Goal: Communication & Community: Connect with others

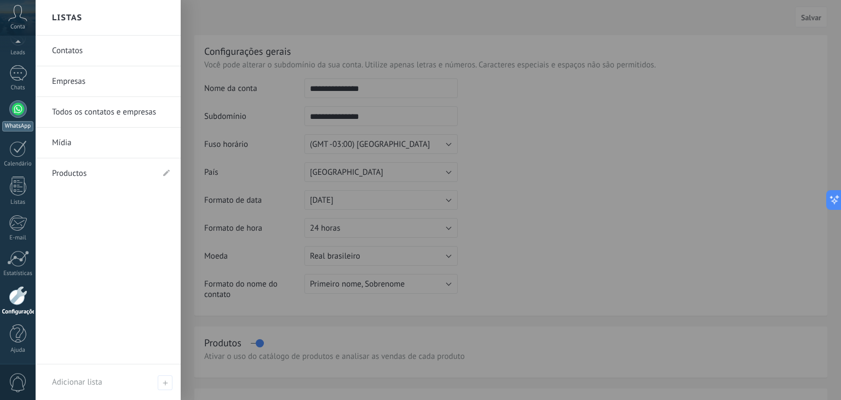
click at [14, 124] on div "WhatsApp" at bounding box center [17, 126] width 31 height 10
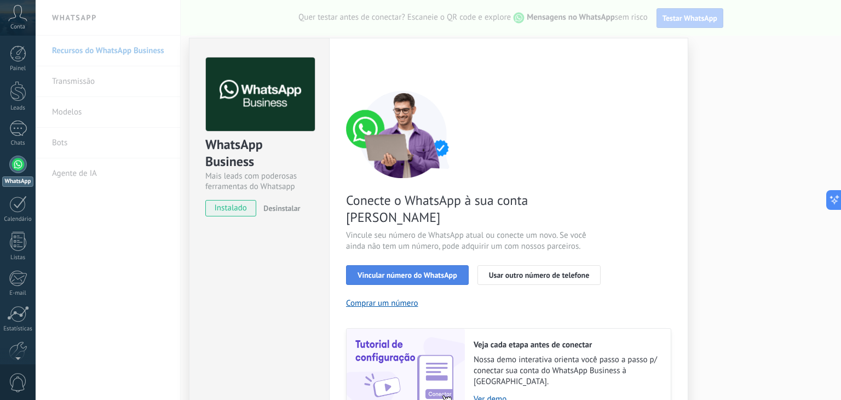
click at [380, 246] on div "Conecte o WhatsApp à sua conta Kommo Vincule seu número de WhatsApp atual ou co…" at bounding box center [508, 252] width 325 height 325
click at [378, 265] on button "Vincular número do WhatsApp" at bounding box center [407, 275] width 123 height 20
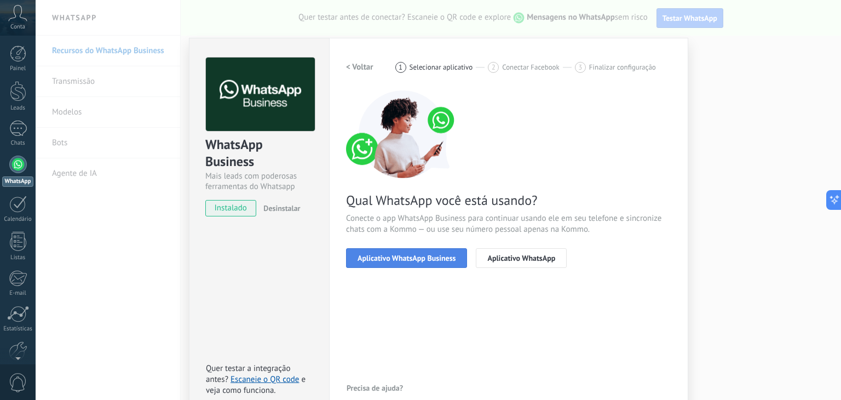
click at [378, 261] on button "Aplicativo WhatsApp Business" at bounding box center [406, 258] width 121 height 20
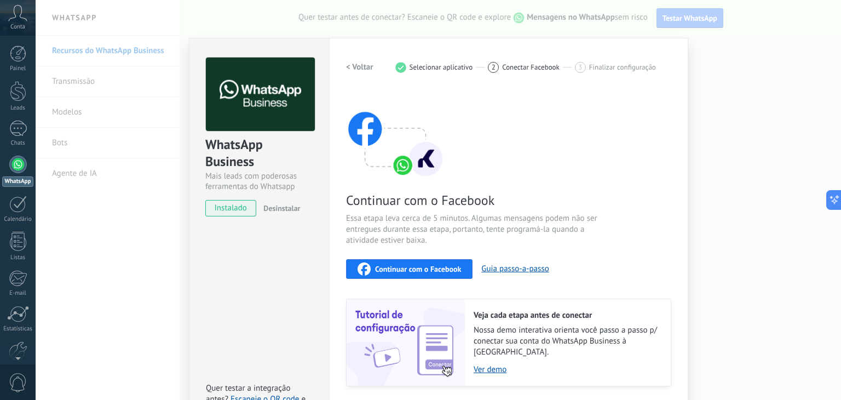
scroll to position [26, 0]
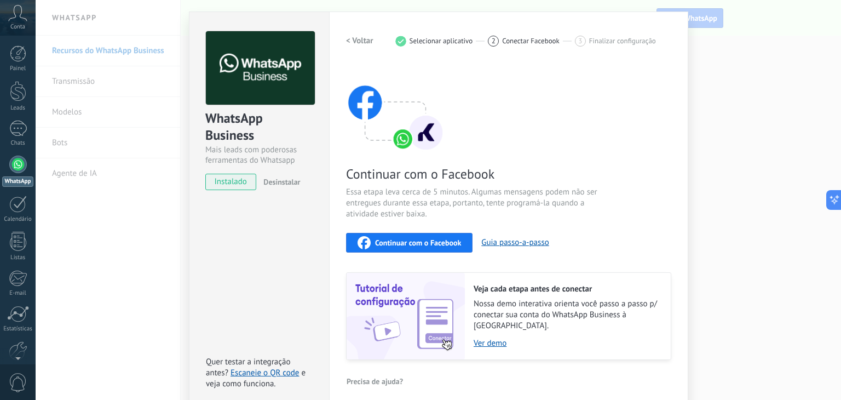
click at [716, 102] on div "WhatsApp Business Mais leads com poderosas ferramentas do Whatsapp instalado De…" at bounding box center [438, 200] width 805 height 400
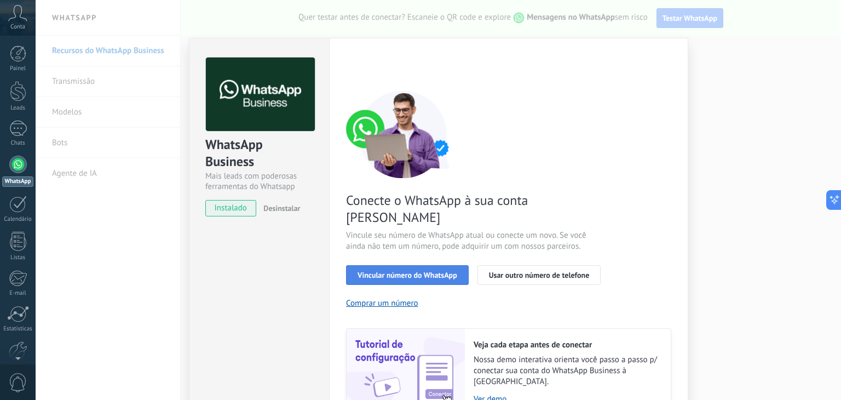
click at [388, 265] on button "Vincular número do WhatsApp" at bounding box center [407, 275] width 123 height 20
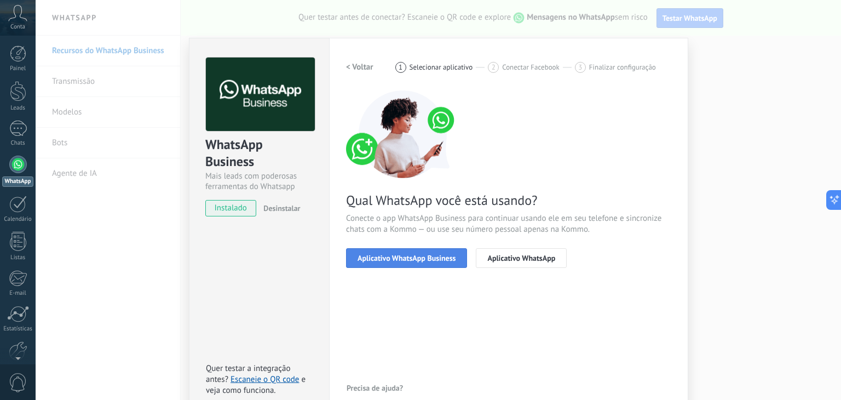
click at [388, 262] on button "Aplicativo WhatsApp Business" at bounding box center [406, 258] width 121 height 20
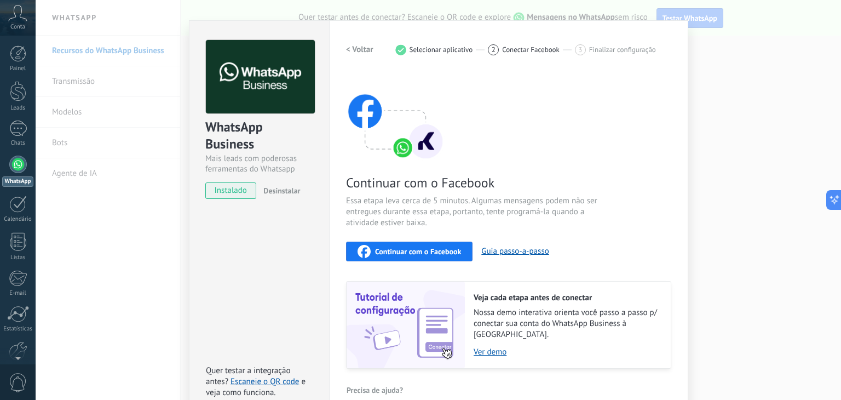
scroll to position [26, 0]
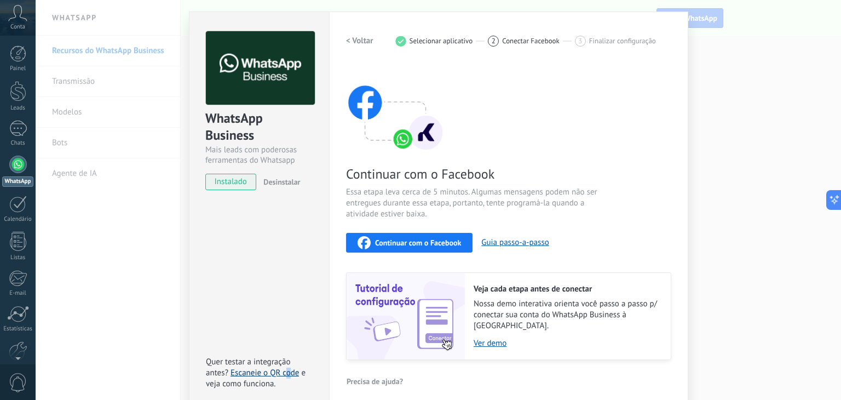
click at [286, 367] on link "Escaneie o QR code" at bounding box center [264, 372] width 68 height 10
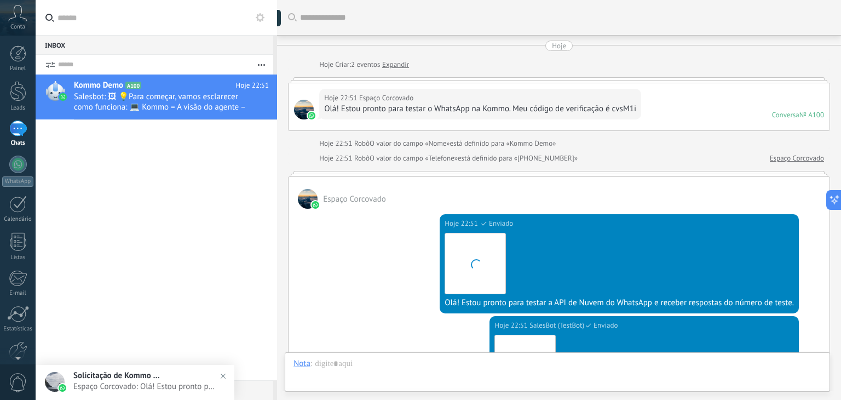
scroll to position [291, 0]
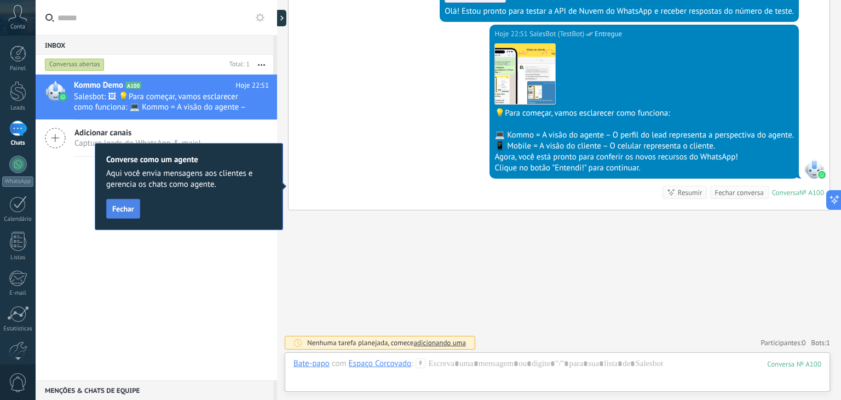
click at [128, 212] on span "Fechar" at bounding box center [123, 209] width 22 height 8
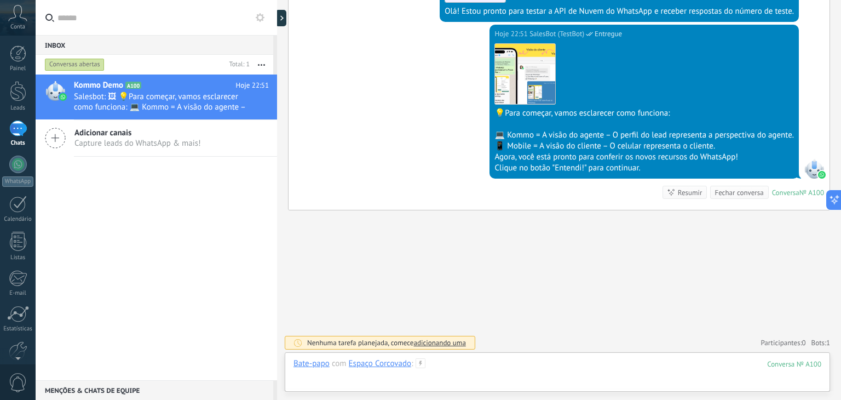
click at [518, 360] on div at bounding box center [557, 374] width 528 height 33
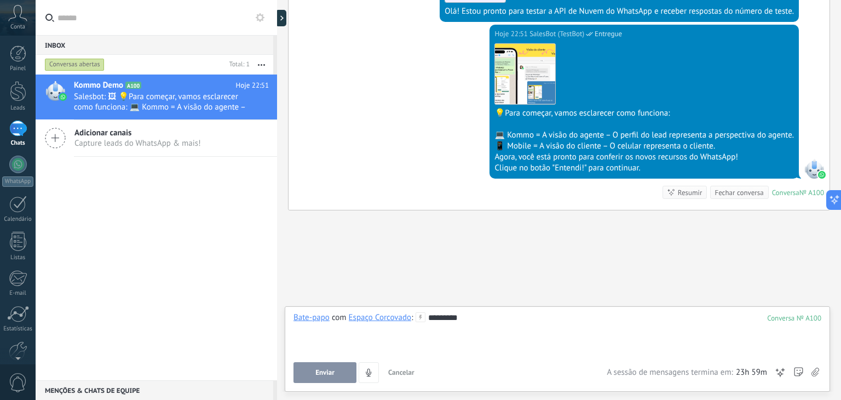
click at [332, 377] on button "Enviar" at bounding box center [324, 372] width 63 height 21
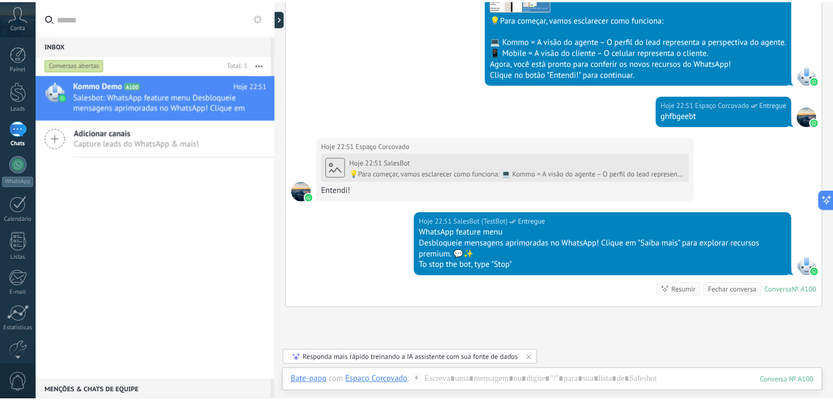
scroll to position [402, 0]
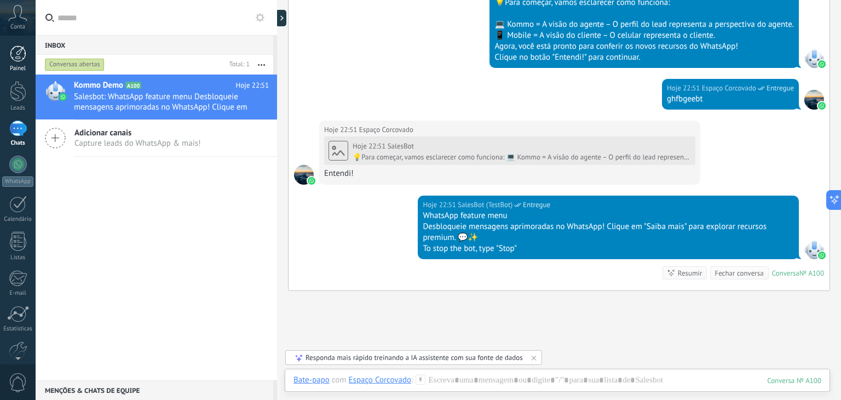
click at [18, 57] on div at bounding box center [18, 53] width 16 height 16
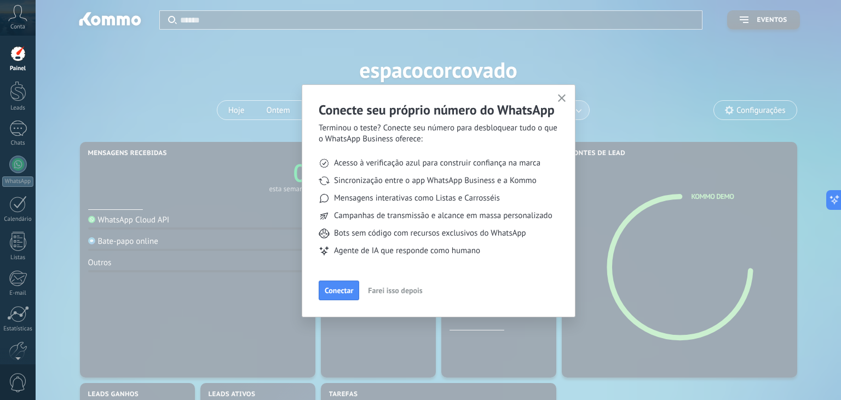
click at [396, 286] on span "Farei isso depois" at bounding box center [395, 290] width 54 height 8
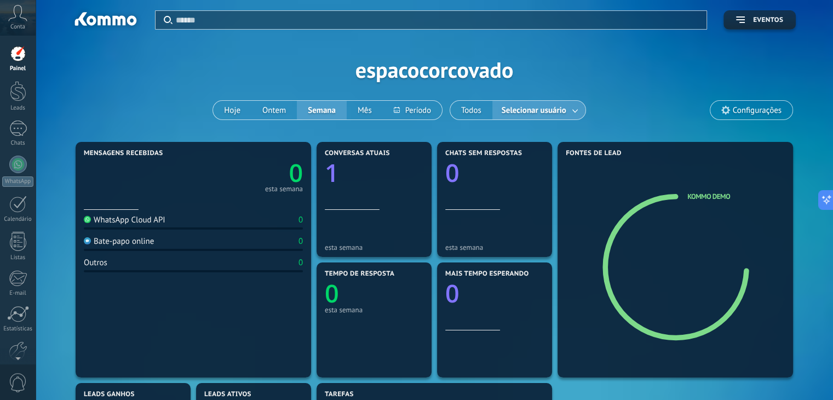
drag, startPoint x: 814, startPoint y: 1, endPoint x: 18, endPoint y: 64, distance: 798.4
click at [18, 64] on link "Painel" at bounding box center [18, 58] width 36 height 27
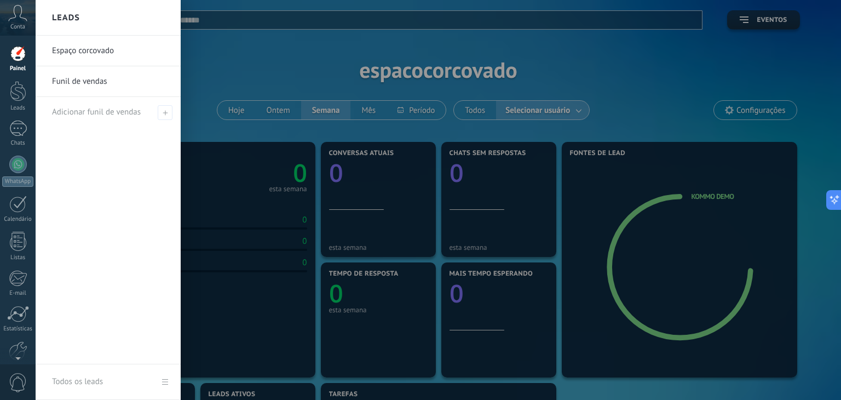
click at [96, 86] on link "Funil de vendas" at bounding box center [111, 81] width 118 height 31
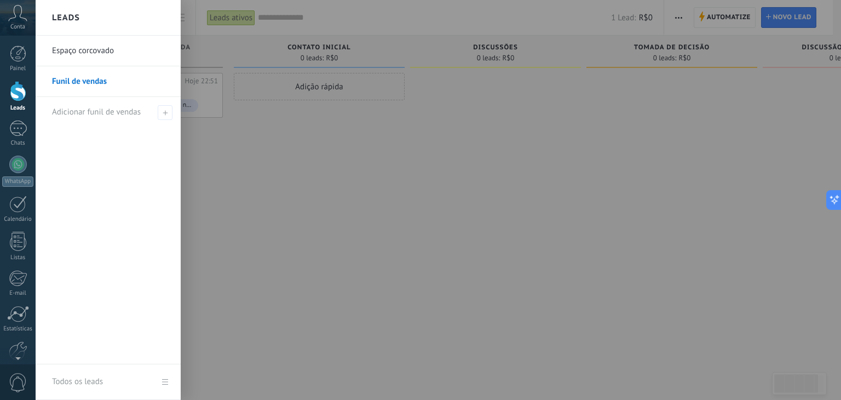
click at [64, 55] on link "Espaço corcovado" at bounding box center [111, 51] width 118 height 31
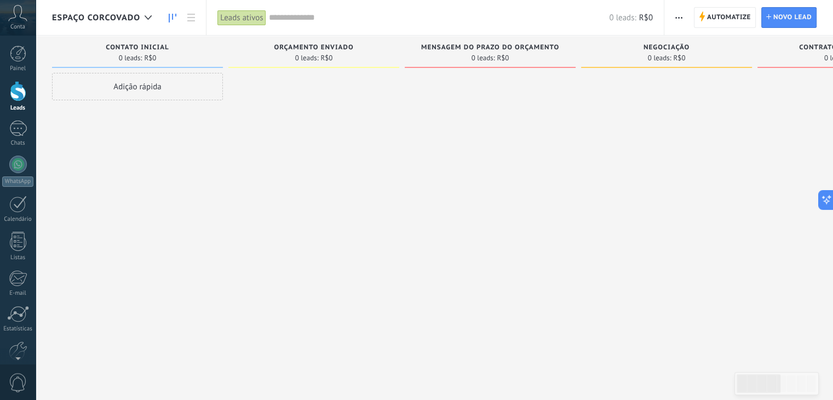
drag, startPoint x: 699, startPoint y: 206, endPoint x: 828, endPoint y: 186, distance: 130.7
click at [832, 200] on html ".abccls-1,.abccls-2{fill-rule:evenodd}.abccls-2{fill:#fff} .abfcls-1{fill:none}…" at bounding box center [416, 200] width 833 height 400
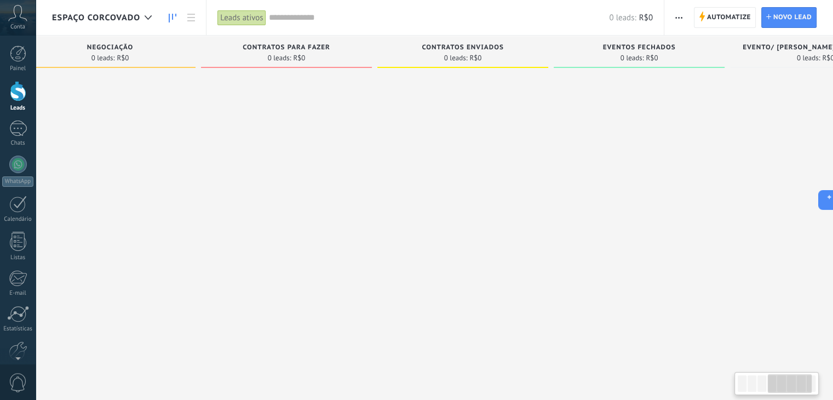
drag, startPoint x: 772, startPoint y: 100, endPoint x: 219, endPoint y: 124, distance: 553.5
click at [219, 124] on div at bounding box center [286, 201] width 171 height 257
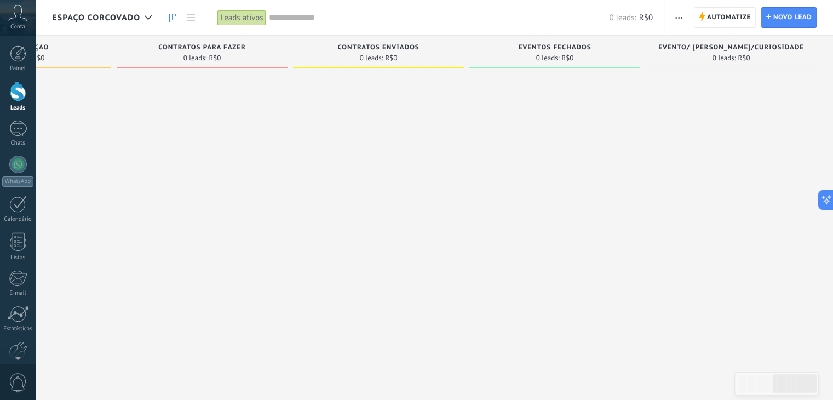
drag, startPoint x: 720, startPoint y: 145, endPoint x: 576, endPoint y: 143, distance: 144.5
click at [574, 141] on div at bounding box center [554, 201] width 171 height 257
click at [671, 43] on div "EVENTO/ [PERSON_NAME]/CURIOSIDADE 0 leads: R$0" at bounding box center [730, 52] width 171 height 32
click at [672, 25] on button "button" at bounding box center [679, 17] width 16 height 21
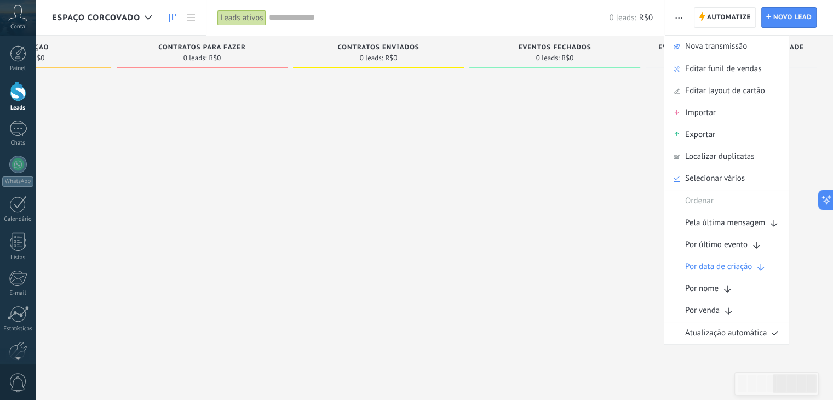
click at [585, 233] on div at bounding box center [554, 201] width 171 height 257
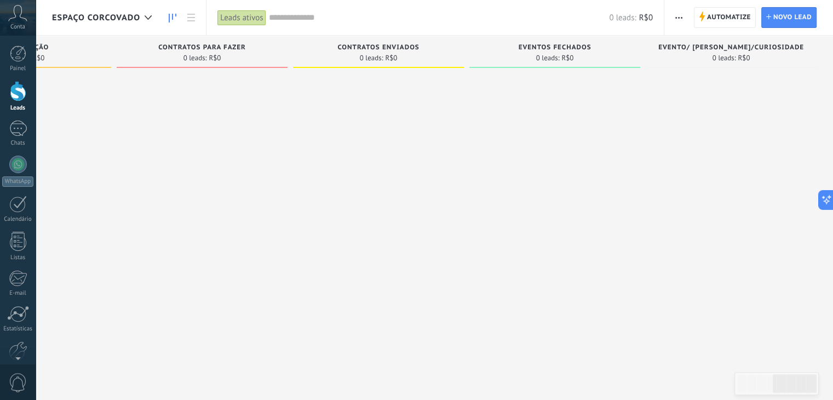
click at [678, 17] on icon "button" at bounding box center [678, 18] width 7 height 2
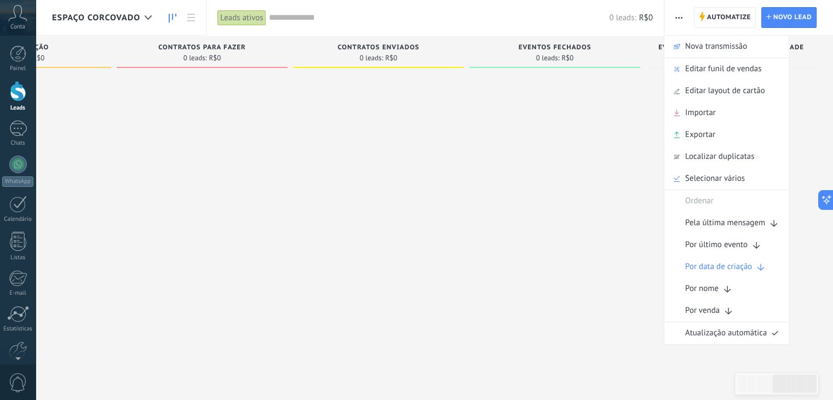
click at [517, 112] on div at bounding box center [554, 201] width 171 height 257
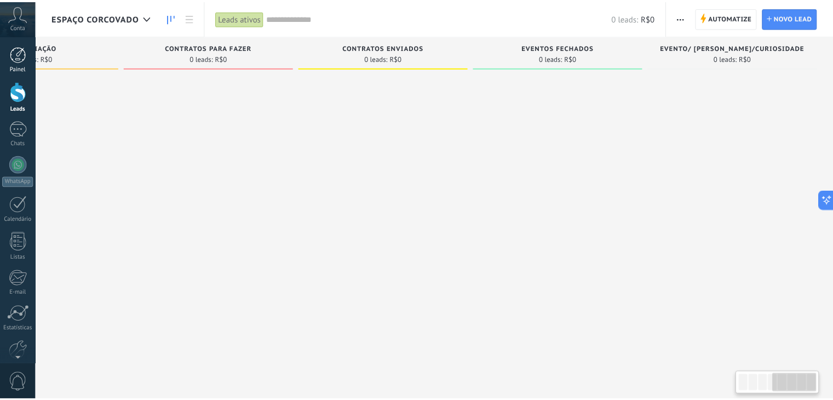
scroll to position [0, 632]
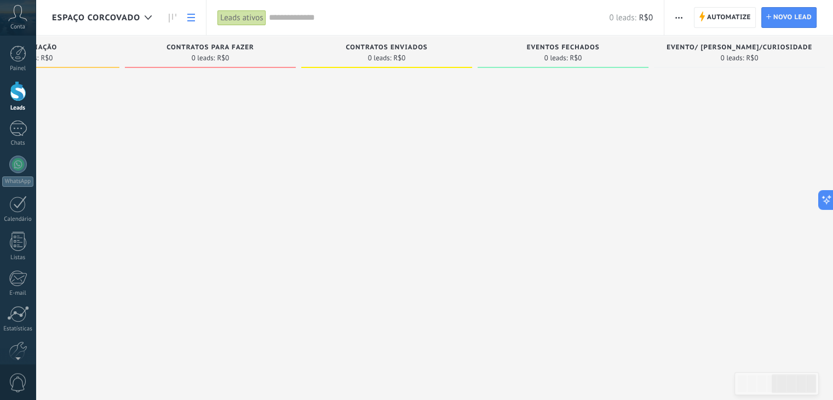
click at [197, 24] on link at bounding box center [191, 17] width 19 height 21
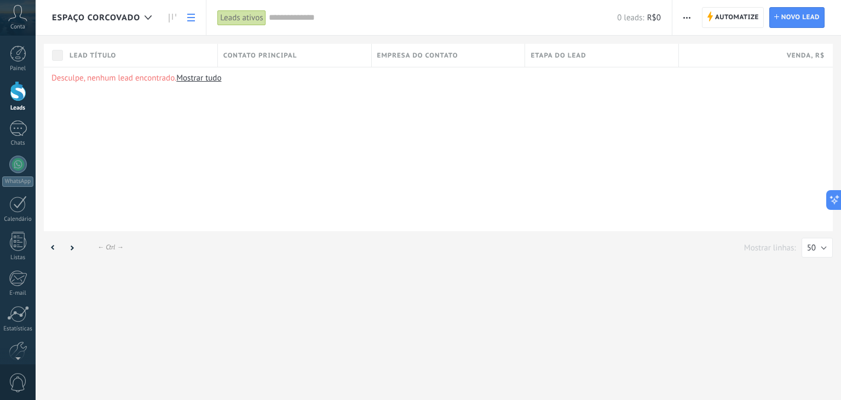
click at [96, 17] on span "Espaço corcovado" at bounding box center [96, 18] width 88 height 10
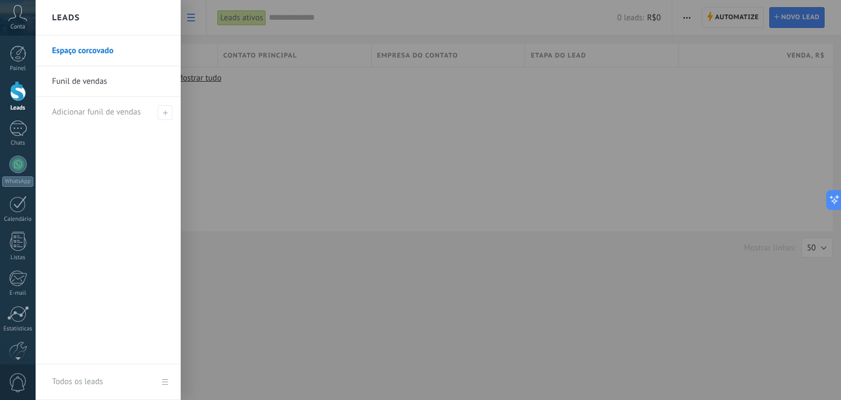
click at [418, 203] on div at bounding box center [456, 200] width 841 height 400
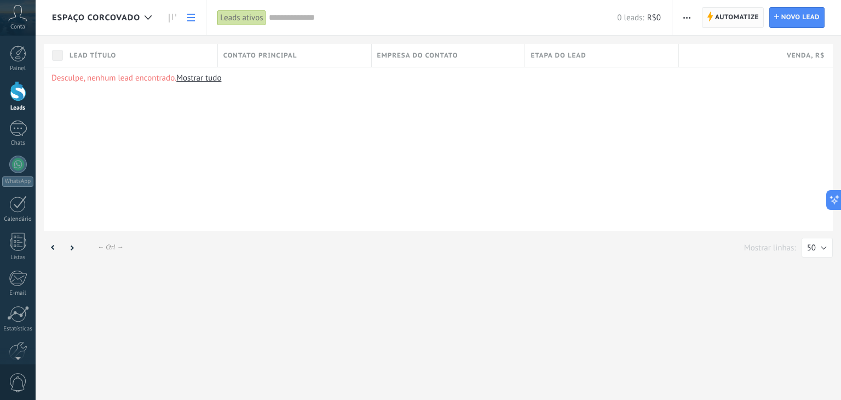
click at [717, 20] on span "Automatize" at bounding box center [737, 18] width 44 height 20
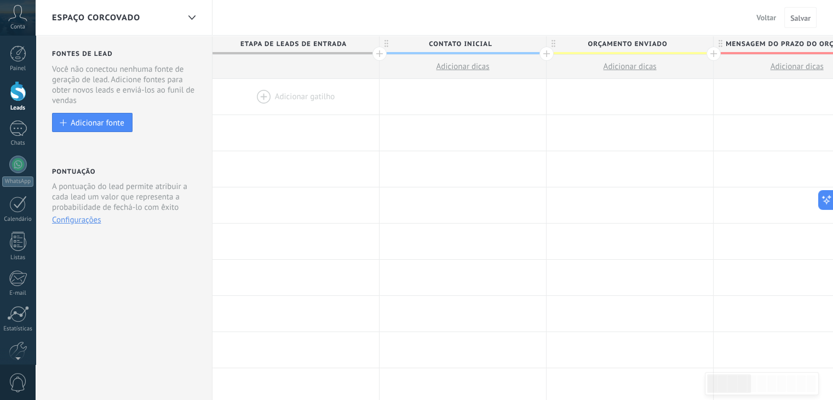
click at [777, 15] on button "Voltar" at bounding box center [766, 17] width 28 height 16
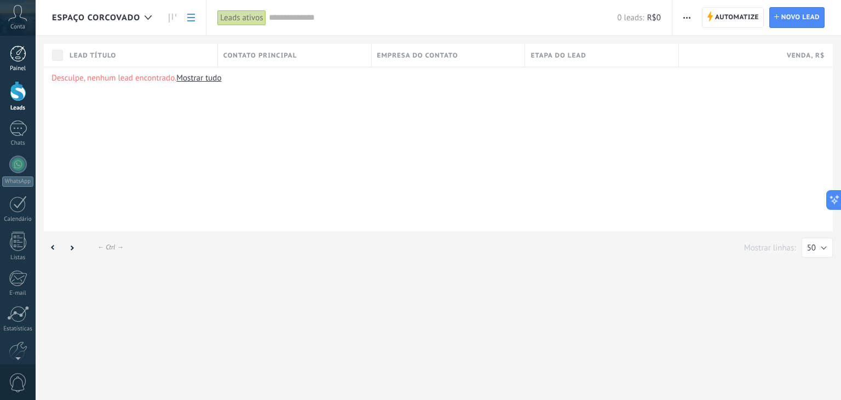
click at [16, 54] on div at bounding box center [18, 53] width 16 height 16
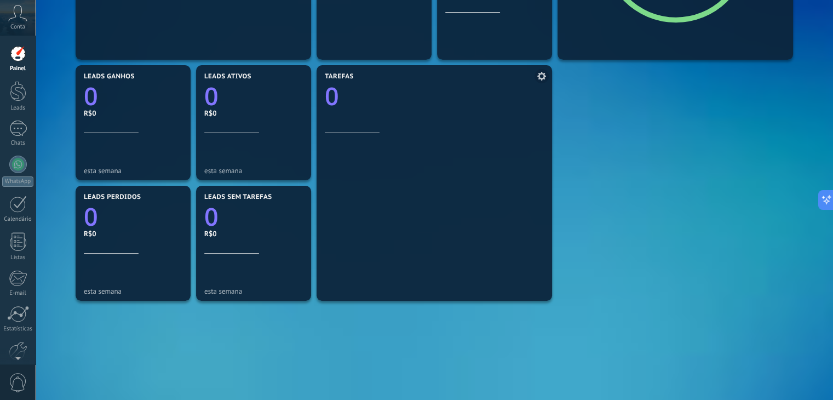
scroll to position [375, 0]
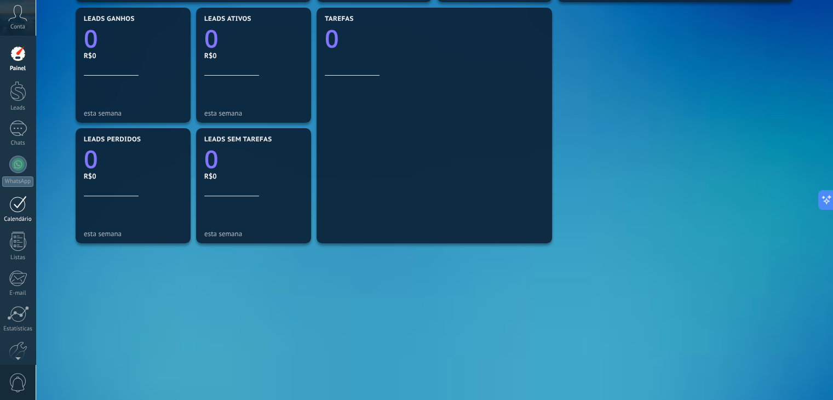
click at [22, 218] on div "Calendário" at bounding box center [18, 219] width 32 height 7
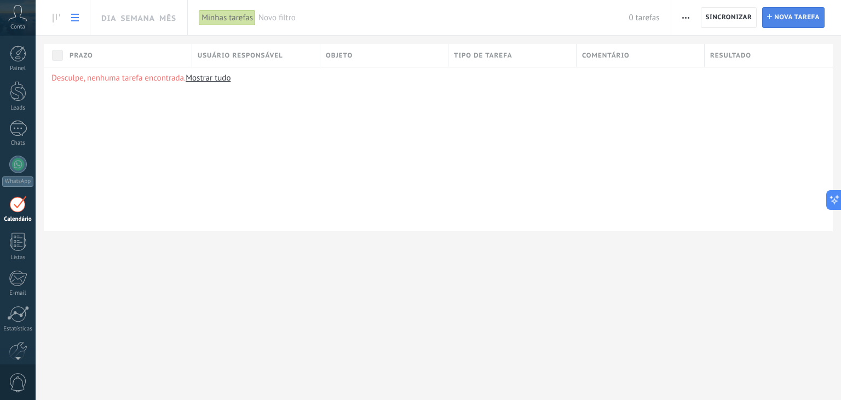
click at [781, 14] on span "Nova tarefa" at bounding box center [796, 18] width 45 height 20
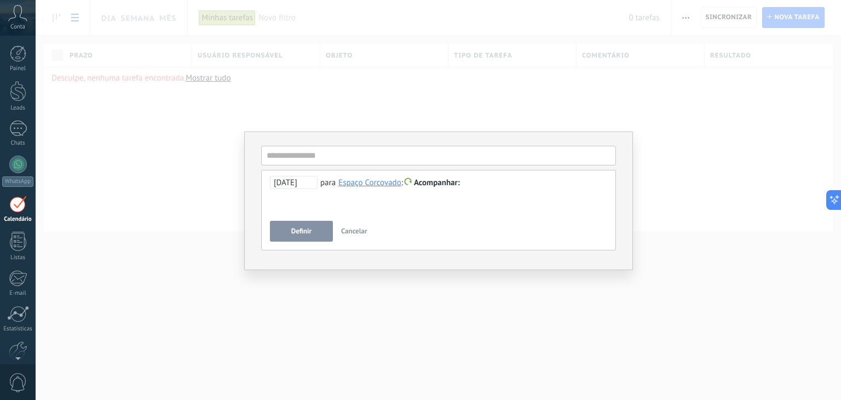
click at [456, 182] on span "Acompanhar" at bounding box center [437, 182] width 46 height 10
click at [523, 95] on div at bounding box center [420, 200] width 841 height 400
drag, startPoint x: 364, startPoint y: 232, endPoint x: 328, endPoint y: 228, distance: 35.2
click at [364, 232] on span "Cancelar" at bounding box center [354, 230] width 26 height 9
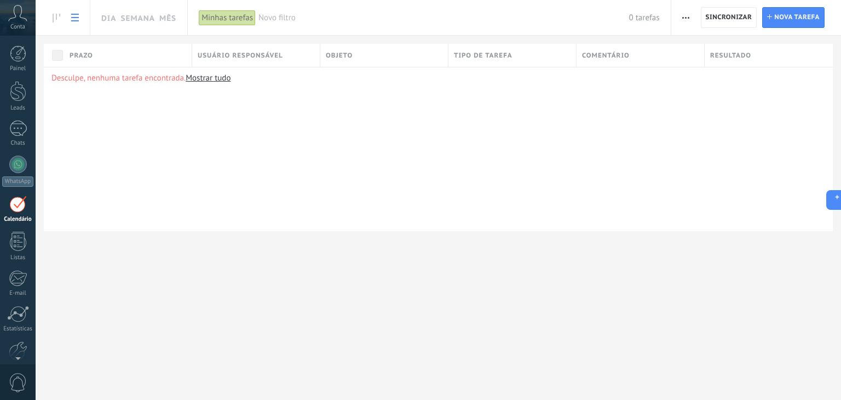
click at [28, 202] on link "Calendário" at bounding box center [18, 208] width 36 height 27
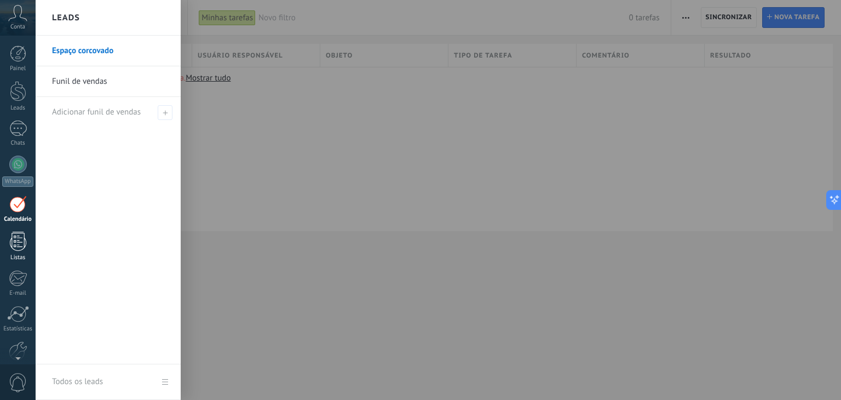
click at [10, 248] on div at bounding box center [18, 241] width 16 height 19
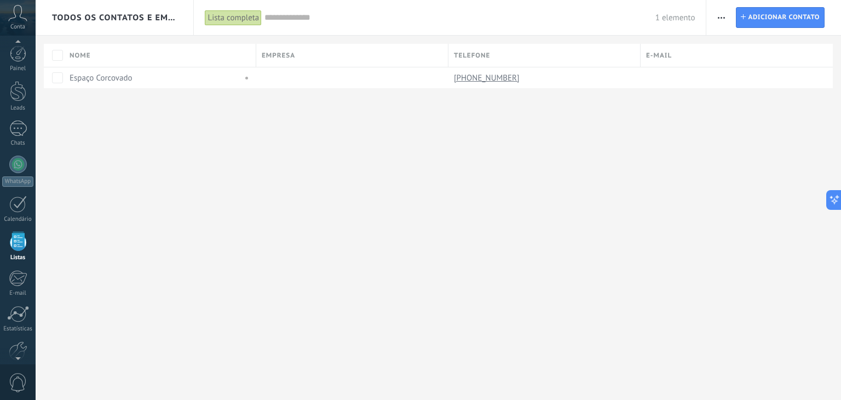
scroll to position [28, 0]
click at [24, 181] on div at bounding box center [18, 176] width 18 height 17
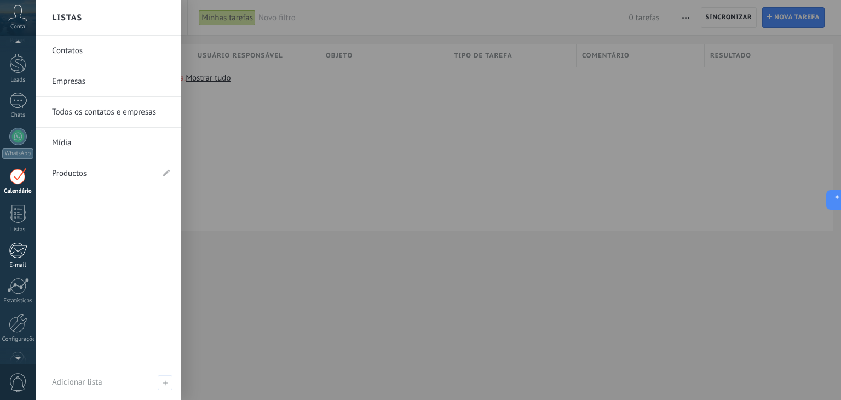
click at [26, 262] on div "E-mail" at bounding box center [18, 265] width 32 height 7
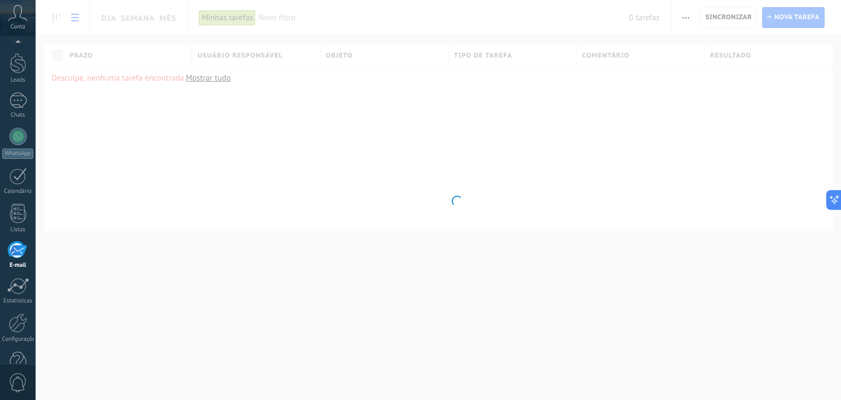
scroll to position [55, 0]
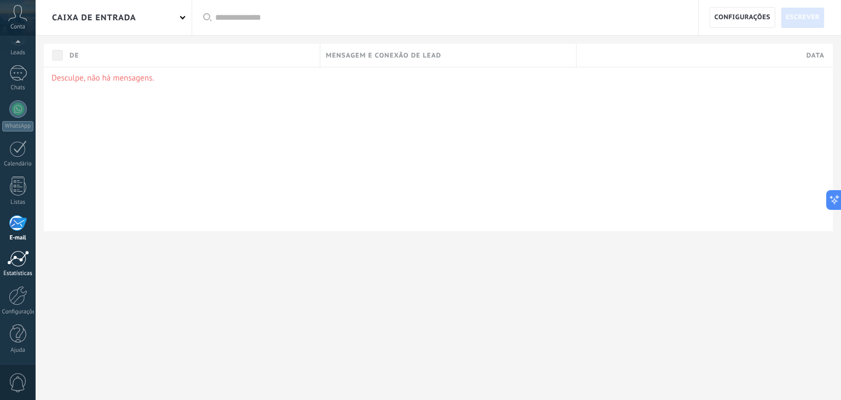
click at [9, 268] on link "Estatísticas" at bounding box center [18, 263] width 36 height 27
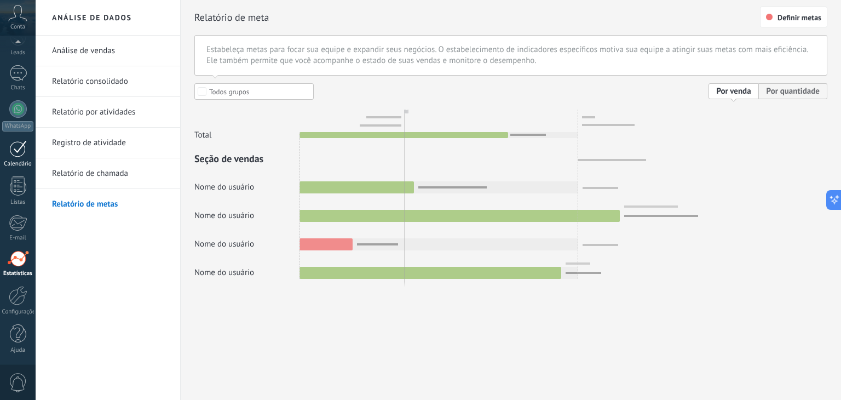
click at [16, 141] on div at bounding box center [18, 148] width 18 height 17
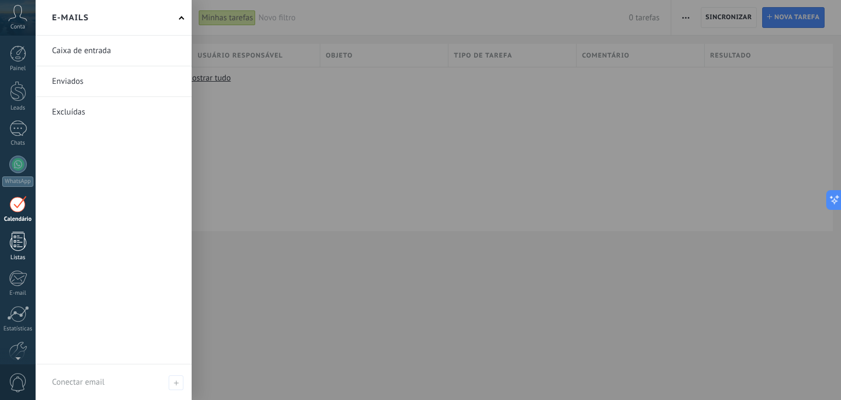
click at [24, 235] on div at bounding box center [18, 241] width 16 height 19
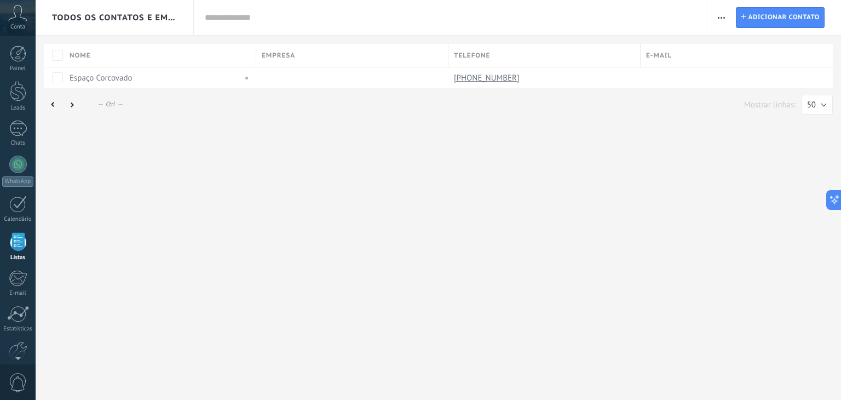
scroll to position [28, 0]
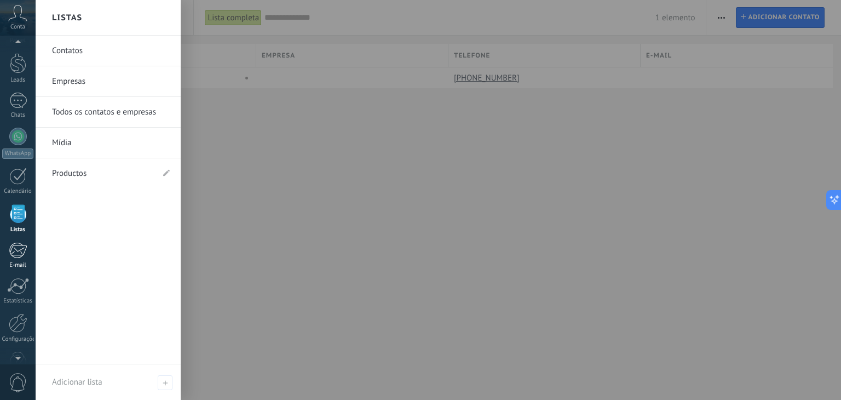
click at [24, 250] on div at bounding box center [18, 250] width 18 height 16
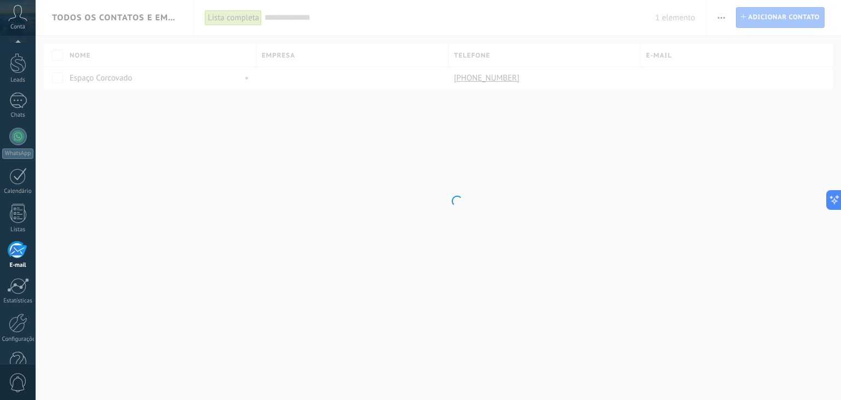
scroll to position [55, 0]
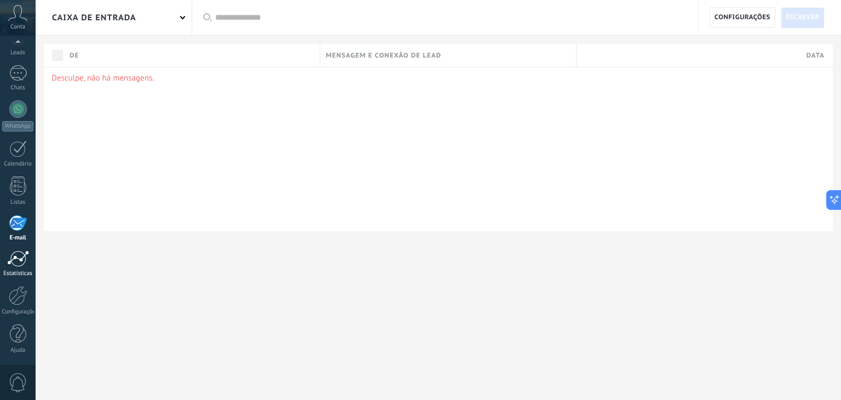
click at [20, 266] on link "Estatísticas" at bounding box center [18, 263] width 36 height 27
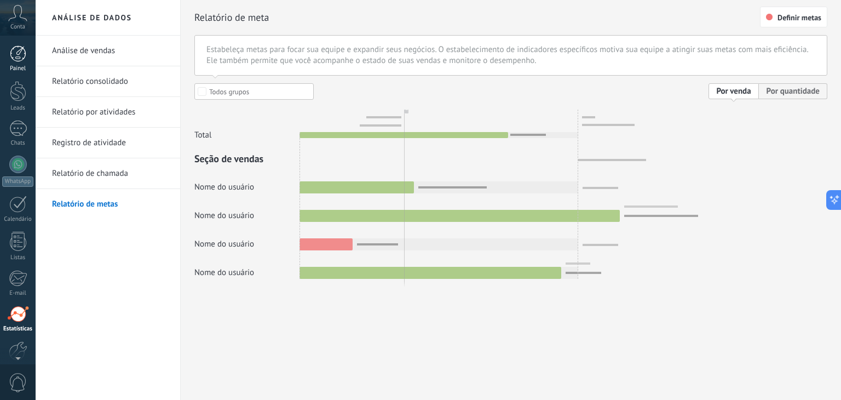
click at [16, 53] on div at bounding box center [18, 53] width 16 height 16
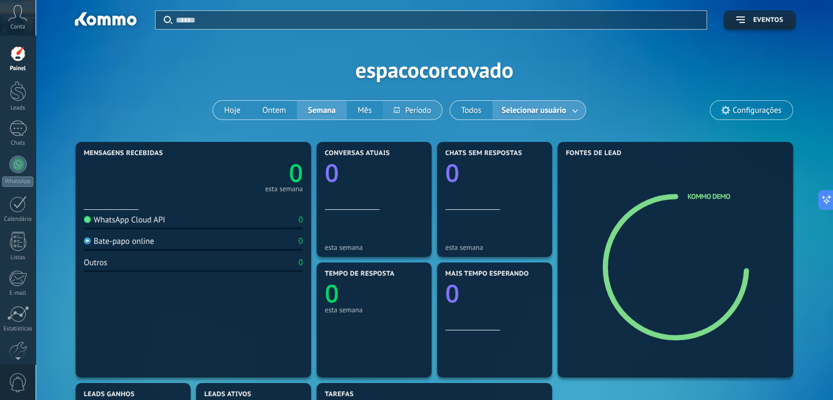
drag, startPoint x: 419, startPoint y: 117, endPoint x: 402, endPoint y: 117, distance: 17.0
click at [419, 116] on button at bounding box center [412, 110] width 59 height 19
click at [351, 66] on div "Aplicar Eventos espacocorcovado Hoje Ontem Semana Mês Todos Selecionar usuário …" at bounding box center [434, 69] width 764 height 139
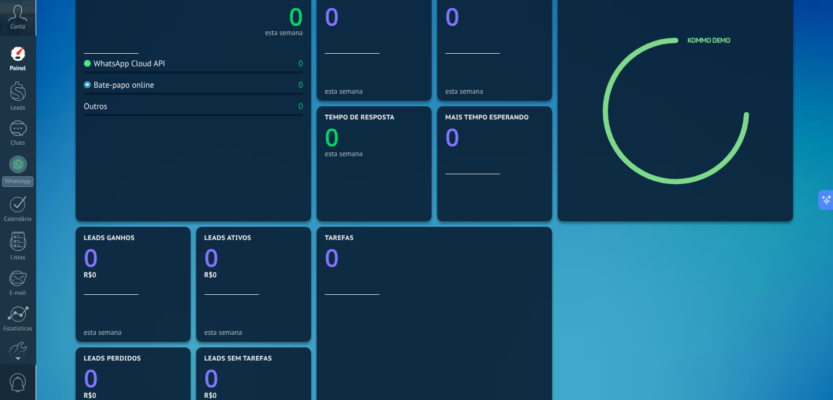
scroll to position [47, 0]
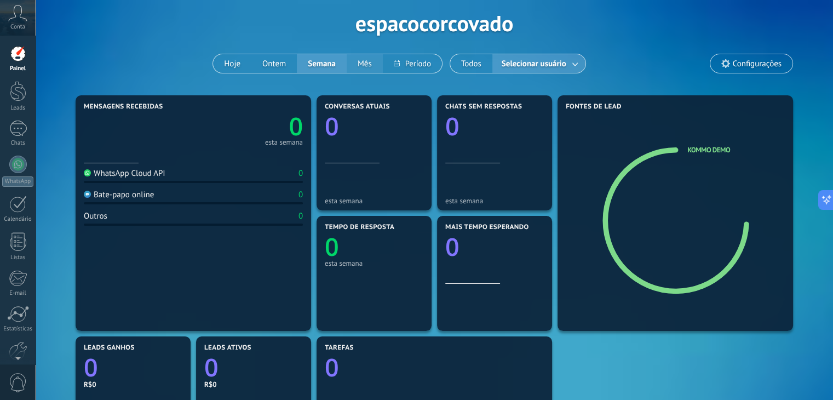
click at [365, 59] on button "Mês" at bounding box center [365, 63] width 36 height 19
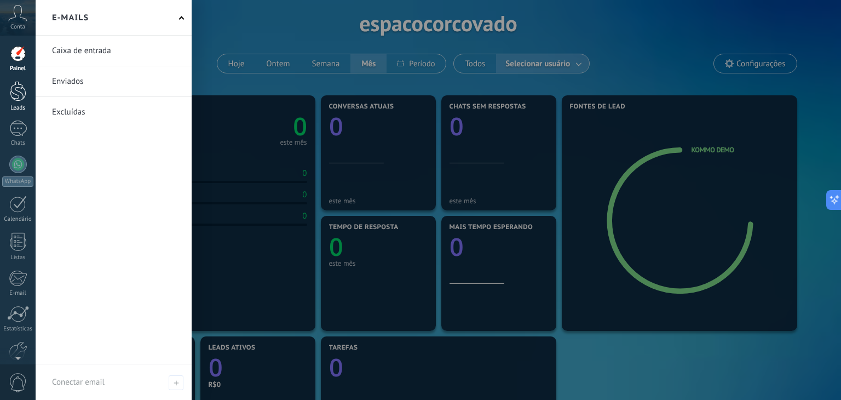
click at [18, 94] on div at bounding box center [18, 91] width 16 height 20
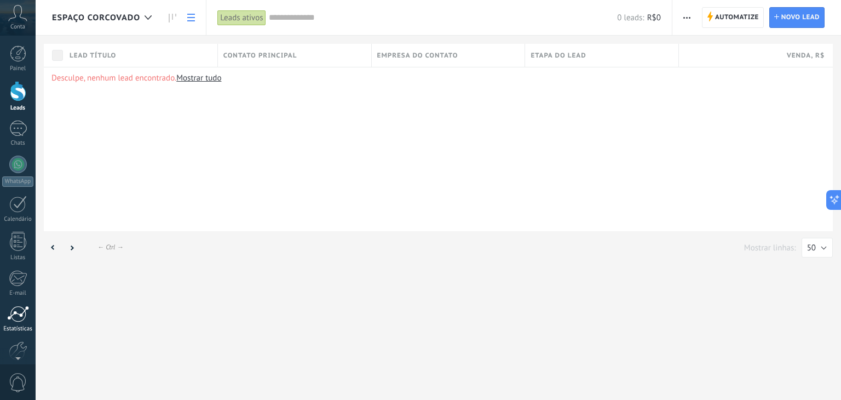
click at [18, 319] on div at bounding box center [18, 313] width 22 height 16
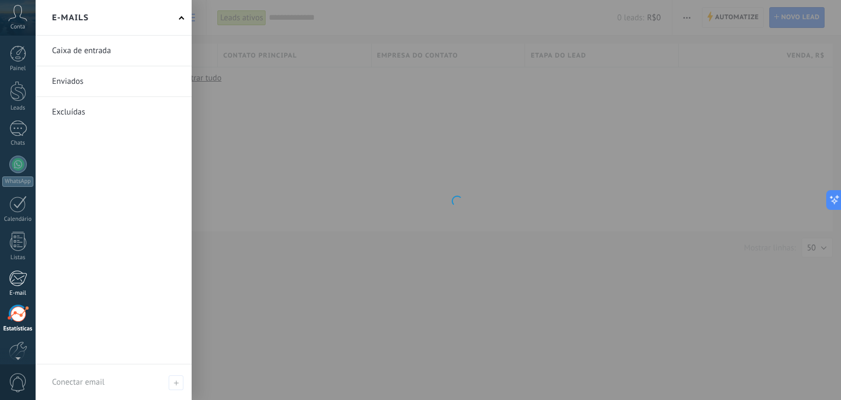
click at [14, 275] on div at bounding box center [18, 278] width 18 height 16
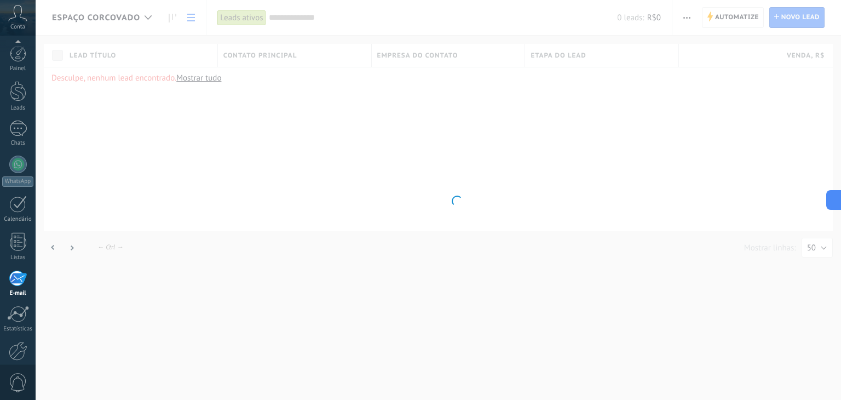
scroll to position [55, 0]
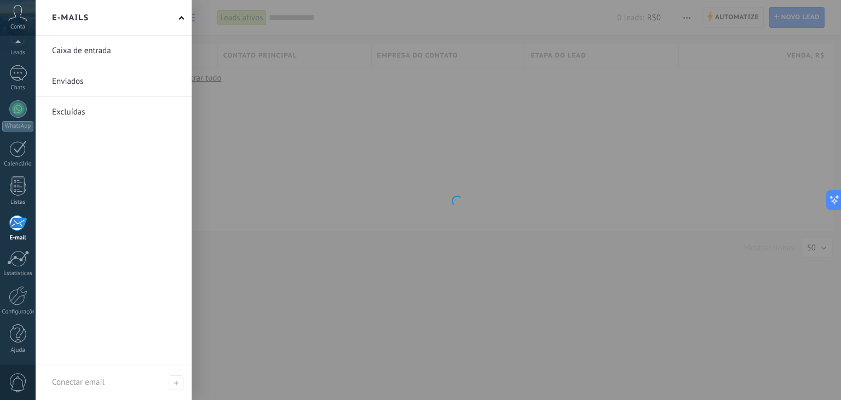
click at [8, 228] on link "E-mail" at bounding box center [18, 228] width 36 height 27
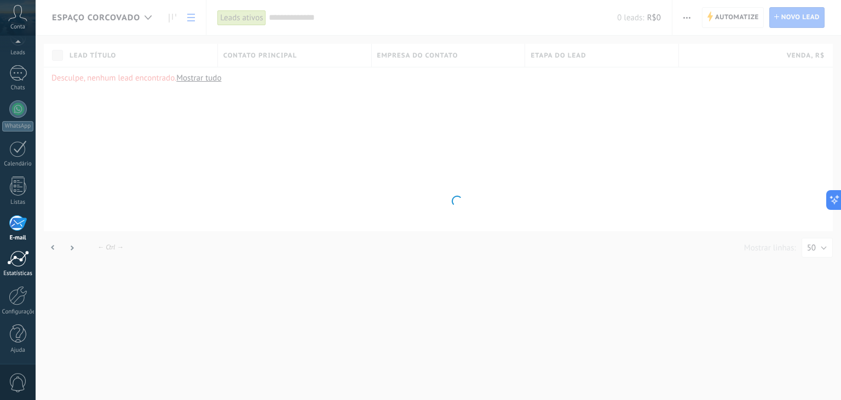
click at [20, 266] on link "Estatísticas" at bounding box center [18, 263] width 36 height 27
click at [16, 305] on link "Configurações" at bounding box center [18, 301] width 36 height 30
click at [18, 12] on icon at bounding box center [17, 13] width 19 height 16
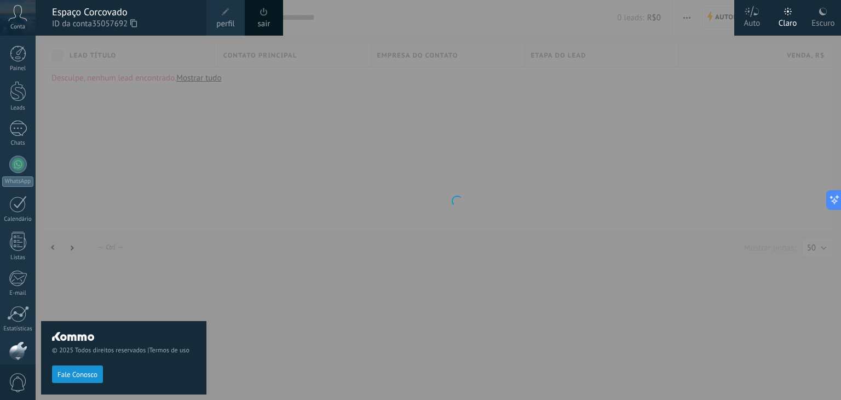
click at [232, 25] on span "perfil" at bounding box center [225, 24] width 18 height 12
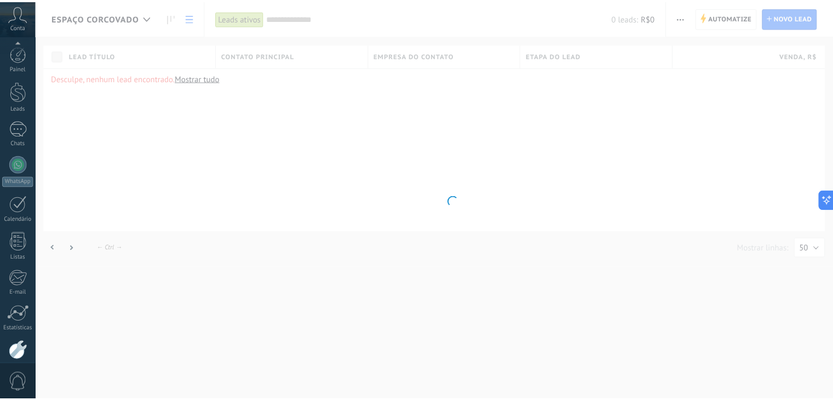
scroll to position [55, 0]
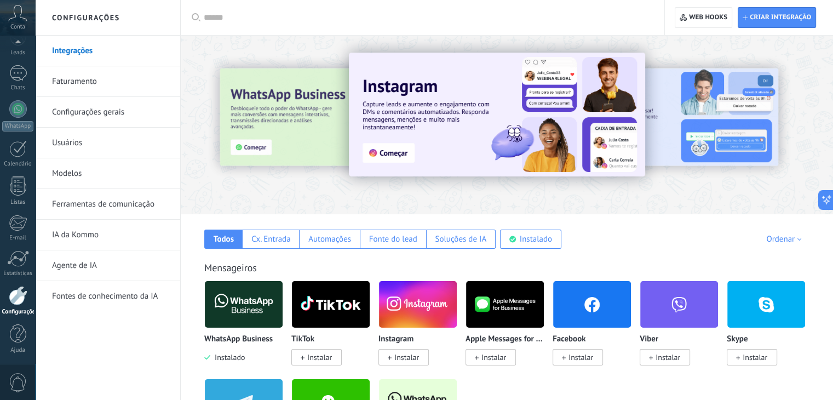
click at [117, 90] on link "Faturamento" at bounding box center [110, 81] width 117 height 31
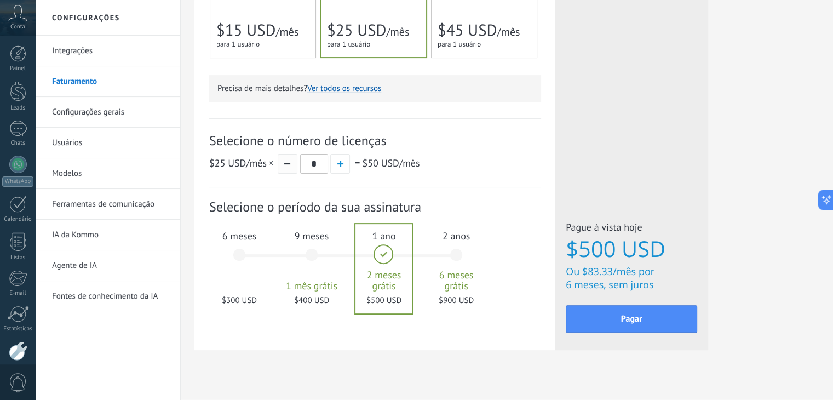
click at [282, 159] on button "button" at bounding box center [288, 164] width 20 height 20
type input "*"
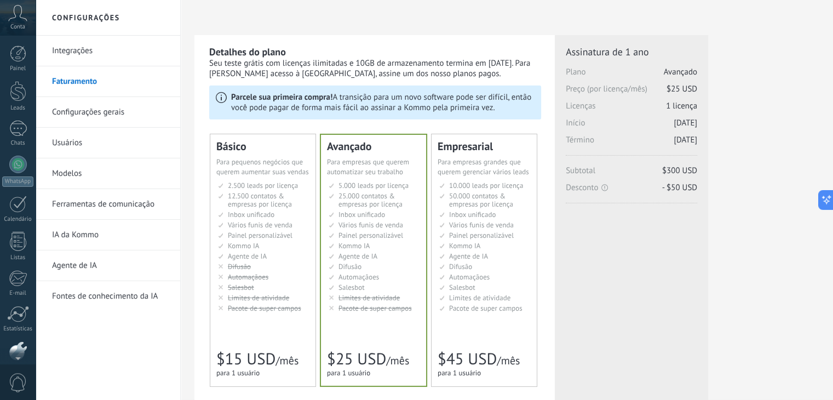
scroll to position [55, 0]
click at [54, 41] on link "Integrações" at bounding box center [110, 51] width 117 height 31
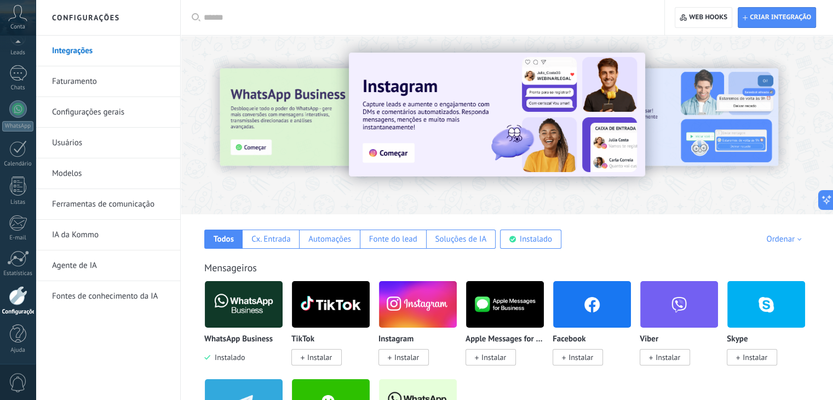
click at [104, 120] on link "Configurações gerais" at bounding box center [110, 112] width 117 height 31
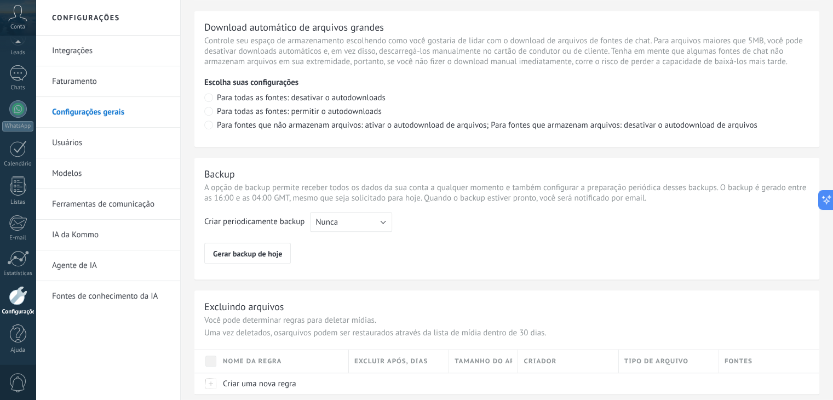
scroll to position [798, 0]
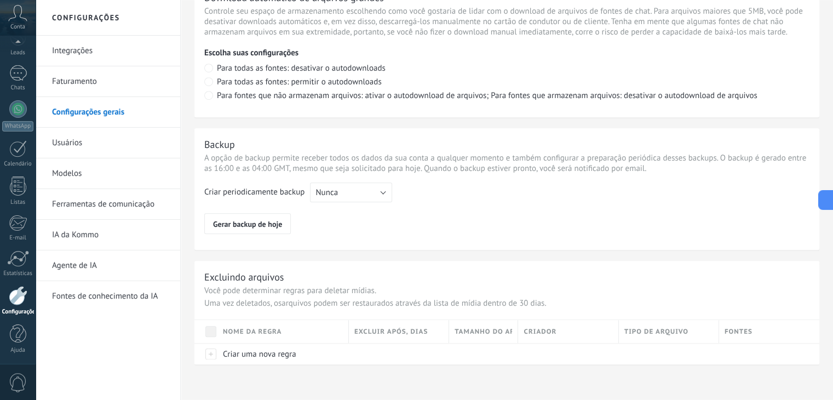
click at [101, 142] on link "Usuários" at bounding box center [110, 143] width 117 height 31
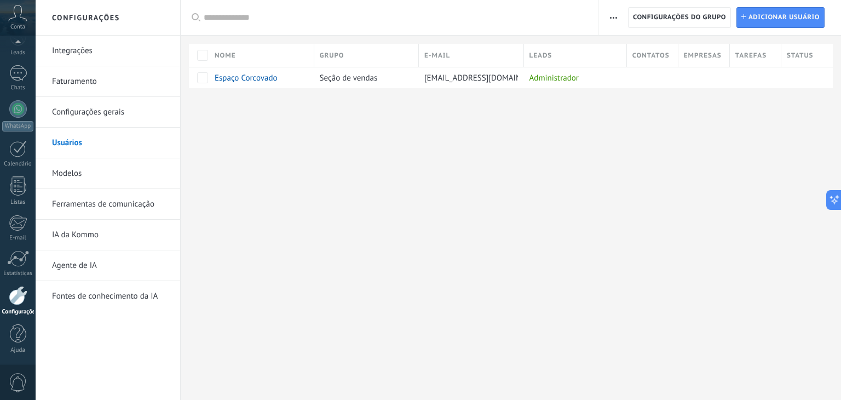
click at [88, 181] on link "Modelos" at bounding box center [110, 173] width 117 height 31
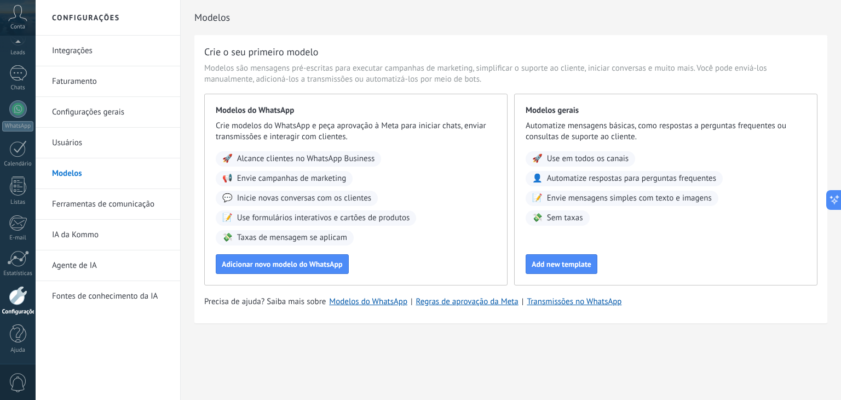
click at [96, 199] on link "Ferramentas de comunicação" at bounding box center [110, 204] width 117 height 31
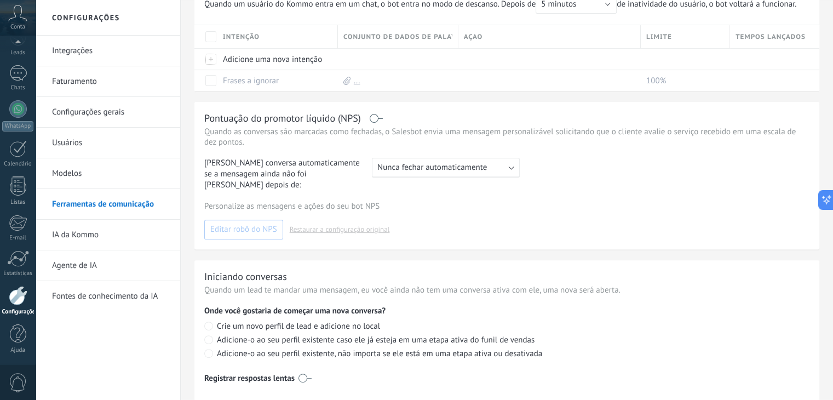
scroll to position [412, 0]
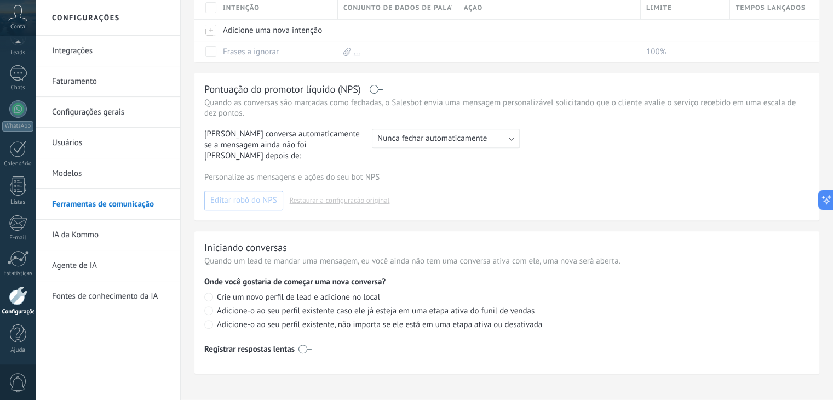
click at [85, 241] on link "IA da Kommo" at bounding box center [110, 235] width 117 height 31
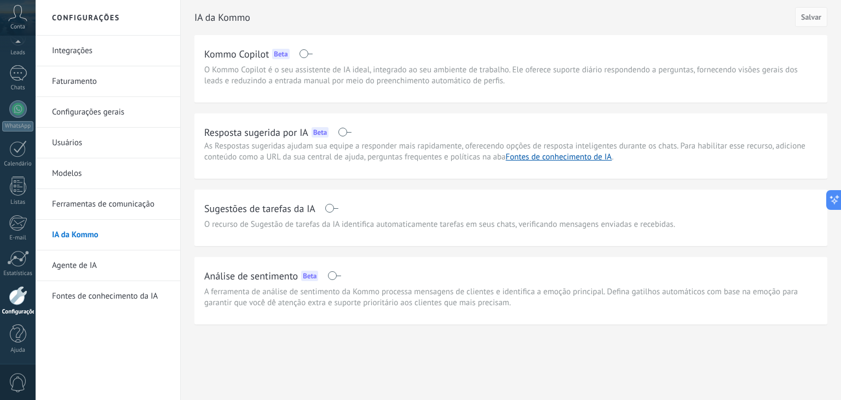
click at [99, 264] on link "Agente de IA" at bounding box center [110, 265] width 117 height 31
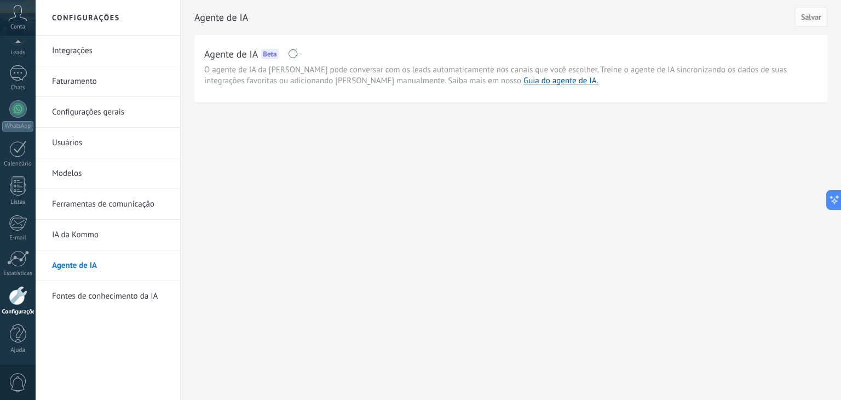
click at [98, 77] on link "Faturamento" at bounding box center [110, 81] width 117 height 31
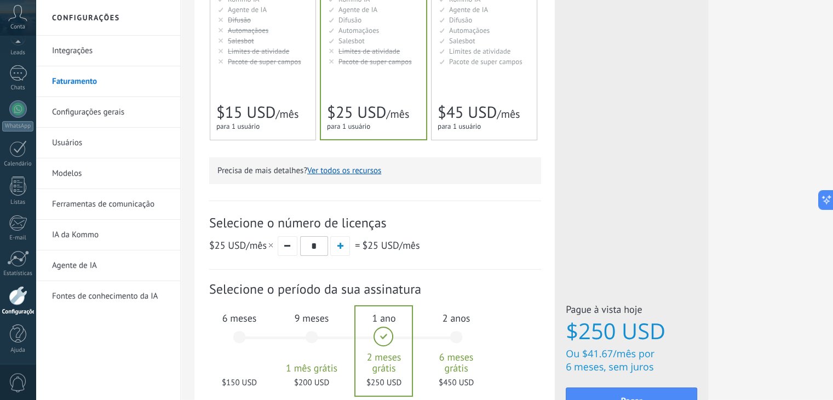
scroll to position [328, 0]
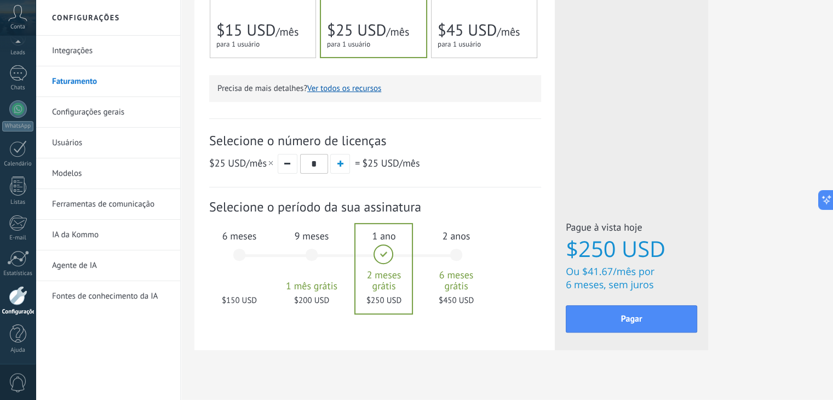
click at [589, 272] on span "$41.67" at bounding box center [597, 271] width 31 height 13
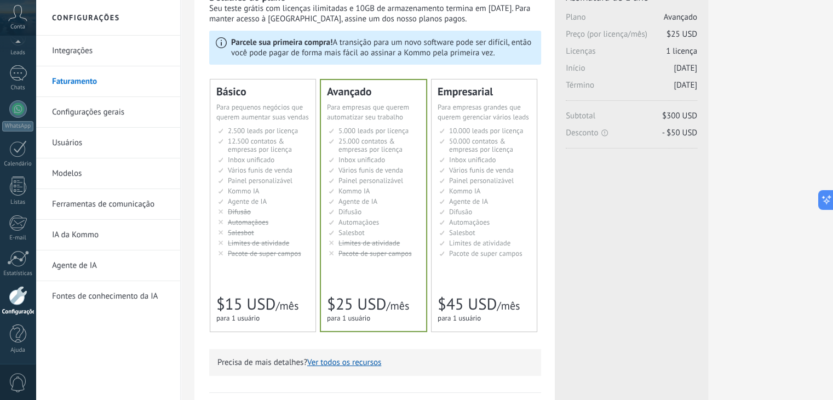
scroll to position [0, 0]
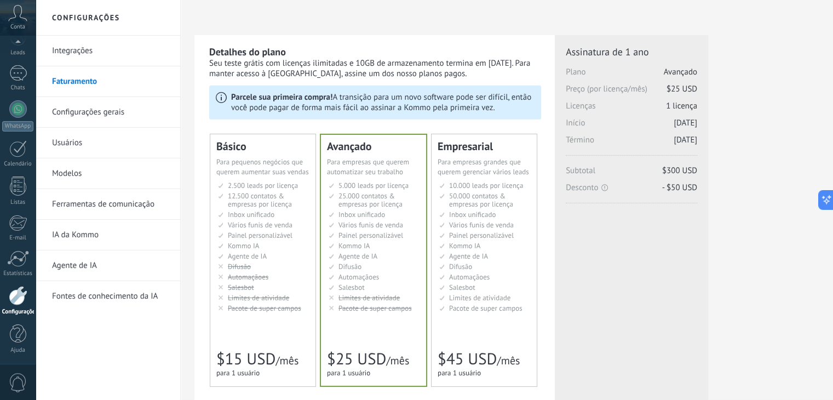
click at [681, 104] on span "1 licença" at bounding box center [681, 106] width 31 height 10
click at [683, 135] on span "20.08.2026" at bounding box center [685, 140] width 24 height 10
click at [673, 128] on span "20.08.2025" at bounding box center [685, 123] width 24 height 10
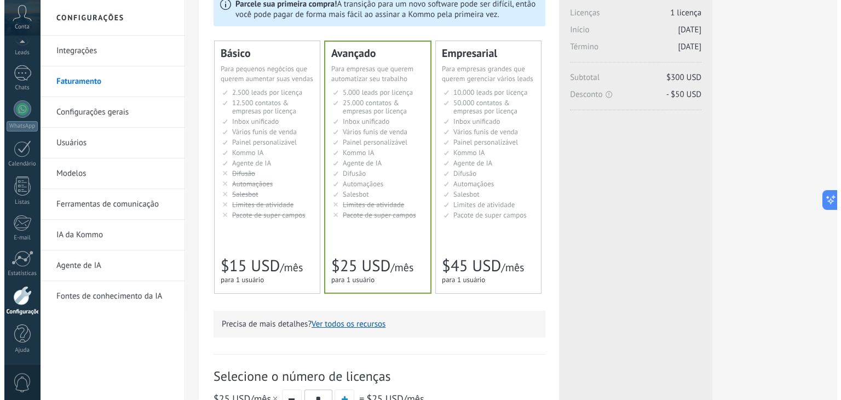
scroll to position [109, 0]
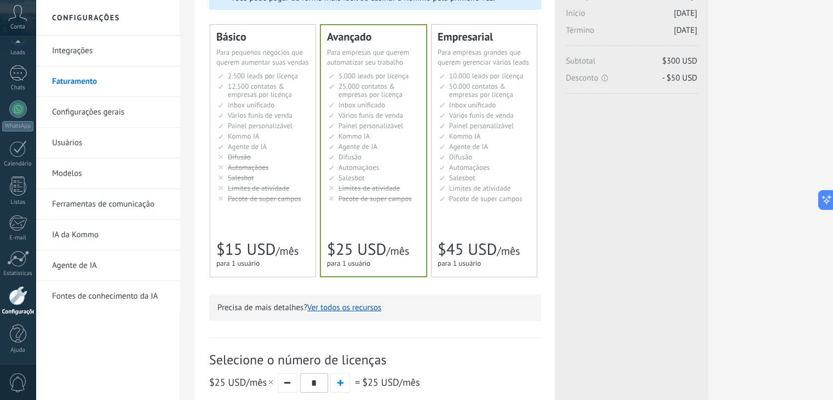
click at [333, 308] on button "Ver todos os recursos" at bounding box center [344, 307] width 74 height 10
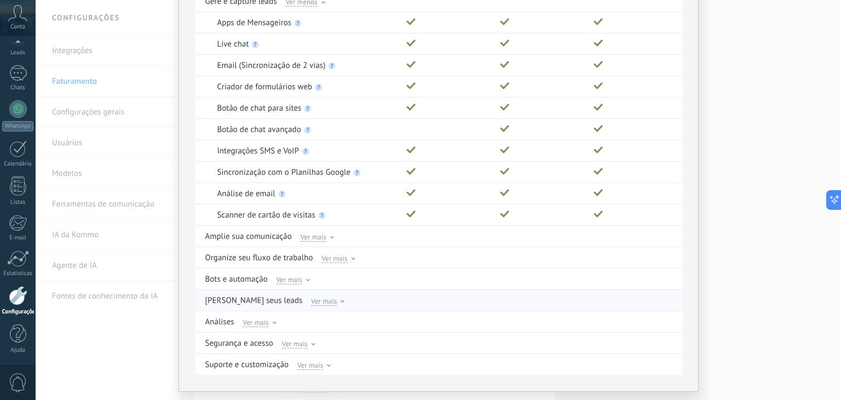
click at [311, 301] on div "Ver mais" at bounding box center [327, 300] width 33 height 10
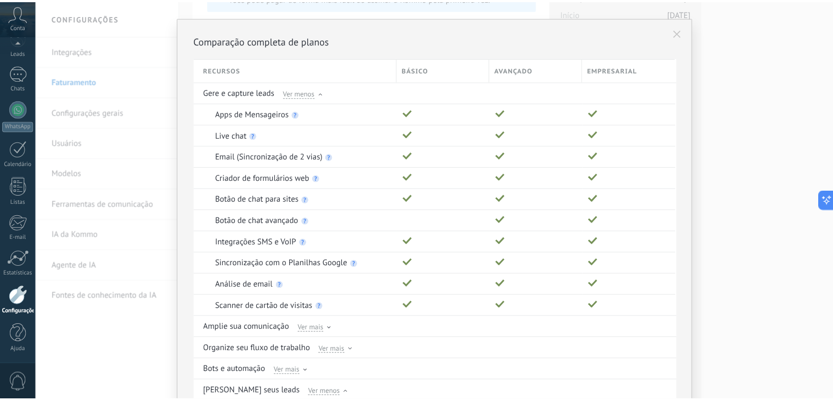
scroll to position [0, 0]
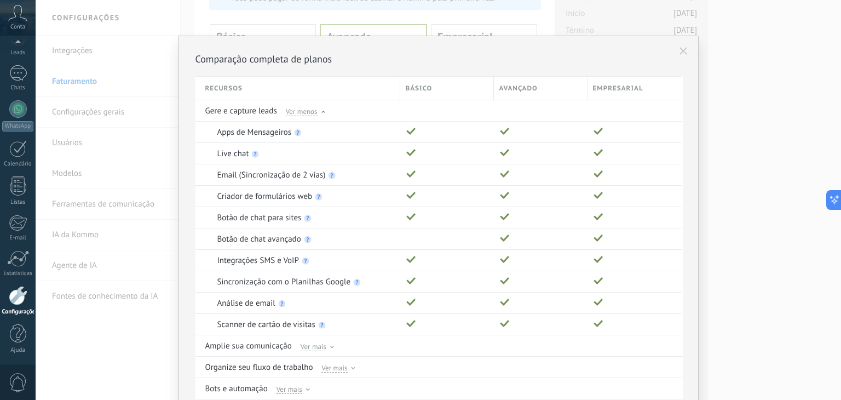
click at [680, 60] on div "Comparação completa de planos Recursos Básico Avançado Empresarial Gere e captu…" at bounding box center [438, 375] width 520 height 679
click at [682, 55] on button at bounding box center [683, 51] width 19 height 19
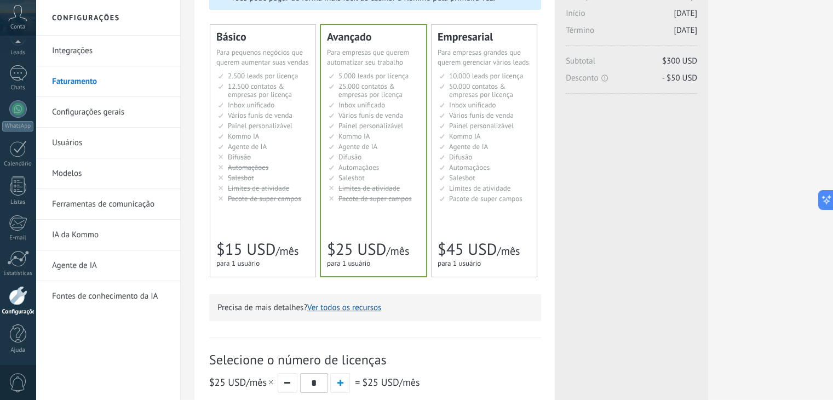
click at [287, 205] on div "Básico Для увеличения продаж в малом бизнесе For small businesses that want to …" at bounding box center [262, 151] width 105 height 252
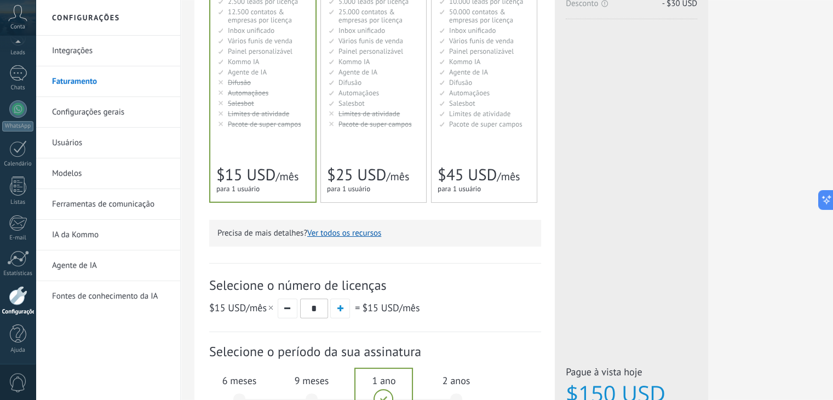
scroll to position [109, 0]
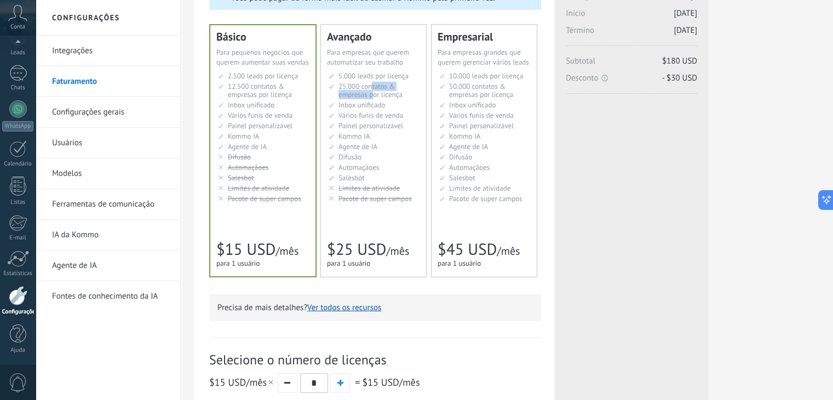
click at [371, 90] on span "25.000 contatos & empresas por licença" at bounding box center [370, 91] width 64 height 18
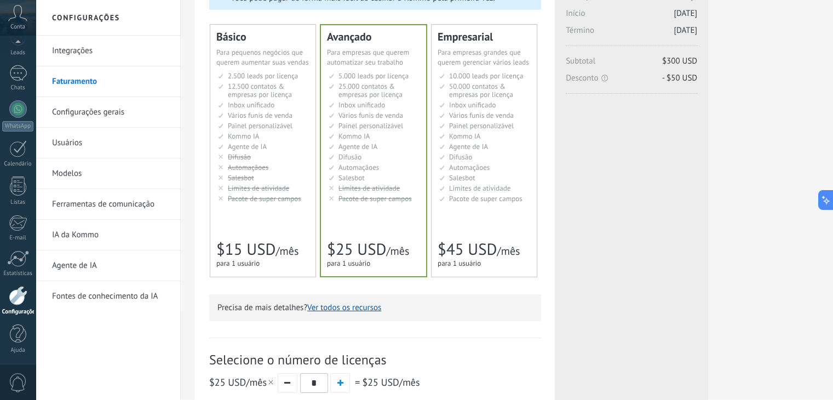
click at [481, 157] on li "Рассылки Broadcasting Difusión Google Analytics和网站集成 Difusão Penyiaran Toplu Me…" at bounding box center [484, 157] width 91 height 8
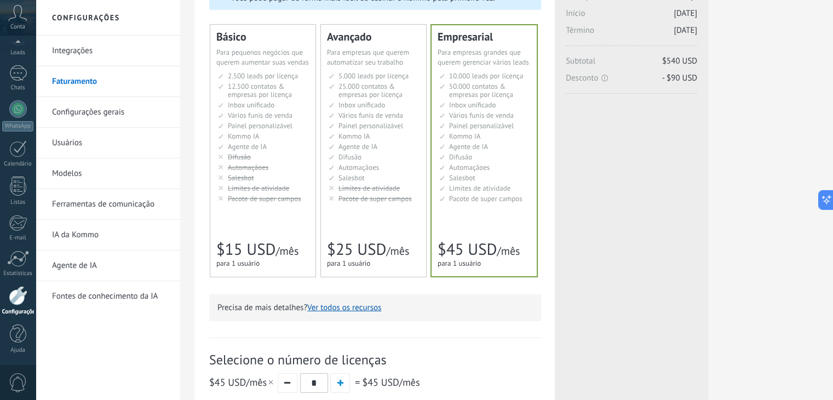
click at [370, 128] on span "Painel personalizável" at bounding box center [370, 125] width 65 height 9
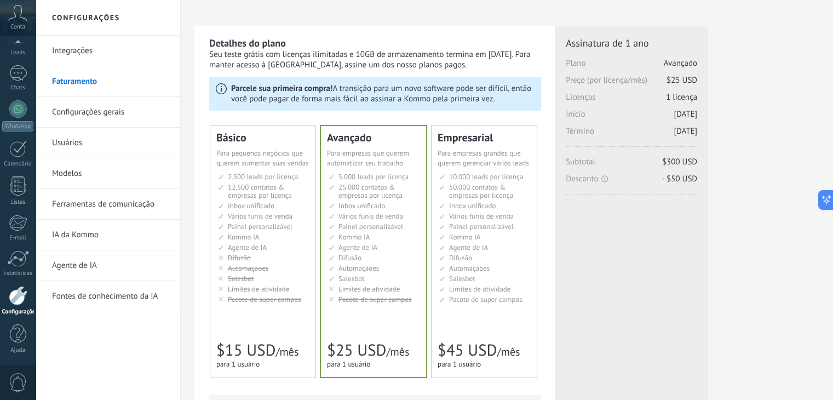
scroll to position [0, 0]
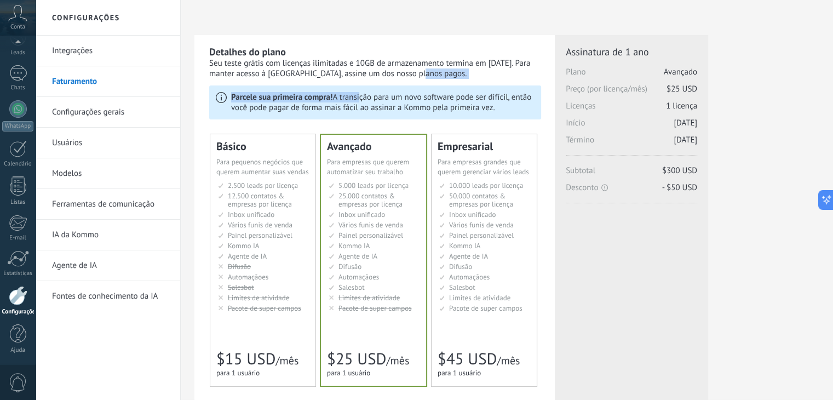
click at [357, 79] on div "Detalhes do plano Seu teste grátis com licenças ilimitadas e 10GB de armazename…" at bounding box center [375, 353] width 332 height 617
click at [357, 76] on div "Seu teste grátis com licenças ilimitadas e 10GB de armazenamento termina em 02/…" at bounding box center [375, 68] width 332 height 21
click at [514, 197] on li "50.000 контактов & компаний на место 50.000 contacts & companies per seat 50.00…" at bounding box center [484, 200] width 91 height 16
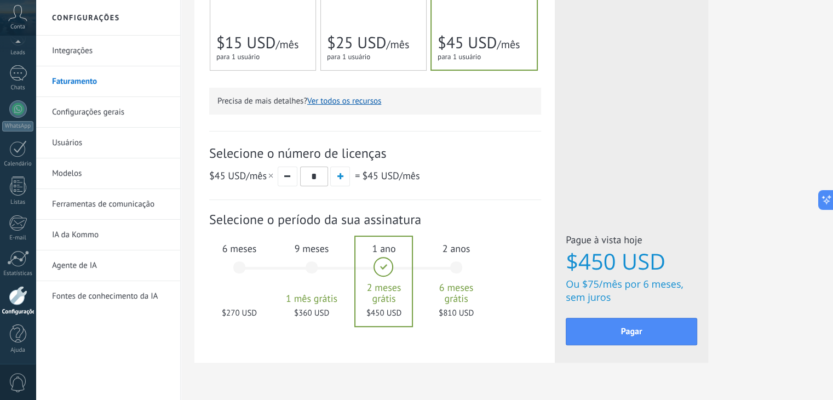
scroll to position [328, 0]
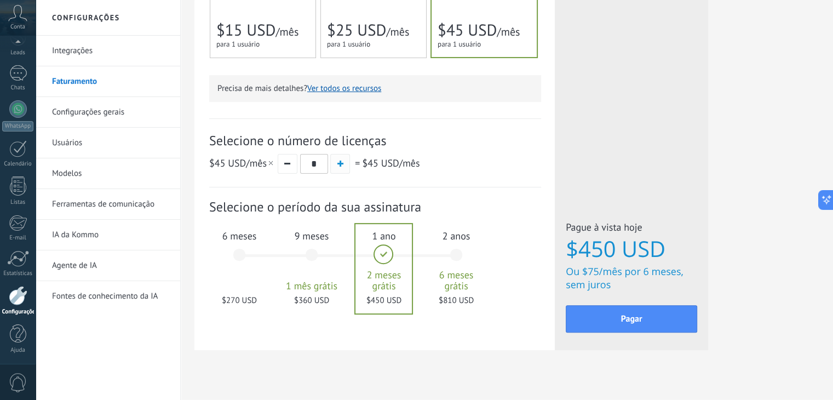
click at [343, 172] on button "button" at bounding box center [340, 164] width 20 height 20
click at [293, 172] on button "button" at bounding box center [288, 164] width 20 height 20
type input "*"
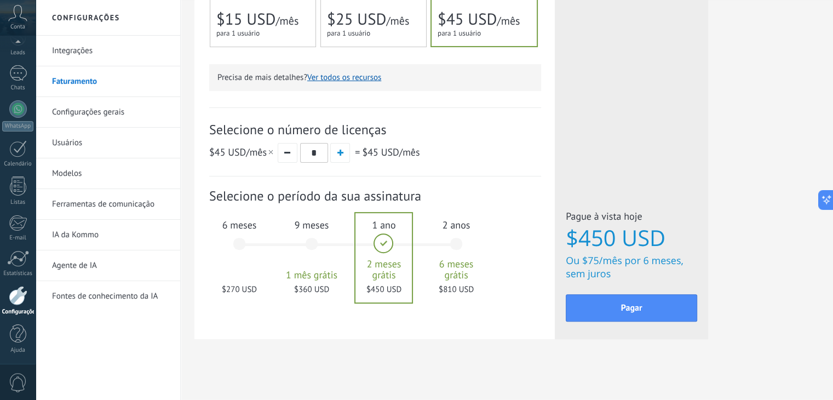
scroll to position [343, 0]
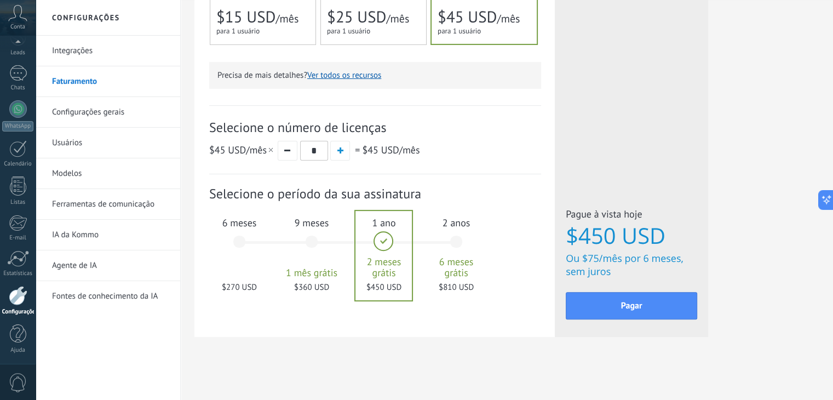
click at [464, 248] on div "2 anos 6 meses grátis $810 USD" at bounding box center [455, 246] width 59 height 77
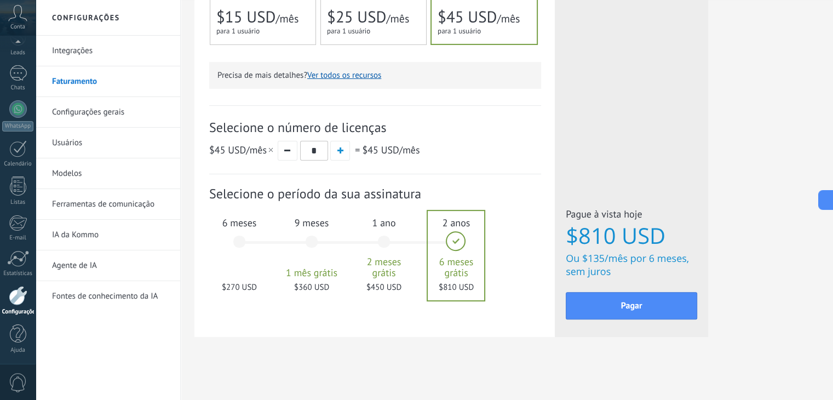
click at [372, 235] on div "1 ano 2 meses grátis $450 USD" at bounding box center [383, 246] width 59 height 77
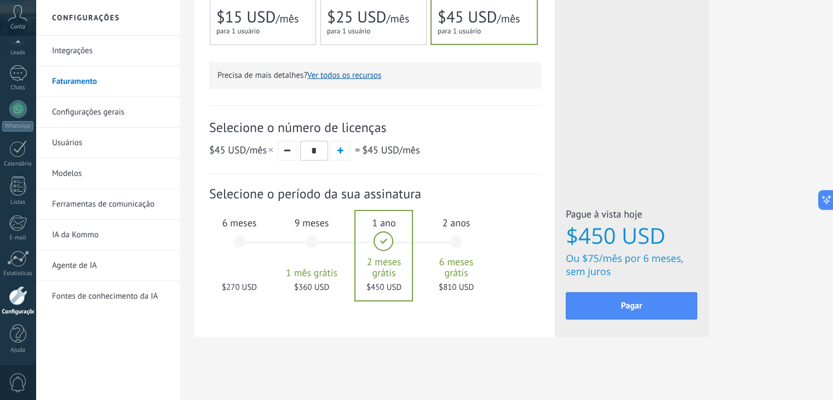
click at [313, 244] on div "9 meses 1 mês grátis $360 USD" at bounding box center [311, 246] width 59 height 77
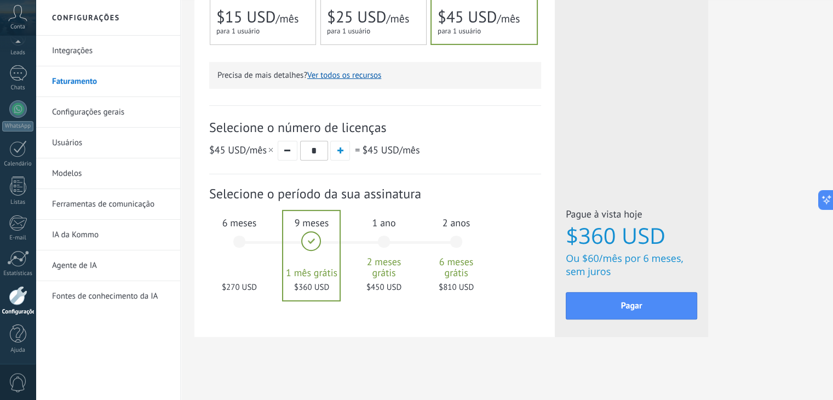
click at [218, 240] on div "6 meses $270 USD" at bounding box center [239, 246] width 59 height 77
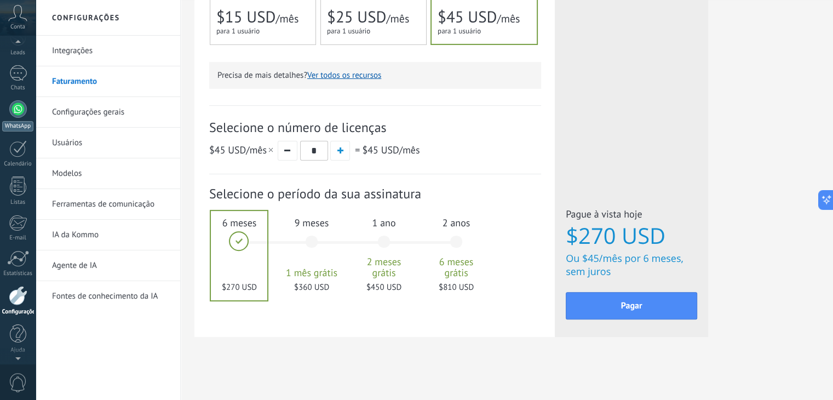
scroll to position [0, 0]
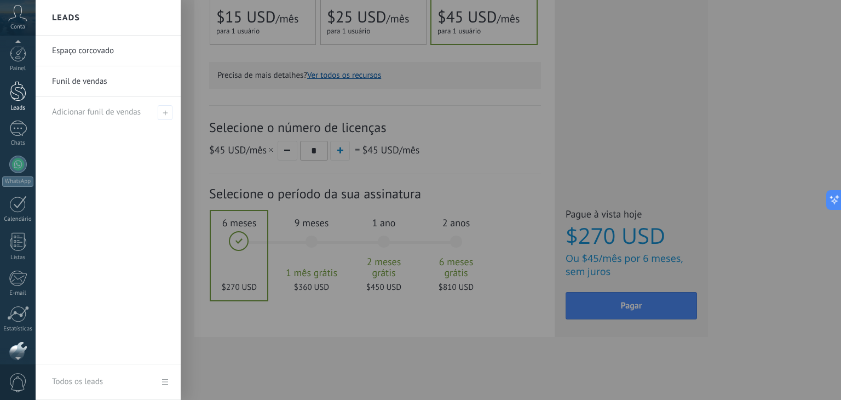
click at [18, 99] on div at bounding box center [18, 91] width 16 height 20
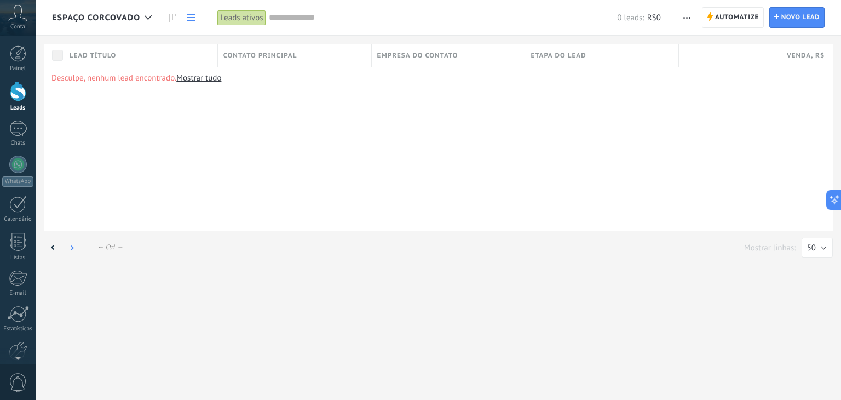
click at [70, 247] on icon at bounding box center [72, 247] width 4 height 5
click at [143, 15] on div at bounding box center [148, 17] width 18 height 21
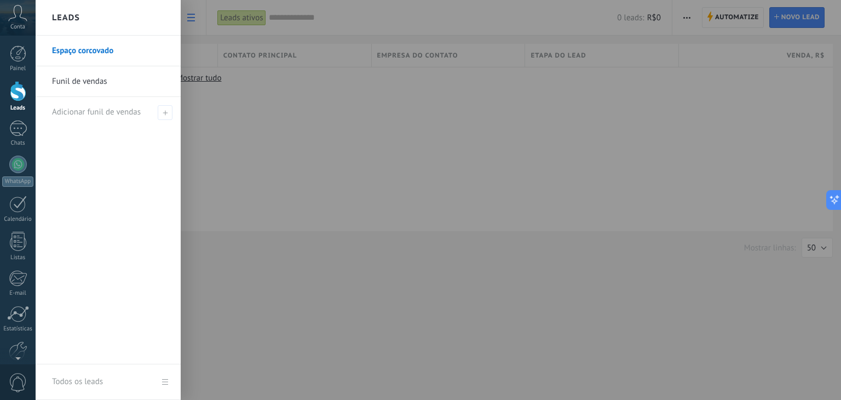
click at [76, 88] on link "Funil de vendas" at bounding box center [111, 81] width 118 height 31
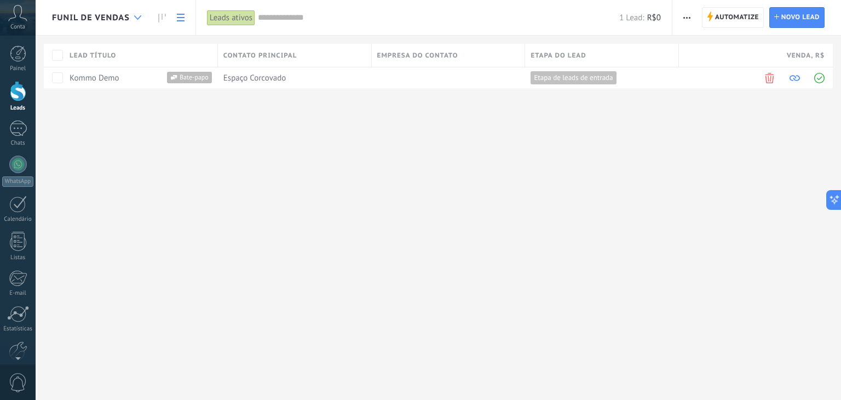
click at [135, 18] on icon at bounding box center [137, 17] width 7 height 4
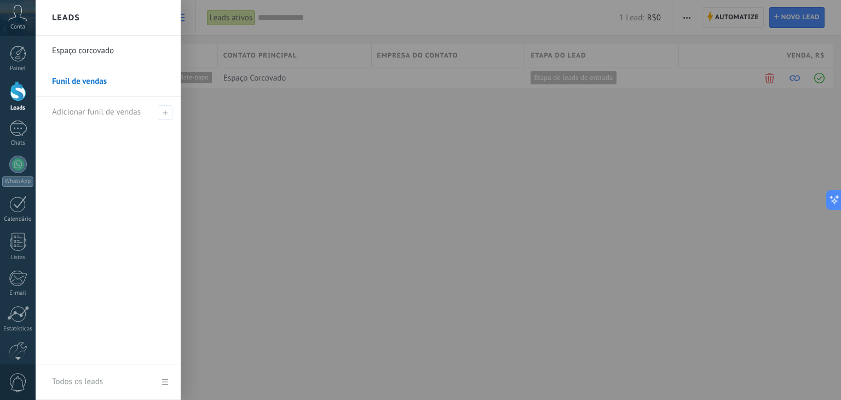
click at [125, 59] on link "Espaço corcovado" at bounding box center [111, 51] width 118 height 31
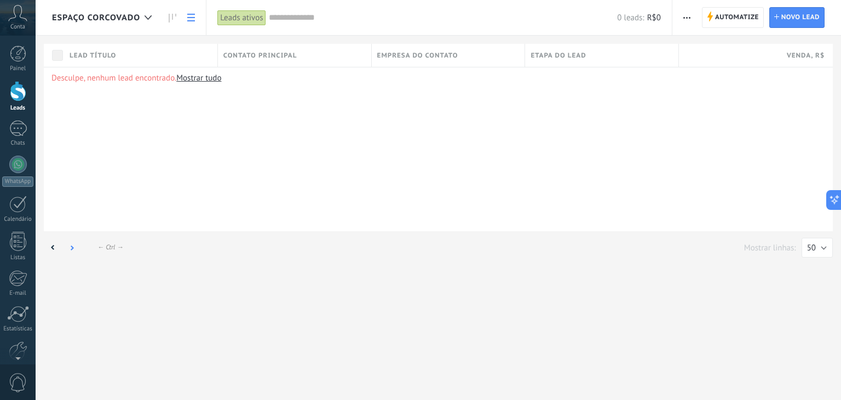
click at [70, 246] on icon at bounding box center [72, 247] width 4 height 5
click at [688, 16] on span "button" at bounding box center [686, 17] width 7 height 21
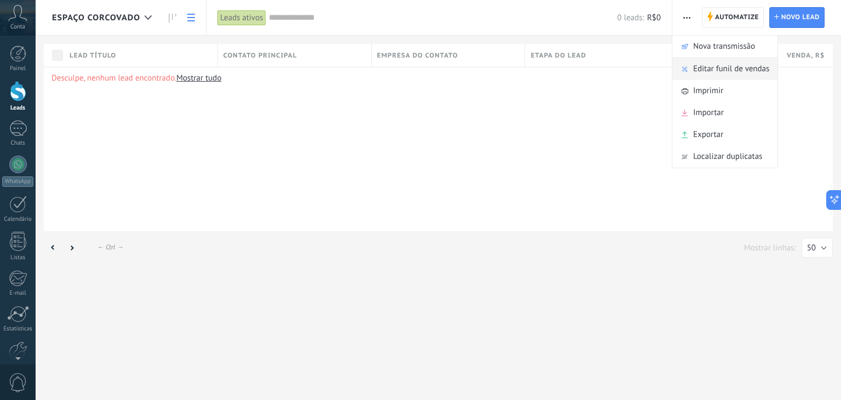
click at [709, 65] on span "Editar funil de vendas" at bounding box center [731, 69] width 76 height 22
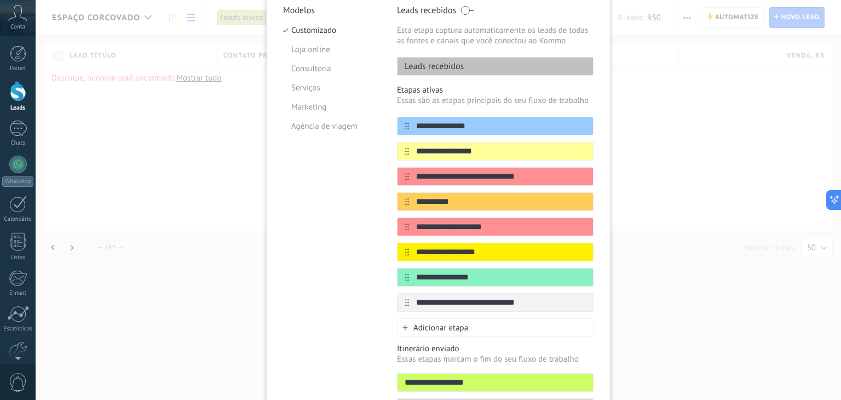
scroll to position [164, 0]
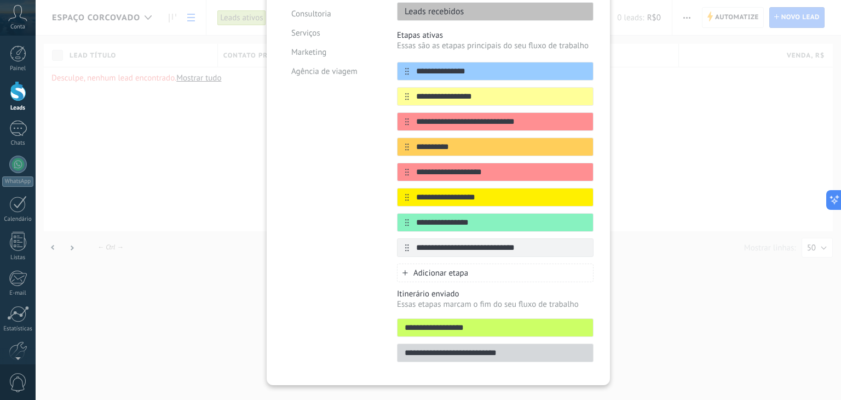
click at [653, 304] on div "**********" at bounding box center [438, 200] width 805 height 400
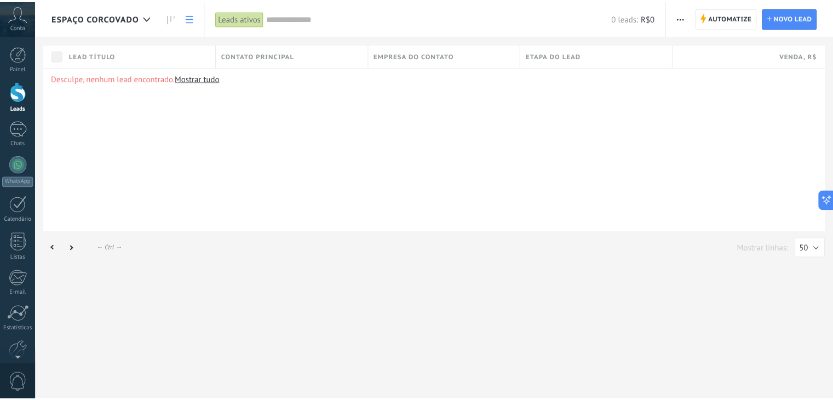
scroll to position [0, 0]
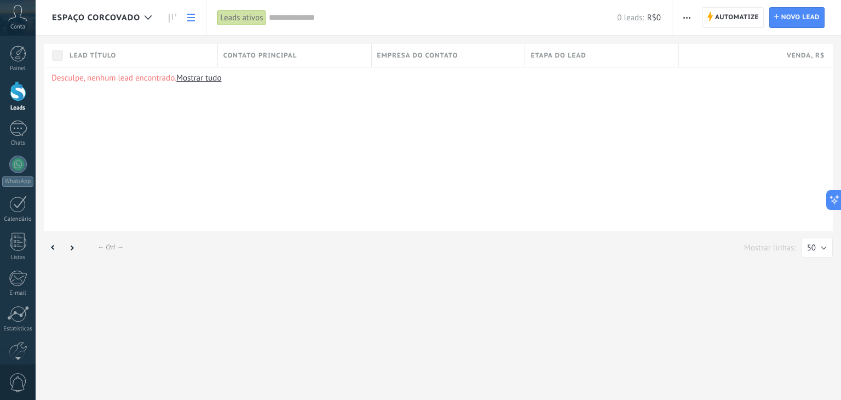
drag, startPoint x: 684, startPoint y: 118, endPoint x: 389, endPoint y: 163, distance: 299.1
click at [389, 163] on div "Desculpe, nenhum lead encontrado. Mostrar tudo" at bounding box center [438, 149] width 789 height 164
click at [25, 56] on div at bounding box center [18, 53] width 16 height 16
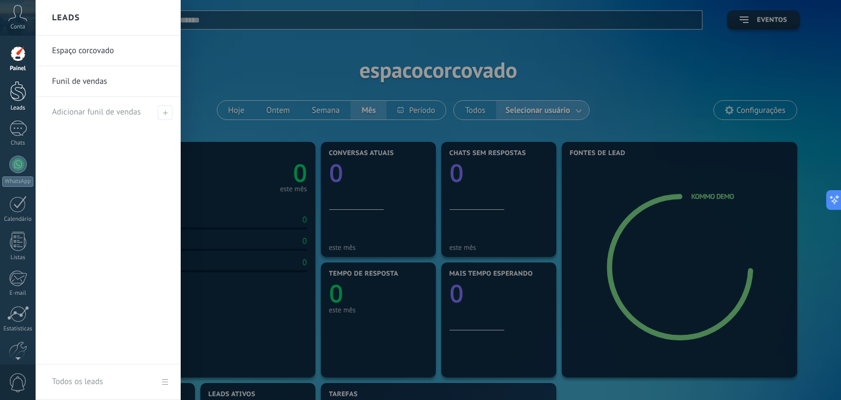
drag, startPoint x: 20, startPoint y: 86, endPoint x: 32, endPoint y: 87, distance: 12.1
click at [20, 86] on div at bounding box center [18, 91] width 16 height 20
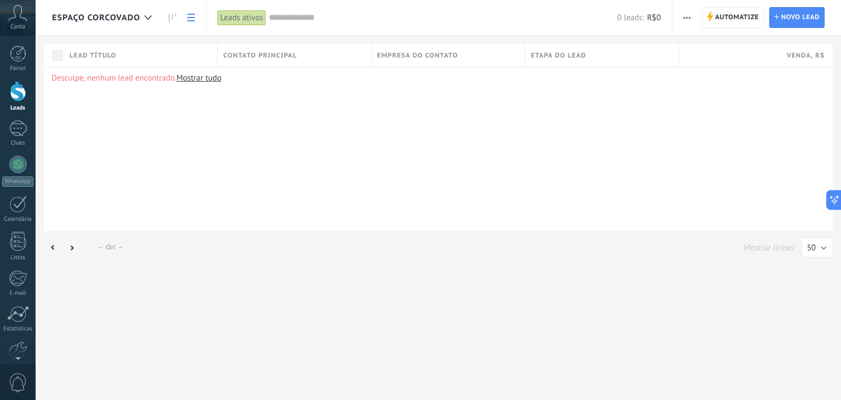
click at [302, 237] on div "← Alt → ← Ctrl → Mostrar linhas: 25 50 100 200 50" at bounding box center [438, 247] width 789 height 21
click at [203, 78] on link "Mostrar tudo" at bounding box center [198, 78] width 45 height 10
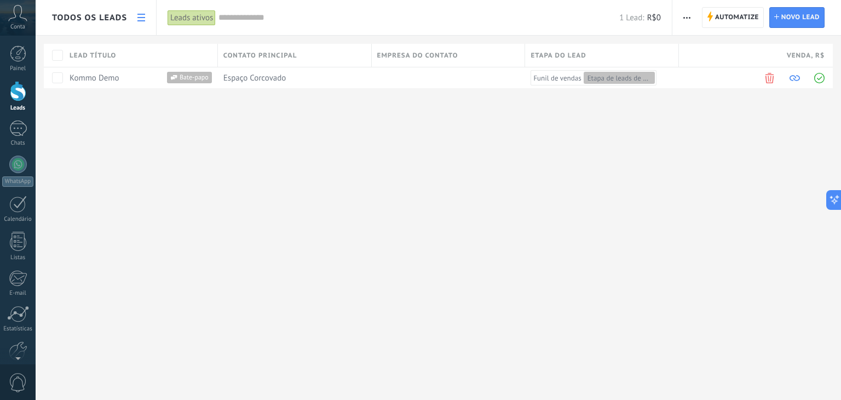
drag, startPoint x: 689, startPoint y: 82, endPoint x: 552, endPoint y: 101, distance: 138.3
click at [572, 98] on div "Todos os leads Automatize Nova transmissão Imprimir Configurações da lista Impo…" at bounding box center [438, 62] width 805 height 124
drag, startPoint x: 754, startPoint y: 59, endPoint x: 613, endPoint y: 97, distance: 145.8
click at [591, 98] on div "Todos os leads Automatize Nova transmissão Imprimir Configurações da lista Impo…" at bounding box center [438, 62] width 805 height 124
click at [599, 53] on div "Etapa do lead" at bounding box center [601, 55] width 153 height 23
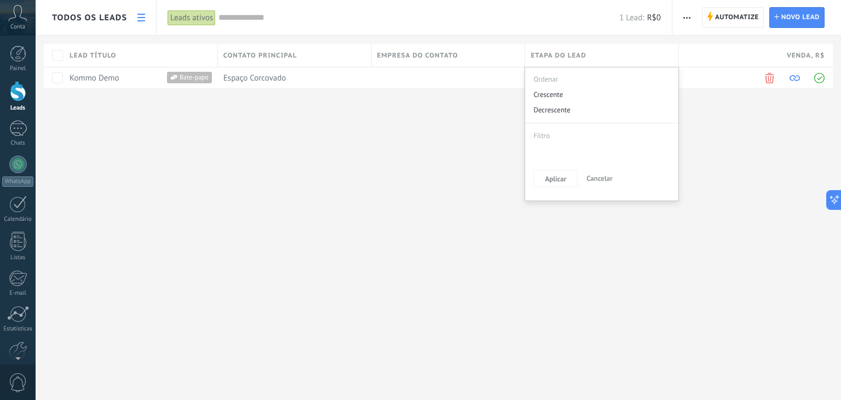
click at [593, 55] on div "Etapa do lead" at bounding box center [601, 55] width 153 height 23
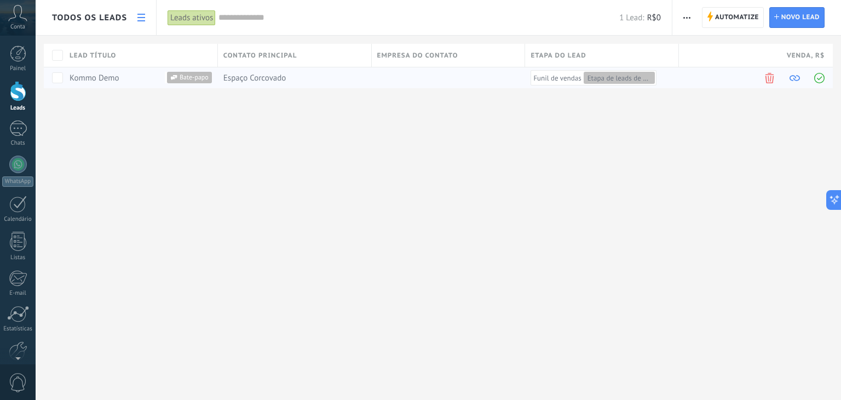
click at [604, 80] on span "Etapa de leads de entrada" at bounding box center [619, 77] width 64 height 9
click at [610, 73] on span "Etapa de leads de entrada" at bounding box center [619, 77] width 64 height 9
click at [580, 75] on span "Funil de vendas" at bounding box center [557, 77] width 48 height 9
click at [775, 82] on span at bounding box center [769, 78] width 10 height 10
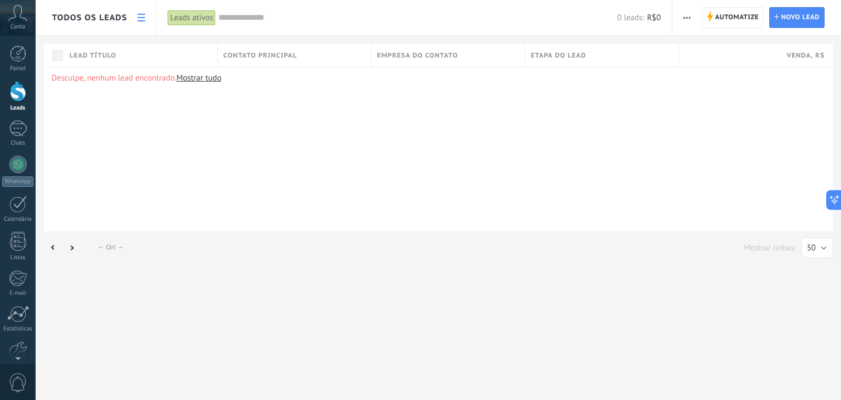
click at [147, 14] on link at bounding box center [141, 17] width 19 height 21
click at [136, 19] on link at bounding box center [141, 17] width 19 height 21
click at [91, 19] on span "Todos os leads" at bounding box center [89, 18] width 75 height 10
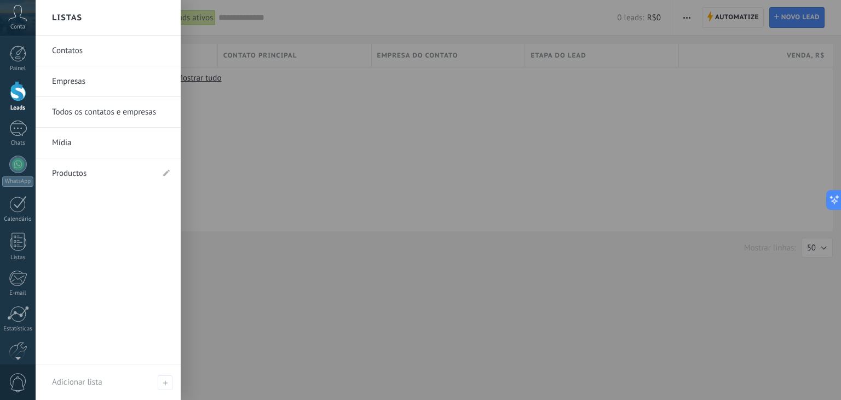
click at [267, 117] on div at bounding box center [456, 200] width 841 height 400
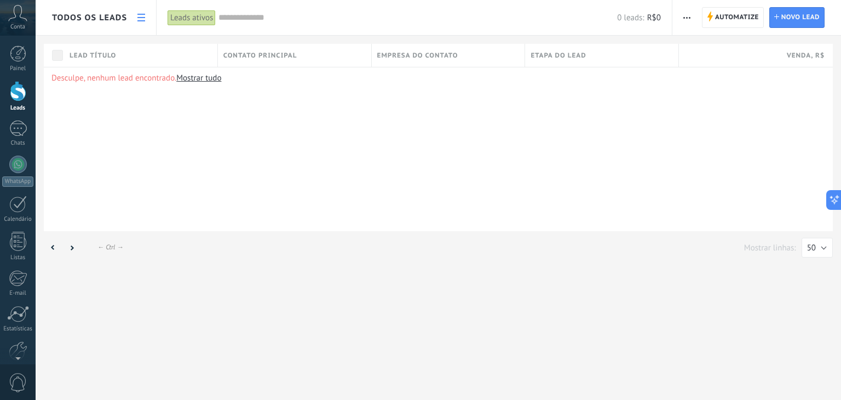
click at [107, 16] on span "Todos os leads" at bounding box center [89, 18] width 75 height 10
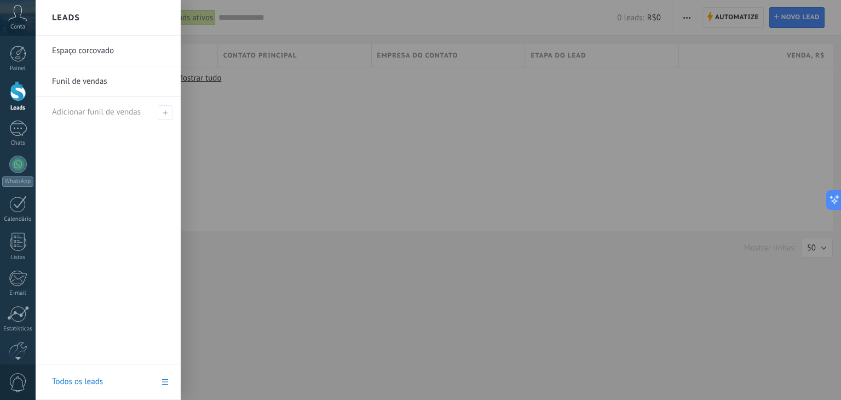
drag, startPoint x: 250, startPoint y: 123, endPoint x: 249, endPoint y: 109, distance: 13.2
click at [250, 121] on div at bounding box center [456, 200] width 841 height 400
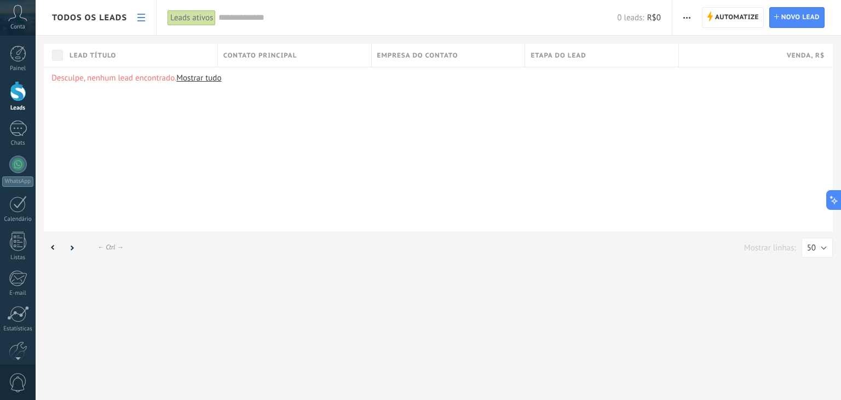
click at [59, 25] on div "Todos os leads" at bounding box center [89, 17] width 75 height 35
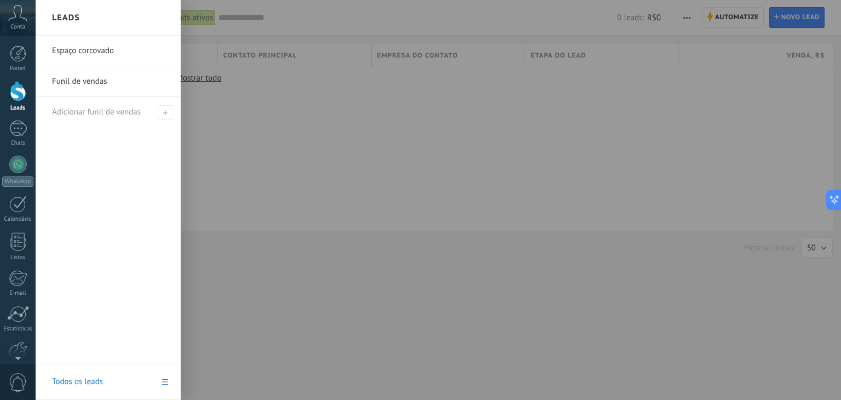
click at [70, 55] on link "Espaço corcovado" at bounding box center [111, 51] width 118 height 31
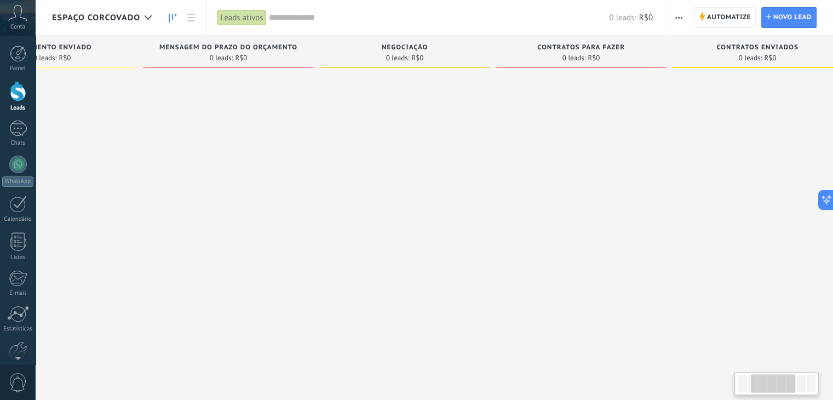
drag, startPoint x: 624, startPoint y: 82, endPoint x: 364, endPoint y: 70, distance: 260.9
click at [364, 70] on div "Negociação 0 leads: R$0" at bounding box center [407, 183] width 176 height 294
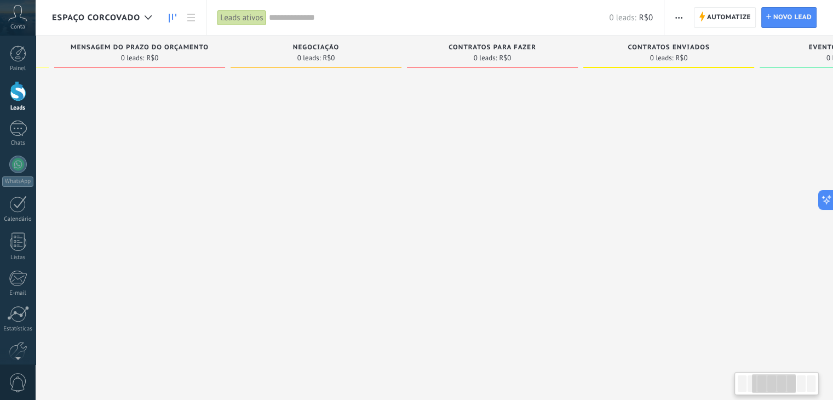
drag, startPoint x: 654, startPoint y: 94, endPoint x: 389, endPoint y: 68, distance: 266.2
click at [425, 82] on div at bounding box center [492, 201] width 171 height 257
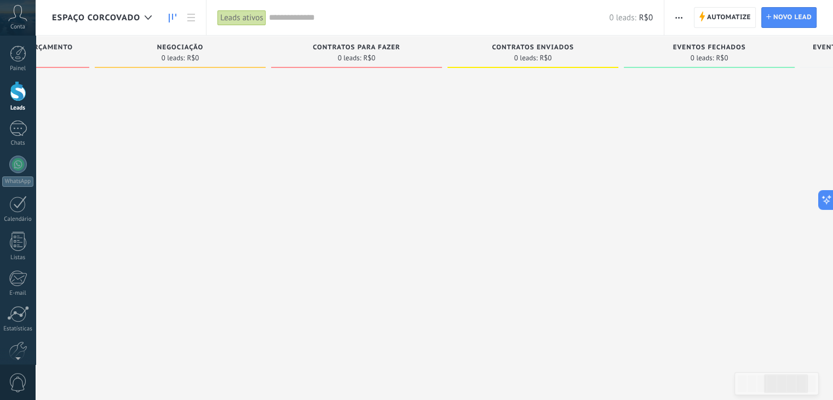
click at [127, 18] on span "Espaço corcovado" at bounding box center [96, 18] width 88 height 10
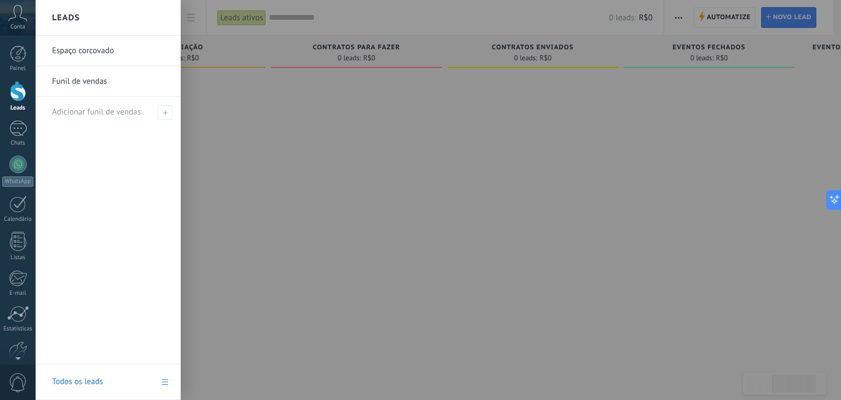
click at [76, 20] on h2 "Leads" at bounding box center [66, 18] width 28 height 34
click at [67, 13] on h2 "Leads" at bounding box center [66, 18] width 28 height 34
click at [336, 139] on div at bounding box center [456, 200] width 841 height 400
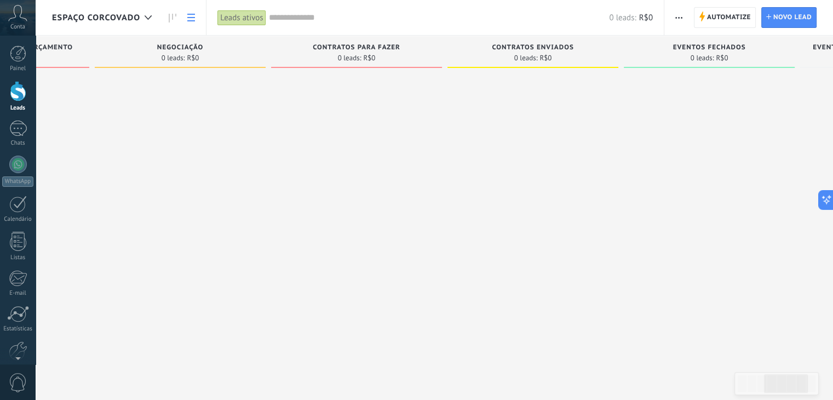
click at [199, 20] on link at bounding box center [191, 17] width 19 height 21
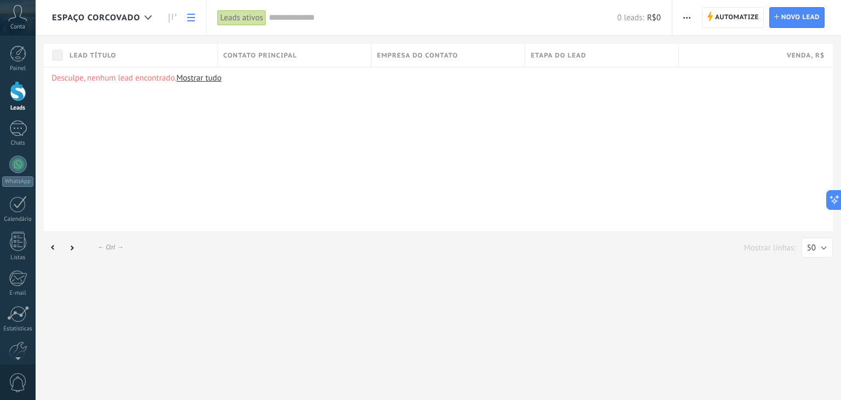
click at [169, 14] on icon at bounding box center [173, 18] width 8 height 9
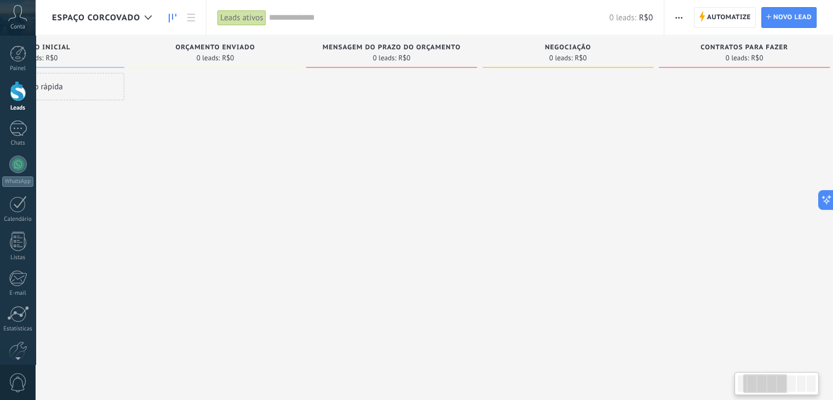
drag, startPoint x: 494, startPoint y: 152, endPoint x: 384, endPoint y: 187, distance: 115.0
click at [384, 187] on div at bounding box center [391, 201] width 171 height 257
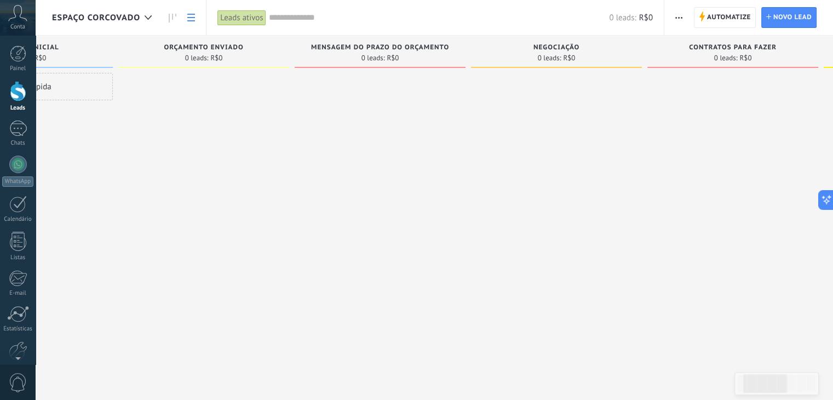
click at [184, 11] on link at bounding box center [191, 17] width 19 height 21
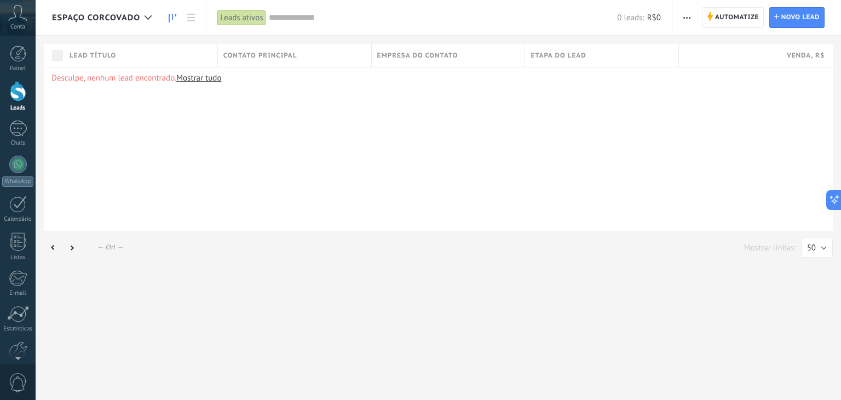
click at [168, 13] on link at bounding box center [172, 17] width 19 height 21
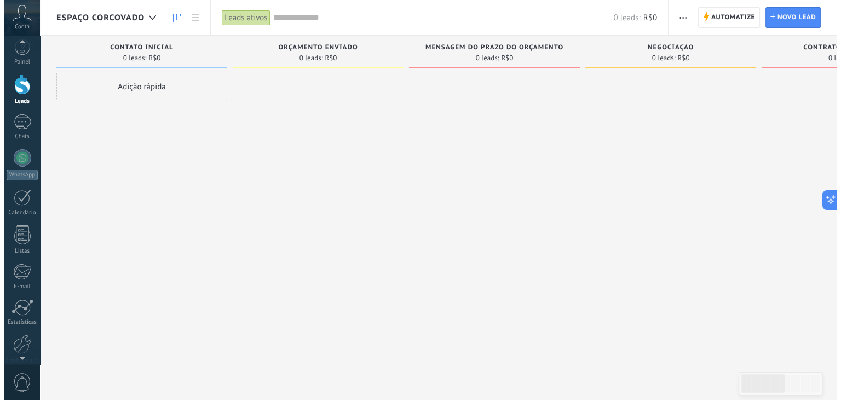
scroll to position [33, 0]
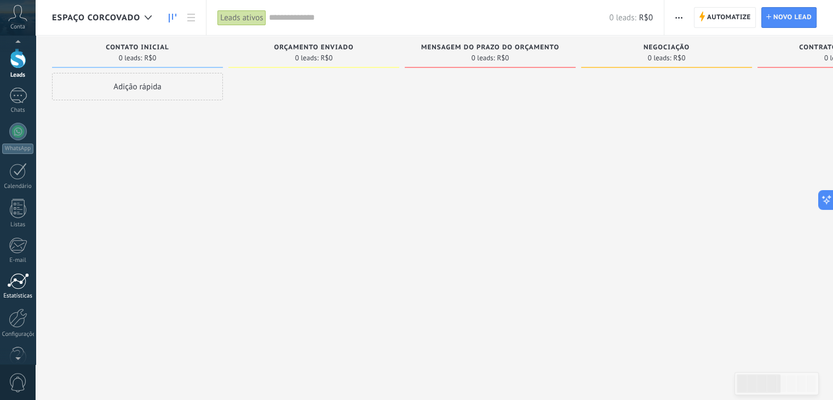
click at [22, 280] on div at bounding box center [18, 281] width 22 height 16
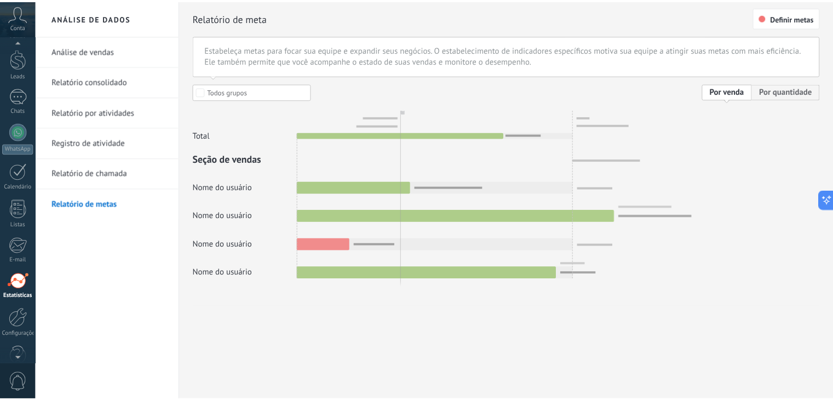
scroll to position [55, 0]
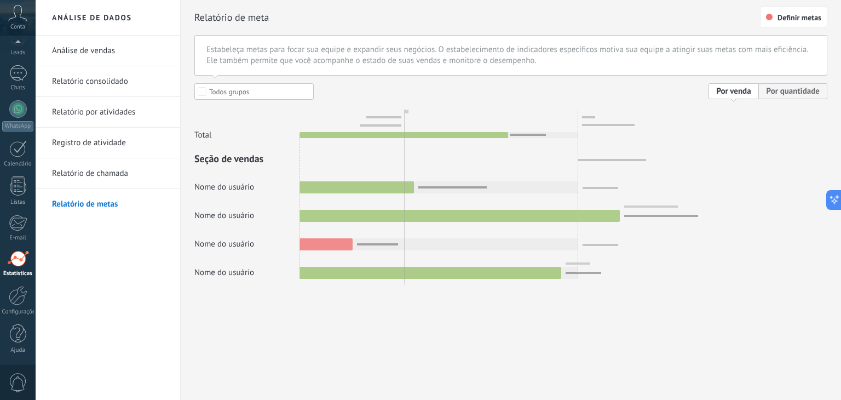
click at [113, 112] on link "Relatório por atividades" at bounding box center [110, 112] width 117 height 31
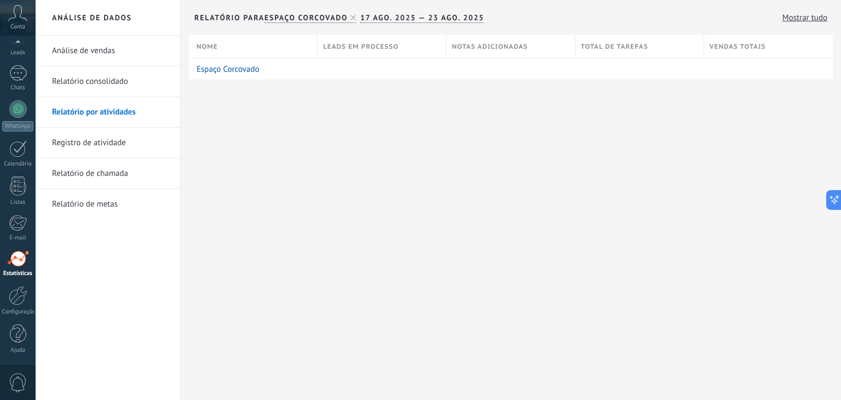
click at [98, 139] on link "Registro de atividade" at bounding box center [110, 143] width 117 height 31
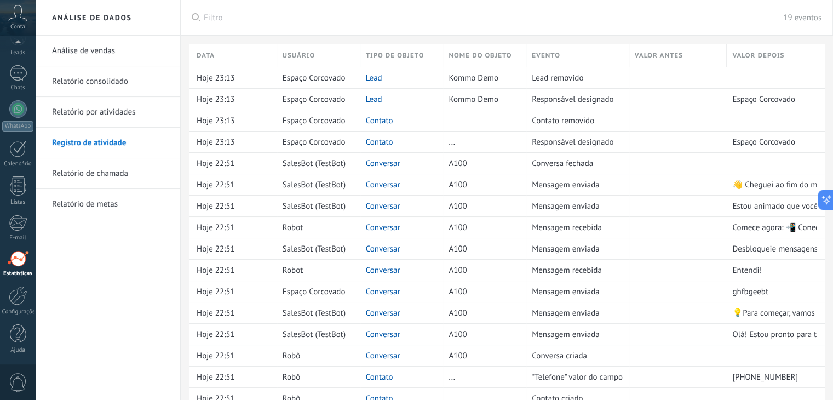
click at [88, 170] on link "Relatório de chamada" at bounding box center [110, 173] width 117 height 31
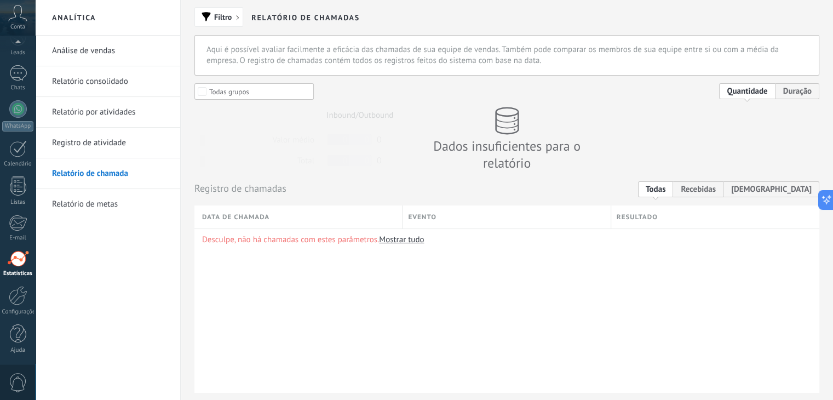
click at [85, 207] on link "Relatório de metas" at bounding box center [110, 204] width 117 height 31
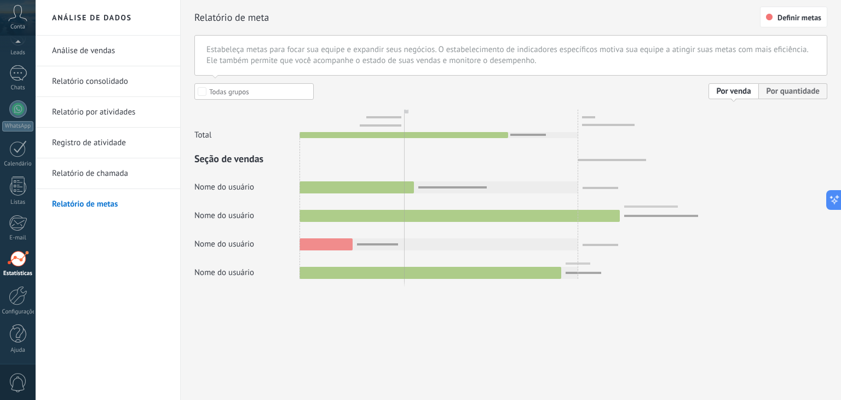
click at [82, 56] on link "Análise de vendas" at bounding box center [110, 51] width 117 height 31
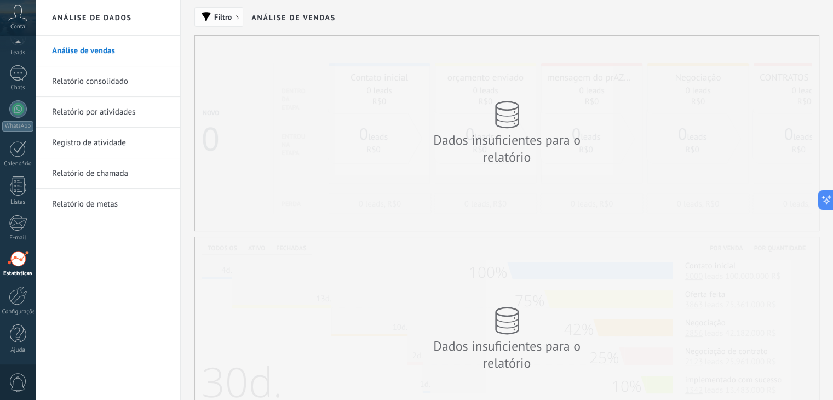
click at [205, 14] on span "button" at bounding box center [205, 16] width 9 height 9
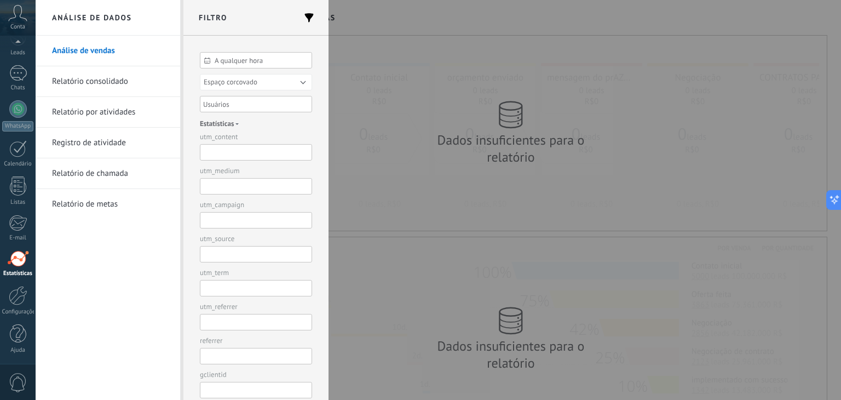
click at [205, 14] on h2 "Filtro" at bounding box center [255, 18] width 145 height 36
click at [18, 66] on div at bounding box center [18, 73] width 18 height 16
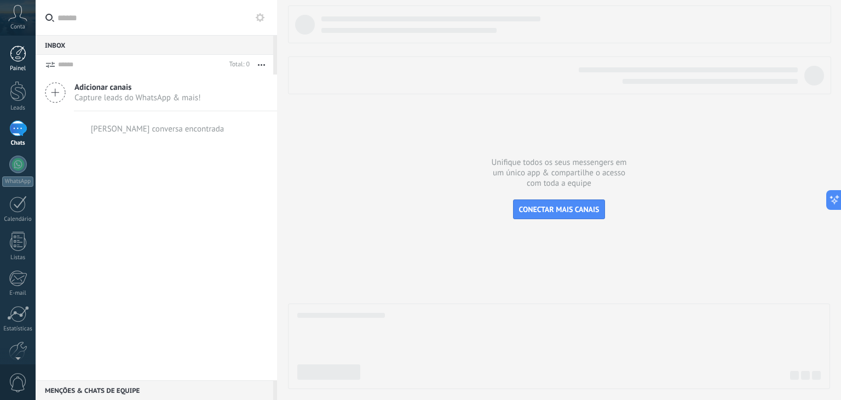
click at [19, 60] on div at bounding box center [18, 53] width 16 height 16
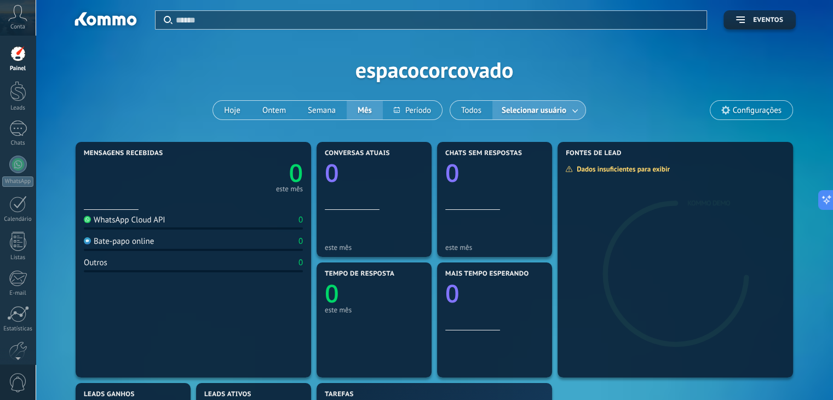
click at [376, 135] on div "Aplicar Eventos espacocorcovado Hoje Ontem Semana Mês Todos Selecionar usuário …" at bounding box center [434, 69] width 764 height 139
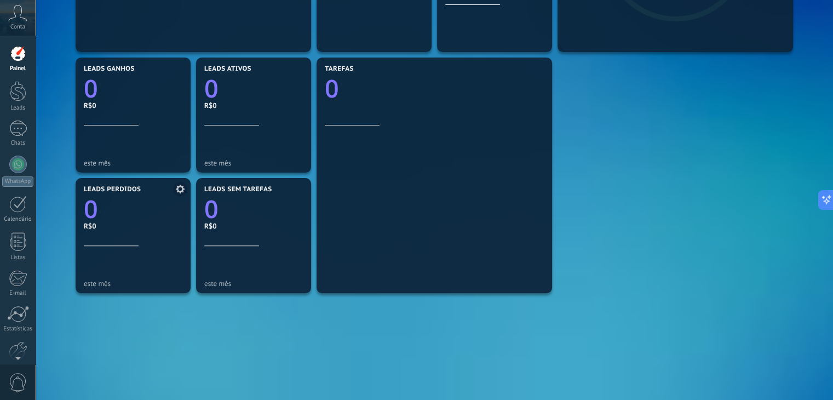
scroll to position [328, 0]
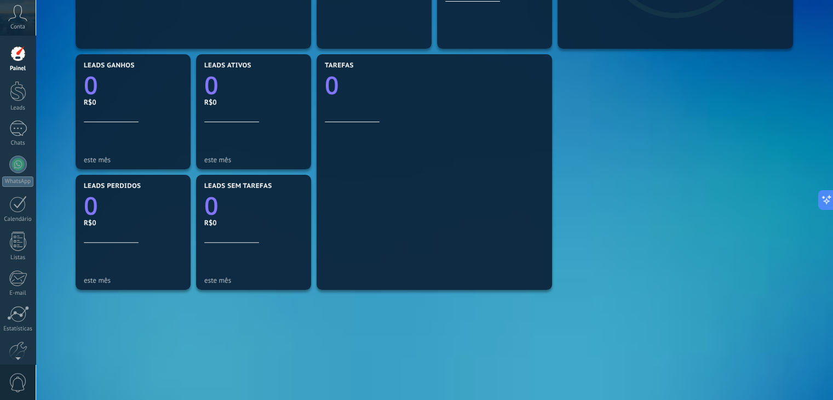
drag, startPoint x: 613, startPoint y: 105, endPoint x: 597, endPoint y: 129, distance: 29.3
click at [605, 119] on div "Mensagens recebidas 0 este mês WhatsApp Cloud API 0 Bate-papo online 0 Outros 0…" at bounding box center [434, 112] width 723 height 602
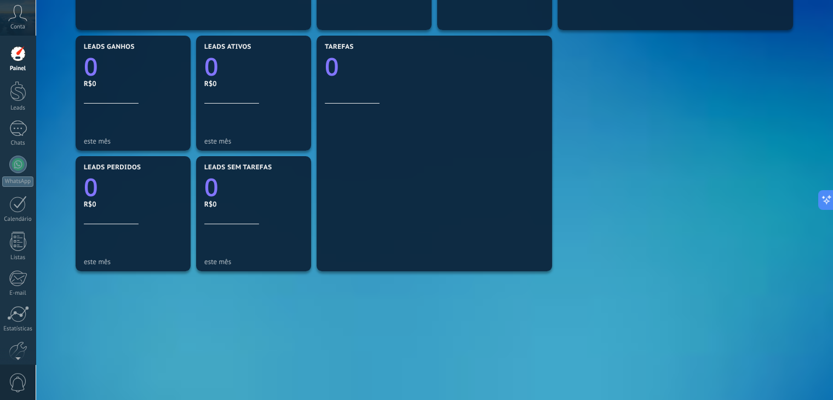
scroll to position [320, 0]
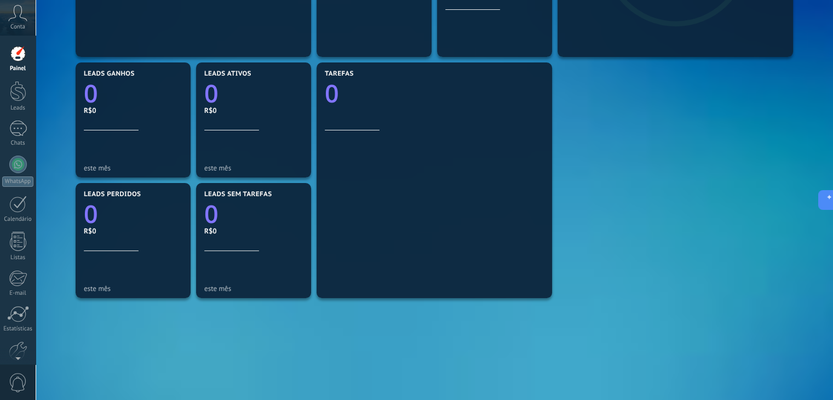
click at [638, 157] on div "Mensagens recebidas 0 este mês WhatsApp Cloud API 0 Bate-papo online 0 Outros 0…" at bounding box center [434, 120] width 723 height 602
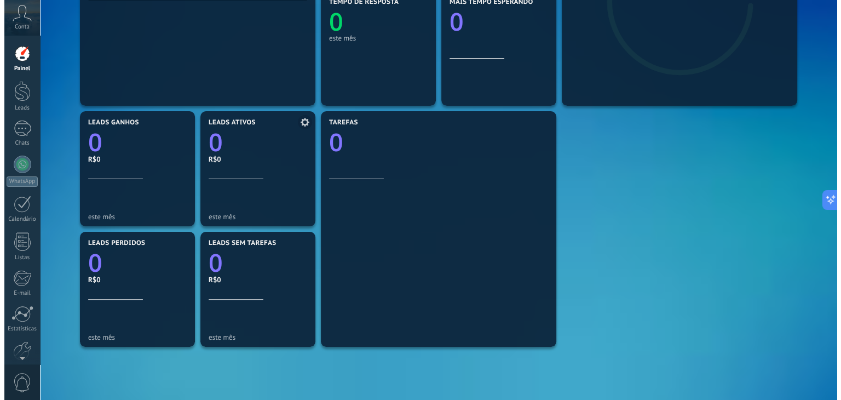
scroll to position [266, 0]
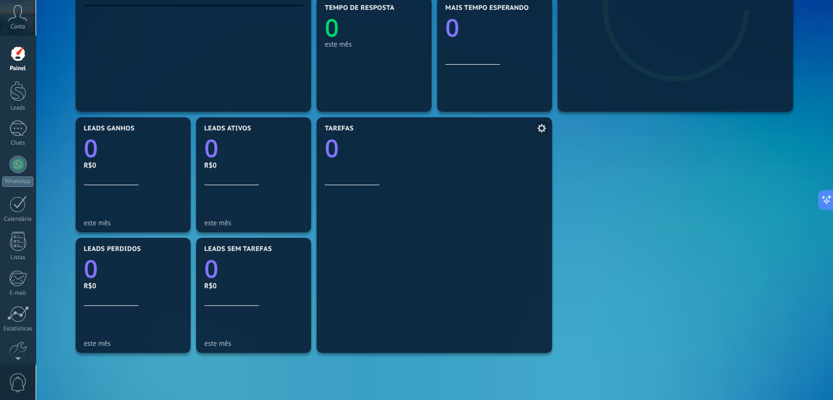
click at [539, 129] on use at bounding box center [541, 128] width 9 height 9
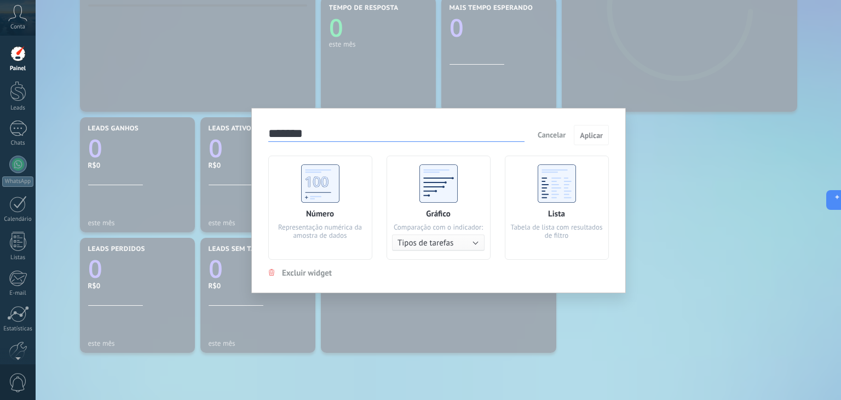
click at [615, 206] on div "******* Cancelar Aplicar Número Representação numérica da amostra de dados Gráf…" at bounding box center [438, 201] width 374 height 186
click at [593, 126] on button "Aplicar" at bounding box center [591, 135] width 35 height 21
click at [590, 142] on button "Aplicar" at bounding box center [591, 135] width 35 height 21
click at [543, 136] on span "Cancelar" at bounding box center [552, 135] width 28 height 10
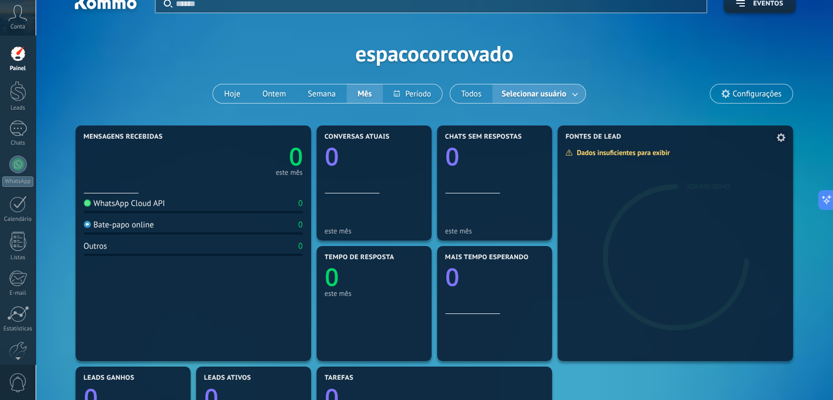
scroll to position [0, 0]
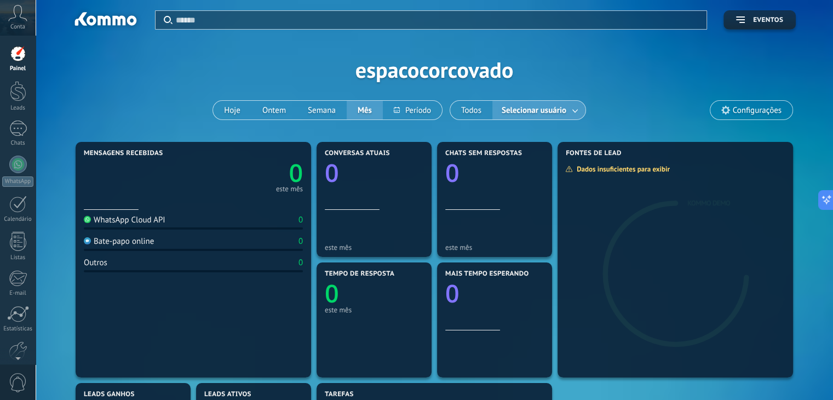
click at [738, 116] on span "Configurações" at bounding box center [751, 110] width 82 height 19
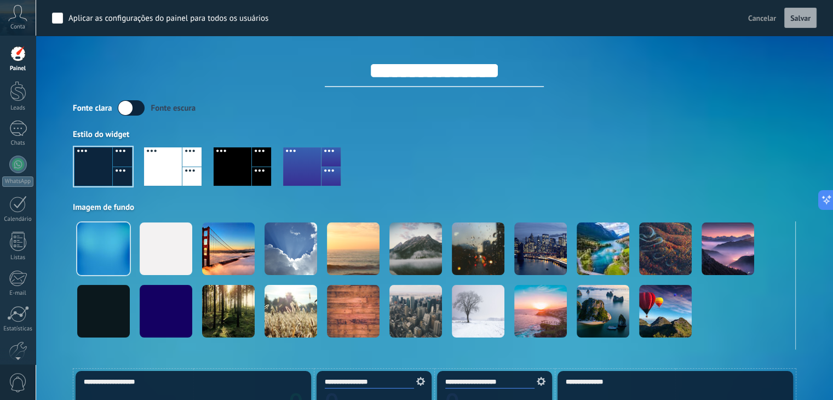
click at [451, 83] on input "**********" at bounding box center [434, 70] width 219 height 33
click at [628, 171] on div at bounding box center [434, 171] width 723 height 62
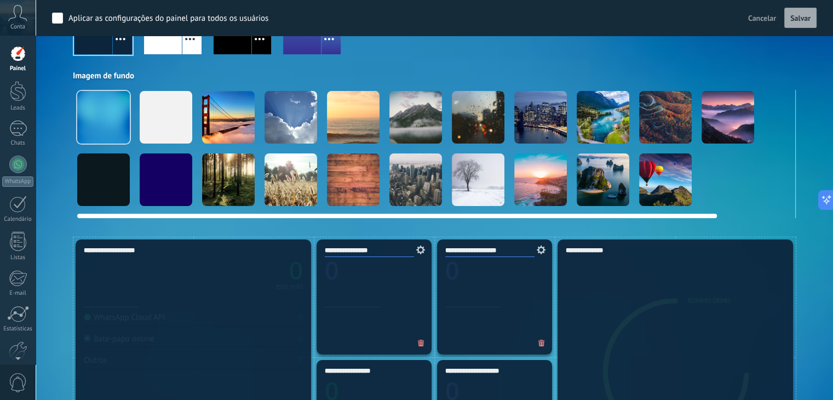
scroll to position [164, 0]
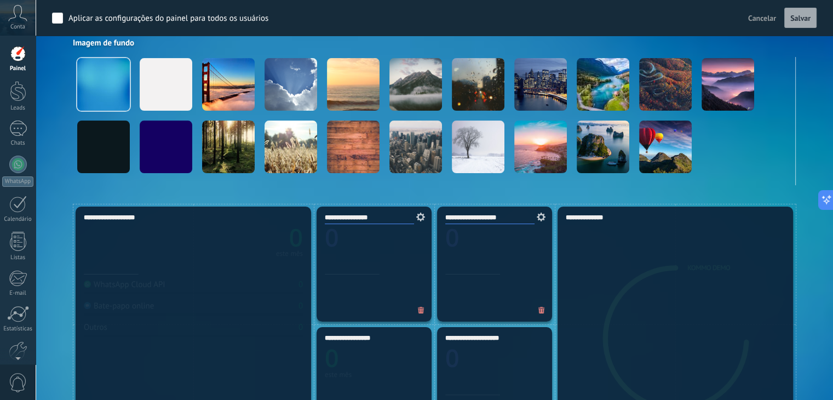
click at [729, 230] on div "**********" at bounding box center [674, 323] width 235 height 235
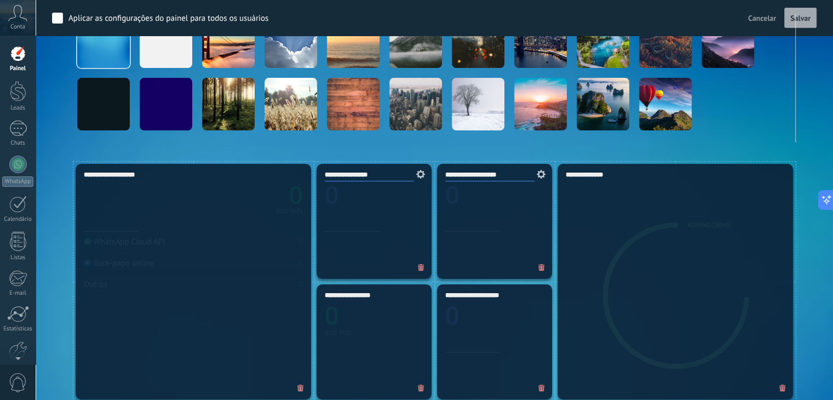
scroll to position [219, 0]
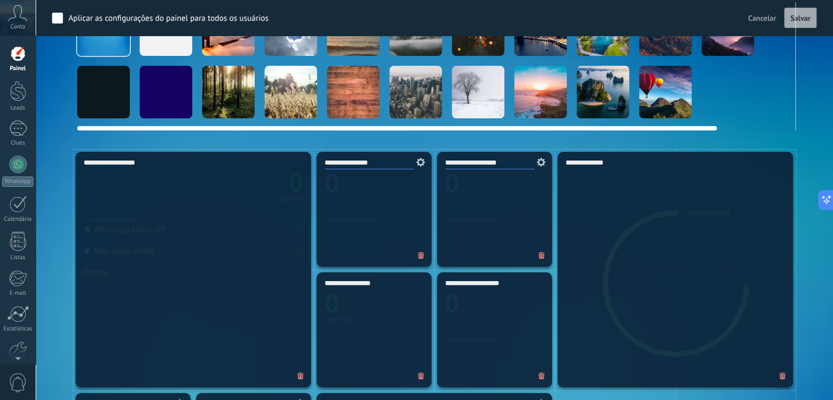
click at [579, 129] on div at bounding box center [396, 128] width 639 height 4
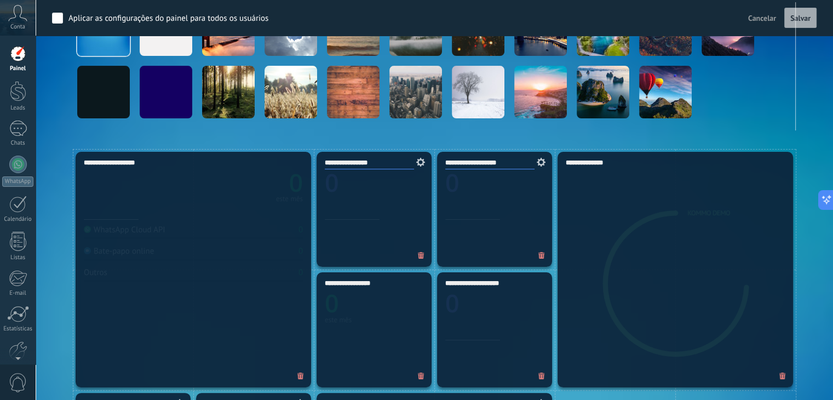
scroll to position [383, 0]
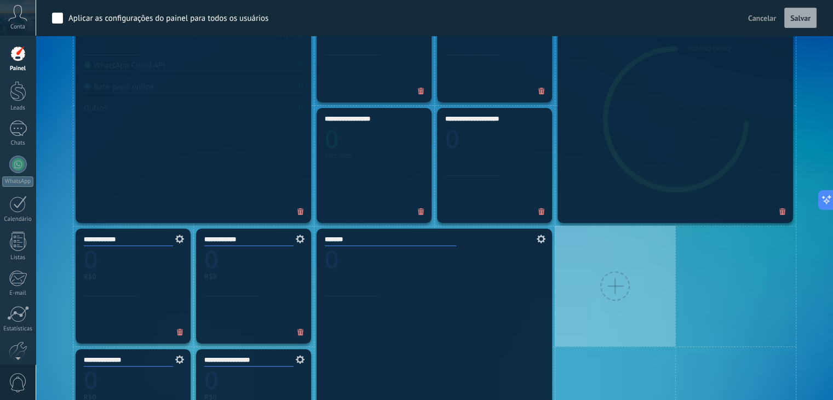
click at [604, 273] on div at bounding box center [615, 286] width 120 height 120
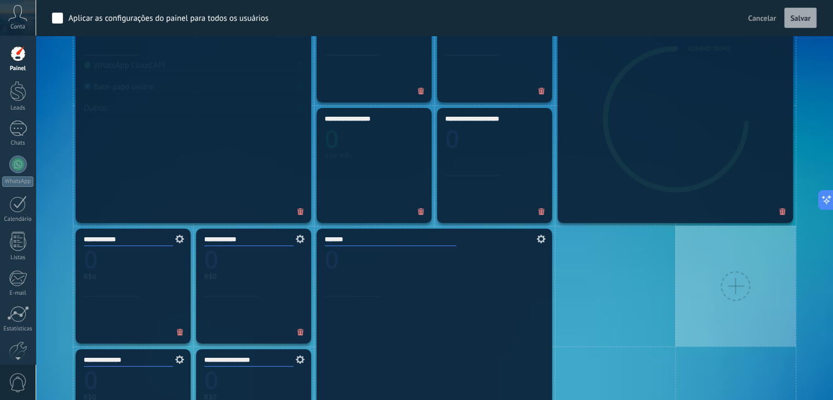
drag, startPoint x: 684, startPoint y: 327, endPoint x: 680, endPoint y: 319, distance: 9.3
click at [684, 327] on div at bounding box center [735, 286] width 120 height 120
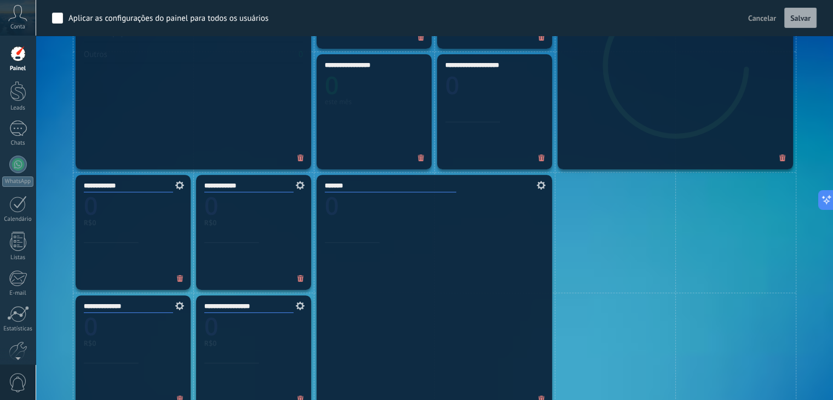
scroll to position [438, 0]
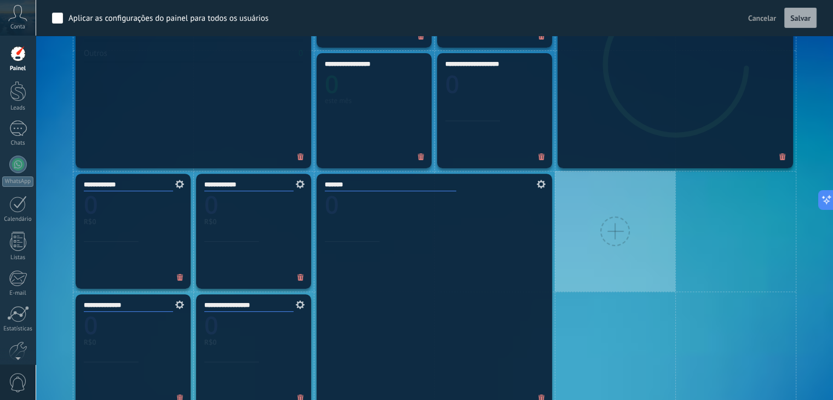
click at [601, 225] on div at bounding box center [615, 231] width 120 height 120
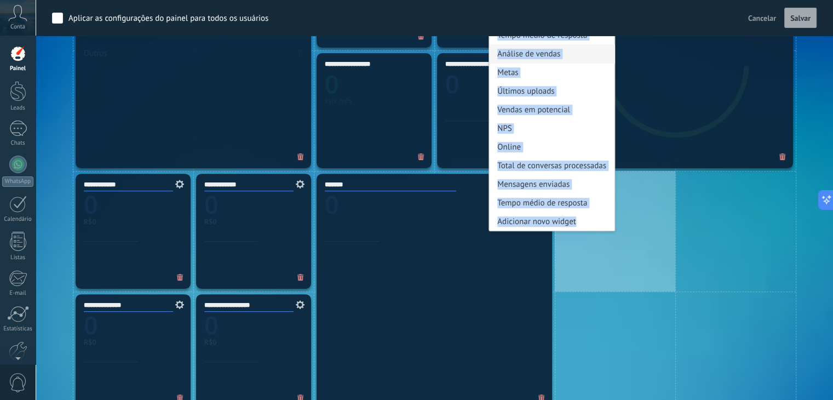
click at [544, 55] on div "Análise de vendas" at bounding box center [551, 53] width 125 height 19
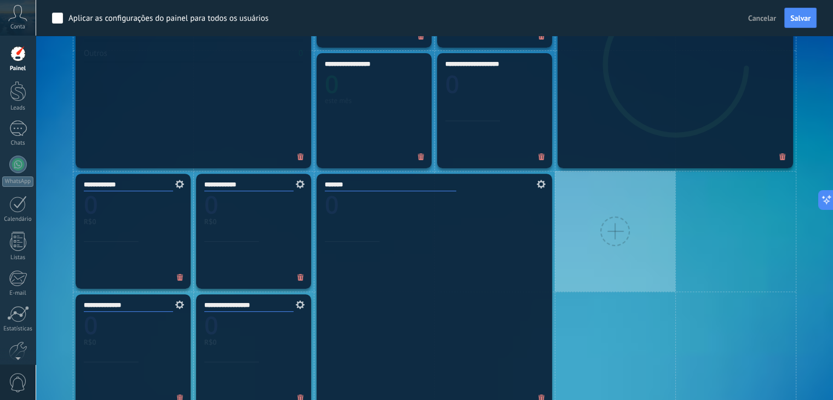
scroll to position [383, 0]
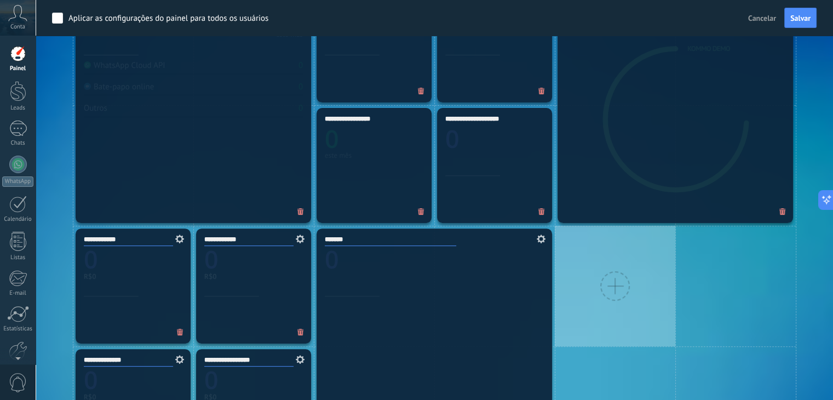
click at [618, 276] on div at bounding box center [615, 286] width 30 height 30
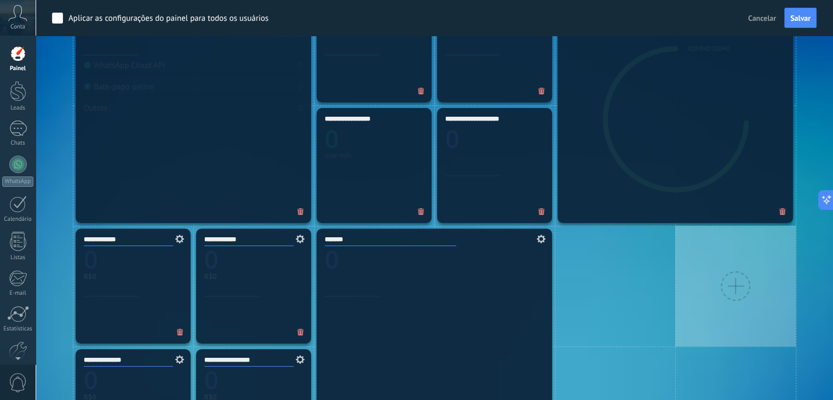
click at [753, 238] on div at bounding box center [735, 286] width 120 height 120
click at [736, 273] on div at bounding box center [735, 286] width 30 height 30
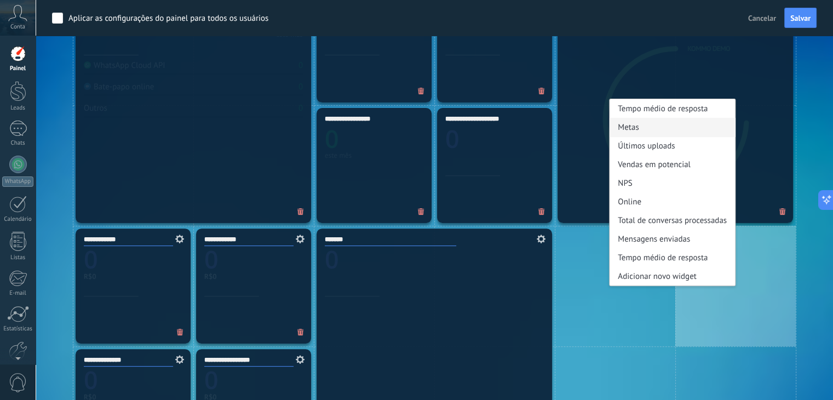
click at [643, 128] on div "Metas" at bounding box center [671, 127] width 125 height 19
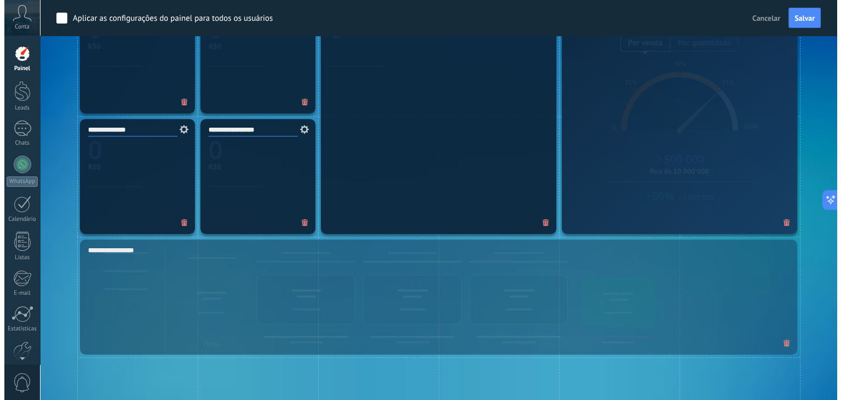
scroll to position [633, 0]
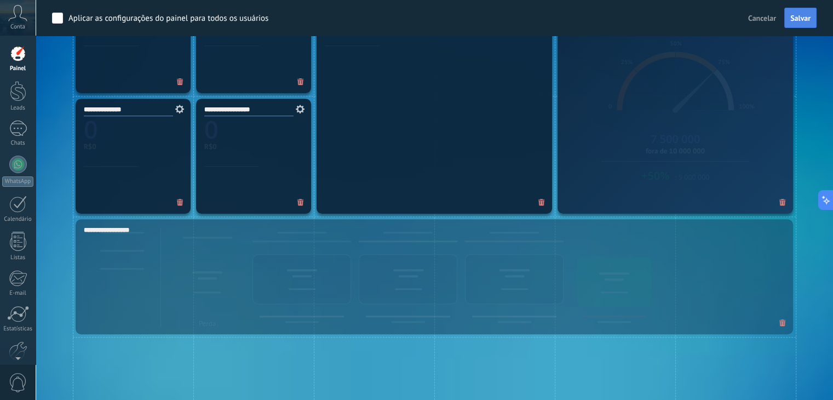
click at [812, 16] on button "Salvar" at bounding box center [800, 18] width 32 height 21
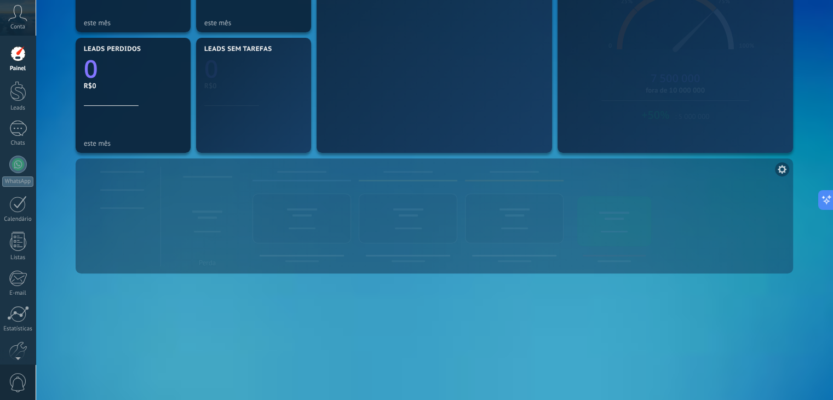
scroll to position [460, 0]
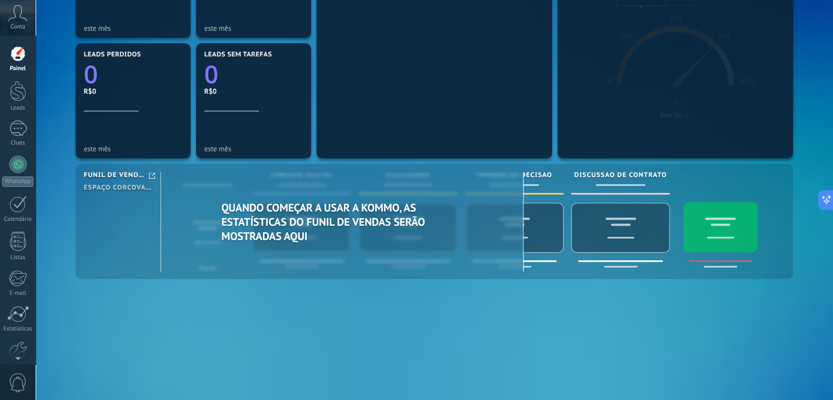
drag, startPoint x: 149, startPoint y: 324, endPoint x: 171, endPoint y: 318, distance: 22.6
click at [149, 323] on div "Mensagens recebidas 0 este mês WhatsApp Cloud API 0 Bate-papo online 0 Outros 0…" at bounding box center [434, 40] width 723 height 723
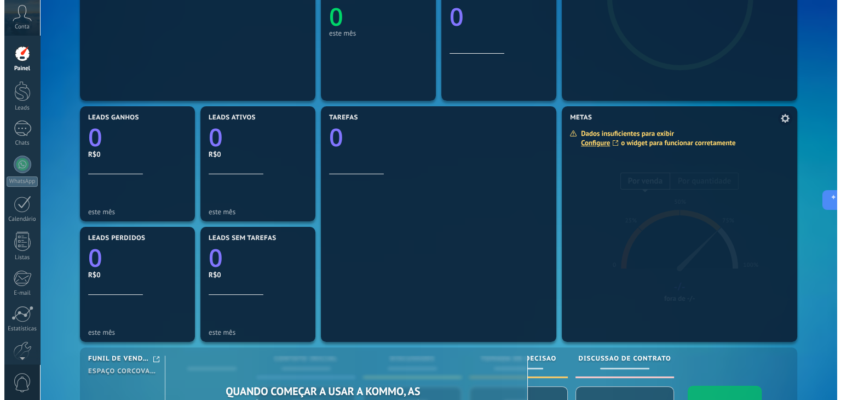
scroll to position [57, 0]
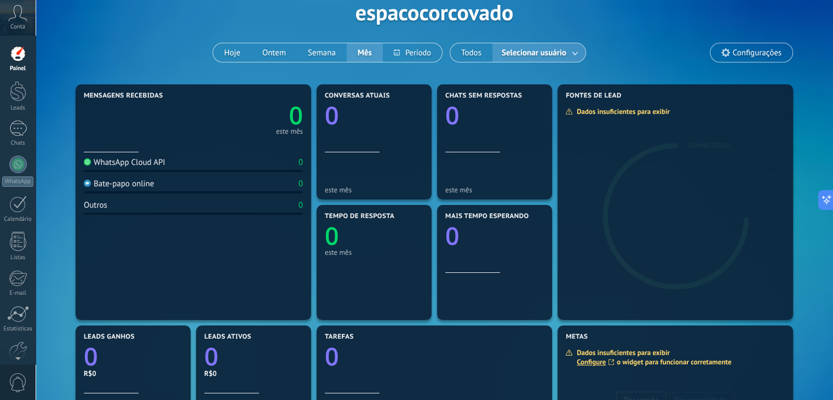
click at [525, 44] on button "Selecionar usuário" at bounding box center [538, 52] width 93 height 19
click at [527, 52] on span "Selecionar usuário" at bounding box center [533, 52] width 69 height 15
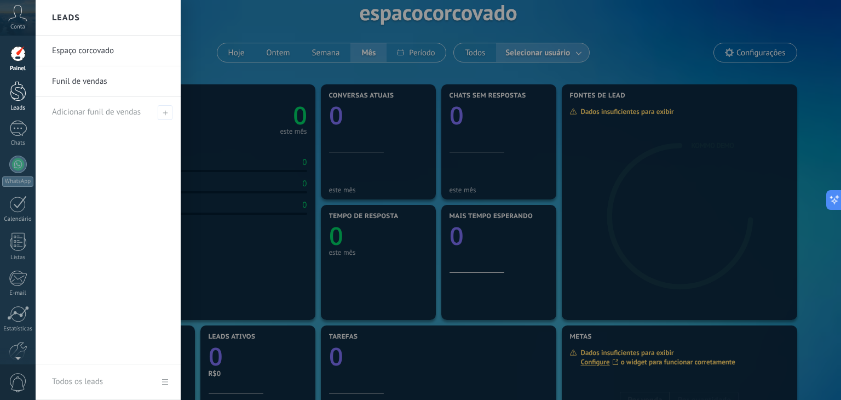
click at [14, 99] on div at bounding box center [18, 91] width 16 height 20
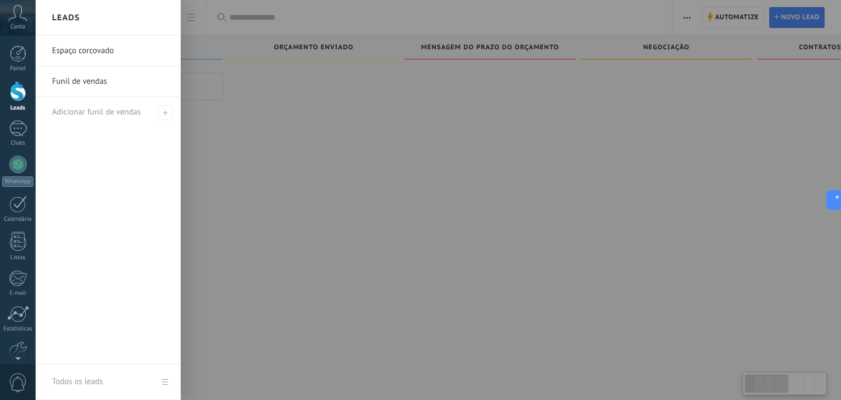
click at [60, 45] on link "Espaço corcovado" at bounding box center [111, 51] width 118 height 31
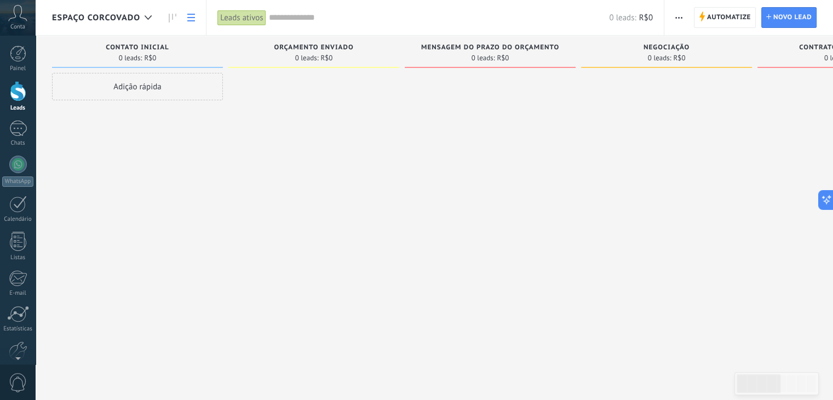
click at [191, 18] on icon at bounding box center [191, 18] width 8 height 8
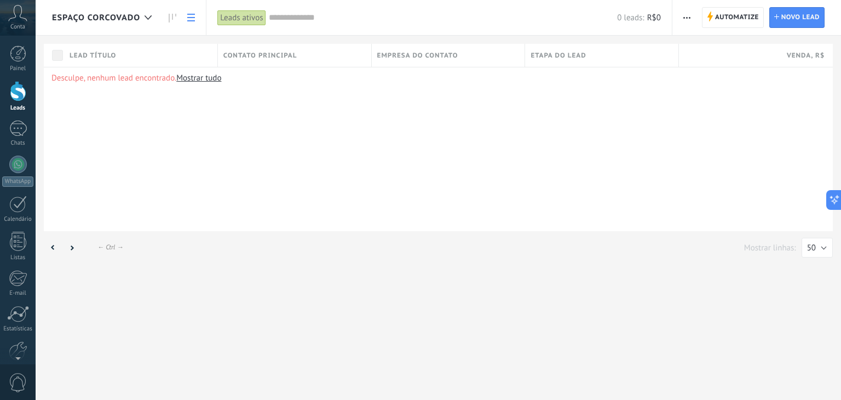
click at [773, 55] on div "Venda , R$" at bounding box center [756, 55] width 154 height 23
click at [668, 93] on div "Desculpe, nenhum lead encontrado. Mostrar tudo" at bounding box center [438, 149] width 789 height 164
click at [788, 56] on span "Venda , R$" at bounding box center [806, 55] width 38 height 10
click at [609, 117] on div "Desculpe, nenhum lead encontrado. Mostrar tudo" at bounding box center [438, 149] width 789 height 164
click at [176, 12] on link at bounding box center [172, 17] width 19 height 21
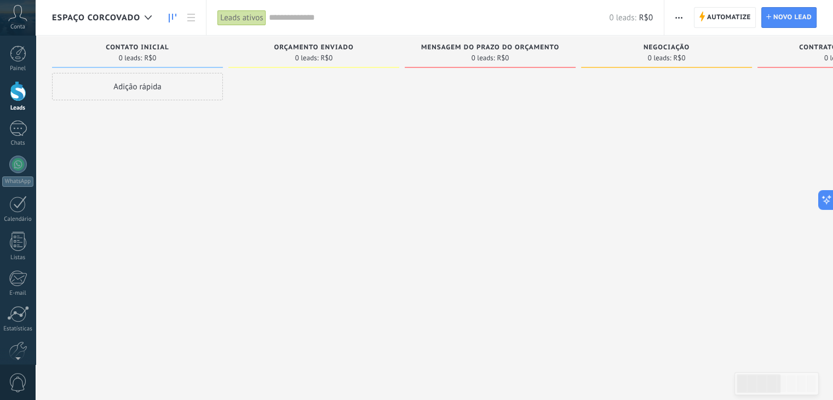
drag, startPoint x: 836, startPoint y: 3, endPoint x: 521, endPoint y: 189, distance: 365.4
click at [521, 189] on div at bounding box center [490, 201] width 171 height 257
click at [15, 56] on div at bounding box center [18, 53] width 16 height 16
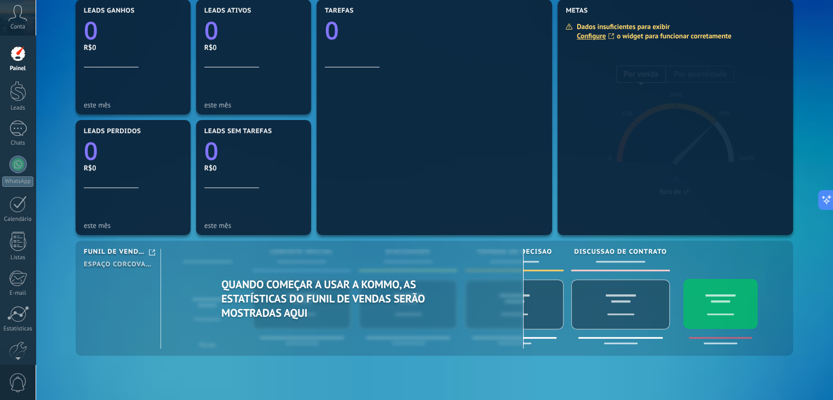
click at [18, 58] on div at bounding box center [18, 53] width 16 height 16
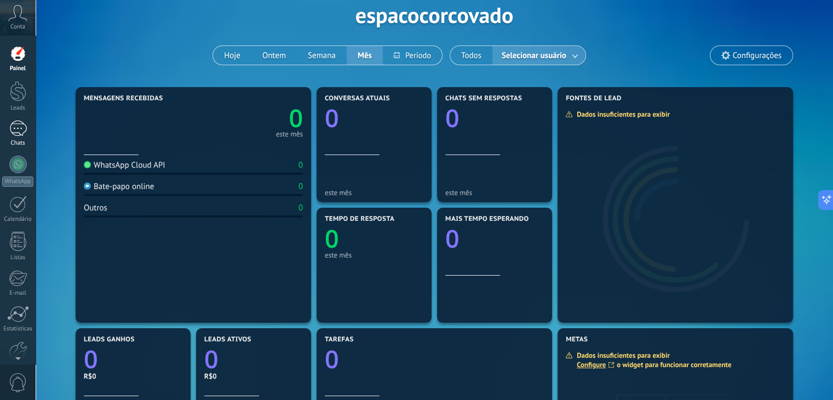
click at [20, 130] on div at bounding box center [18, 128] width 18 height 16
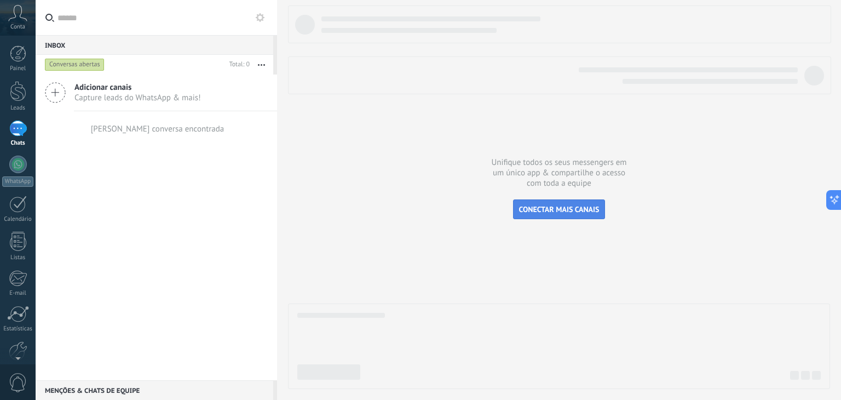
click at [580, 207] on span "CONECTAR MAIS CANAIS" at bounding box center [559, 209] width 80 height 10
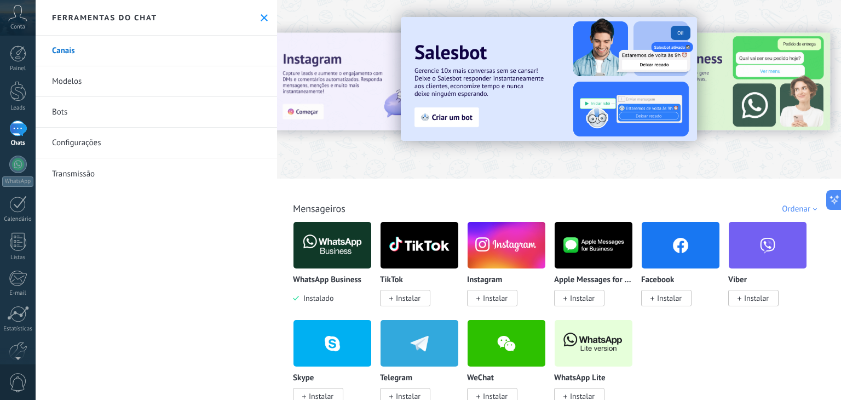
click at [93, 79] on link "Modelos" at bounding box center [156, 81] width 241 height 31
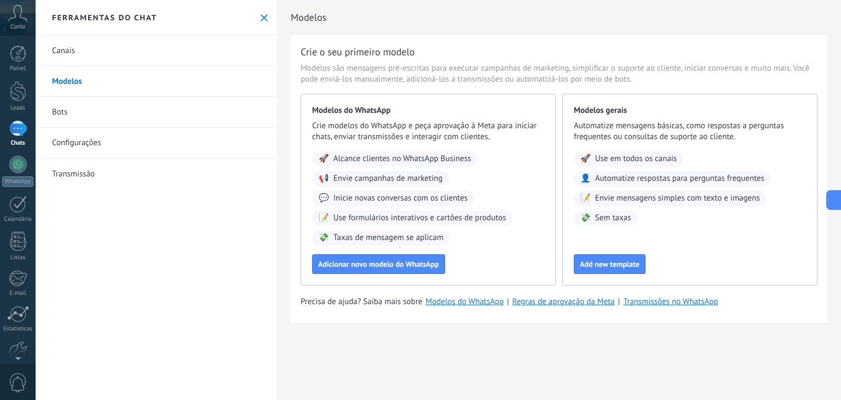
click at [63, 114] on link "Bots" at bounding box center [156, 112] width 241 height 31
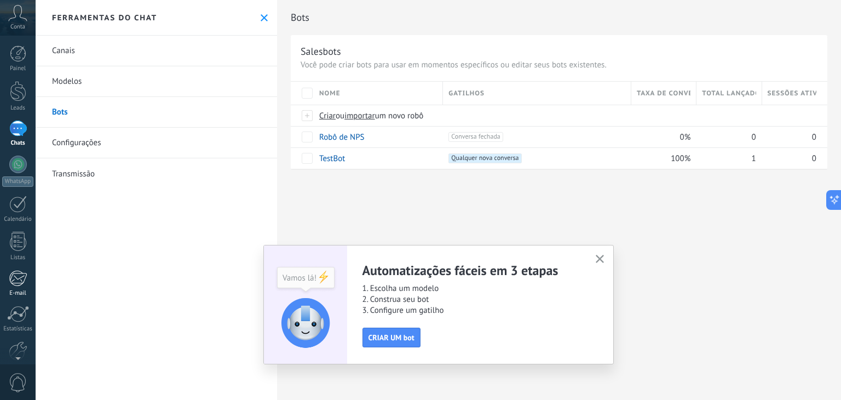
click at [14, 288] on link "E-mail" at bounding box center [18, 283] width 36 height 27
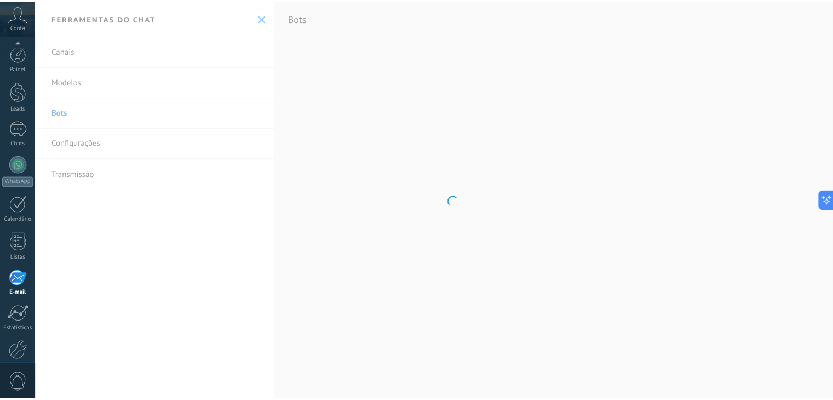
scroll to position [55, 0]
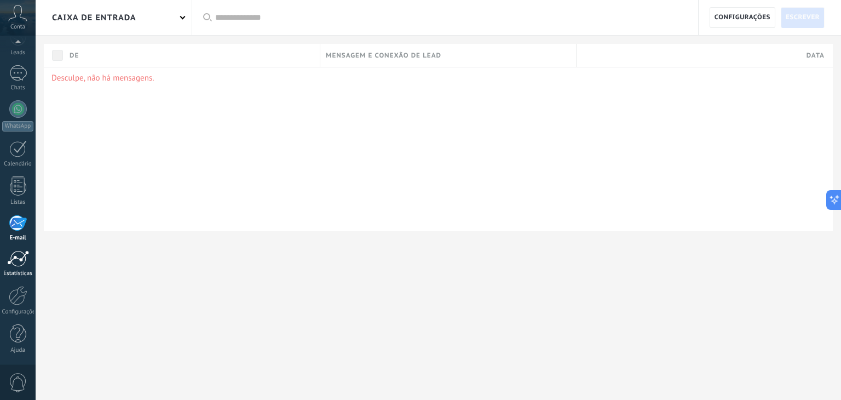
click at [16, 262] on div at bounding box center [18, 258] width 22 height 16
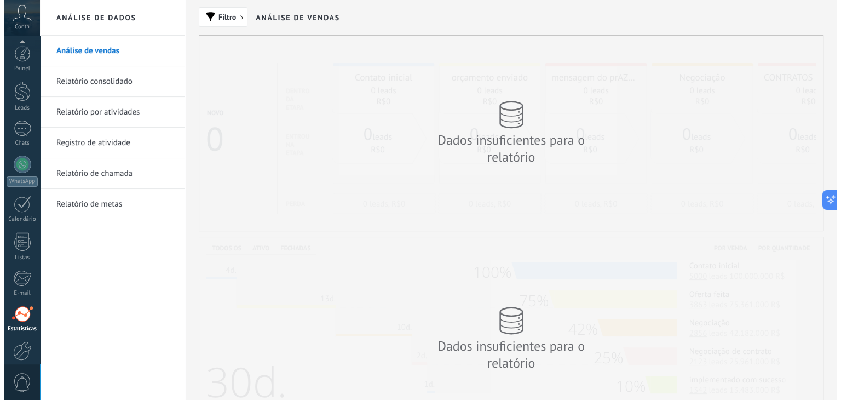
scroll to position [55, 0]
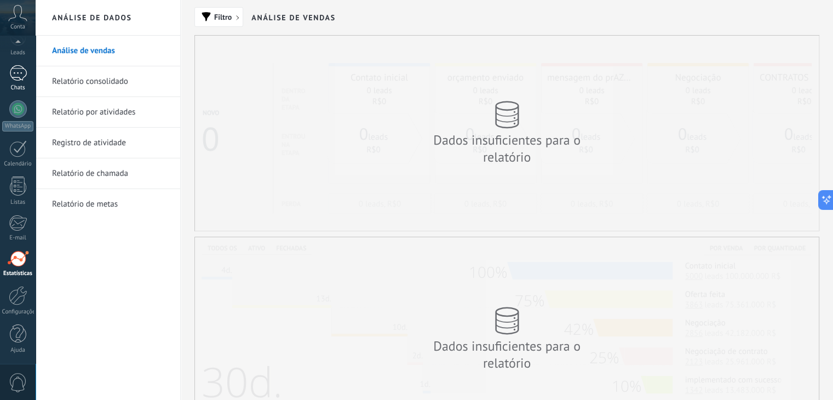
click at [18, 74] on div at bounding box center [18, 73] width 18 height 16
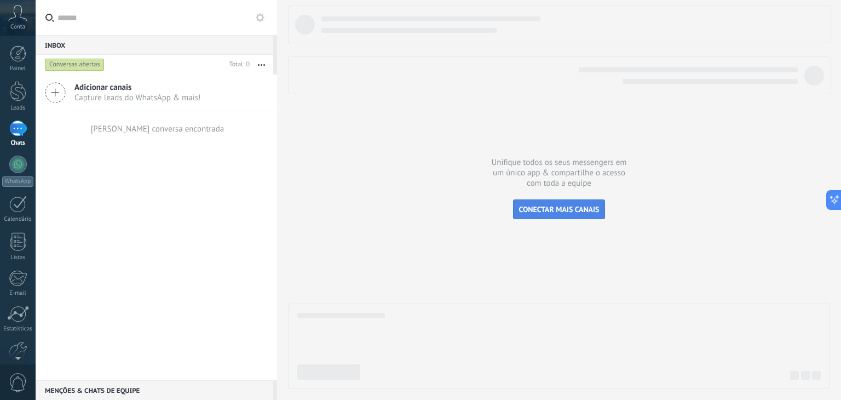
click at [570, 212] on span "CONECTAR MAIS CANAIS" at bounding box center [559, 209] width 80 height 10
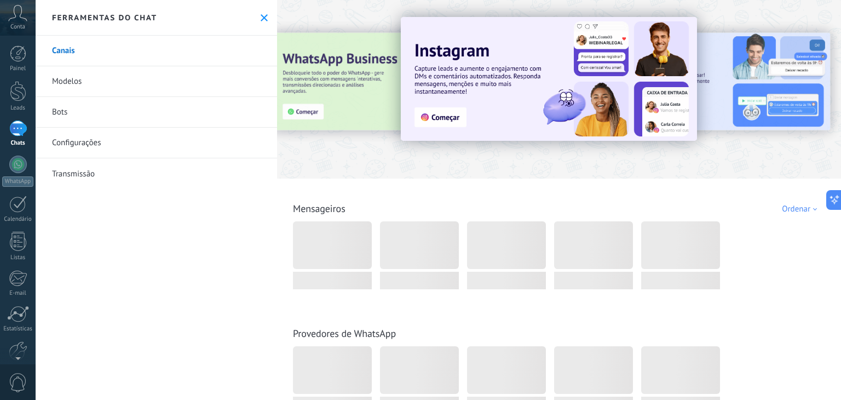
click at [445, 124] on img at bounding box center [549, 79] width 296 height 124
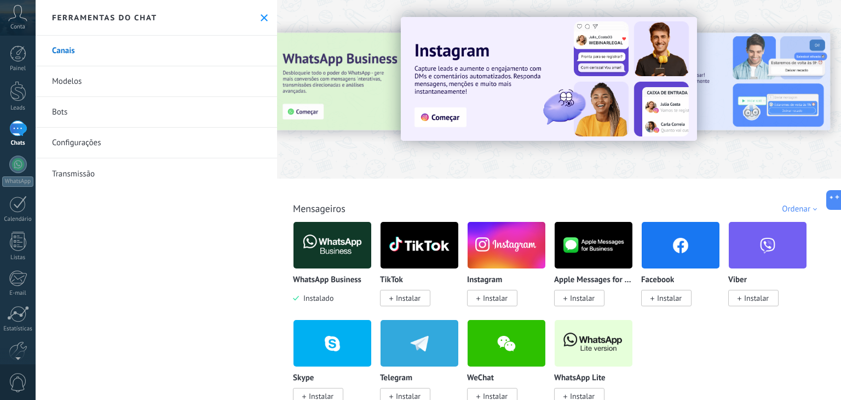
click at [477, 310] on div "Instagram Instalar" at bounding box center [510, 270] width 87 height 98
click at [486, 298] on span "Instalar" at bounding box center [495, 298] width 25 height 10
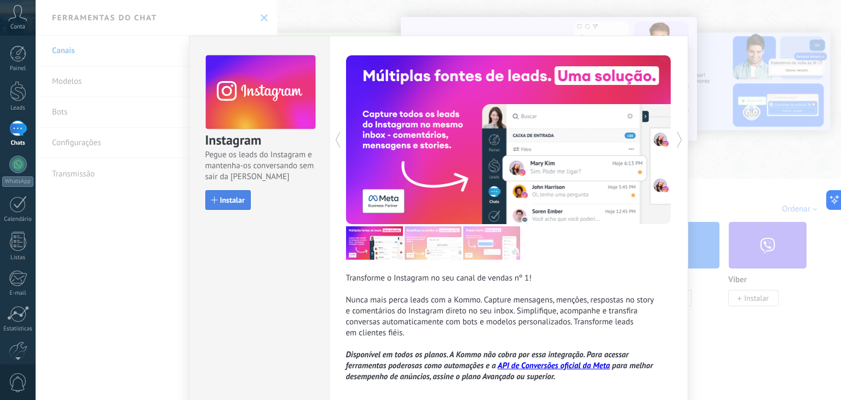
click at [228, 198] on span "Instalar" at bounding box center [232, 200] width 25 height 8
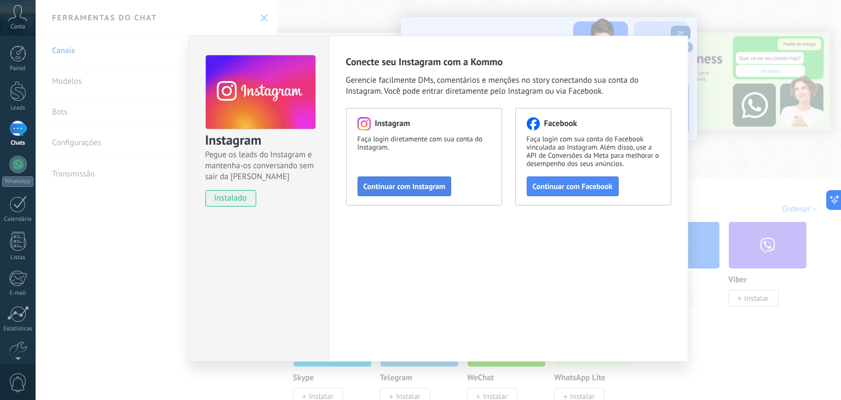
click at [443, 186] on button "Continuar com Instagram" at bounding box center [404, 186] width 94 height 20
